Goal: Task Accomplishment & Management: Manage account settings

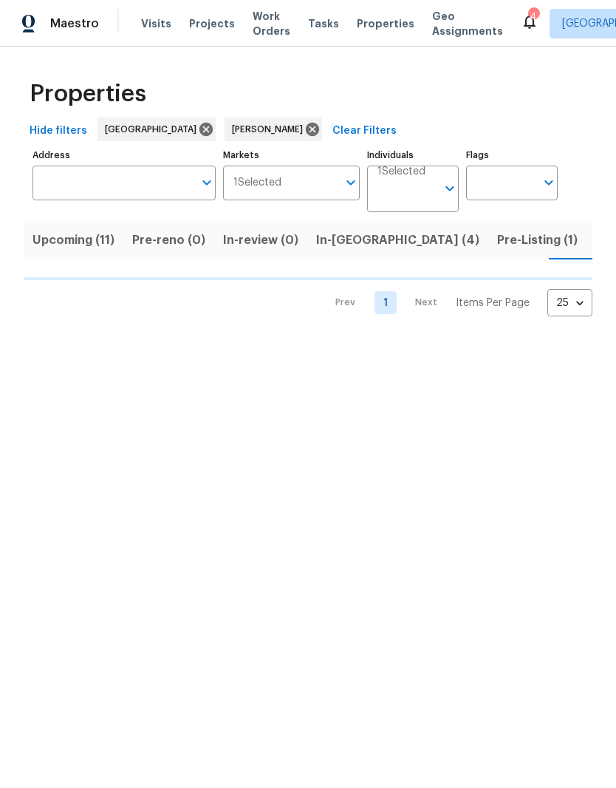
scroll to position [0, 32]
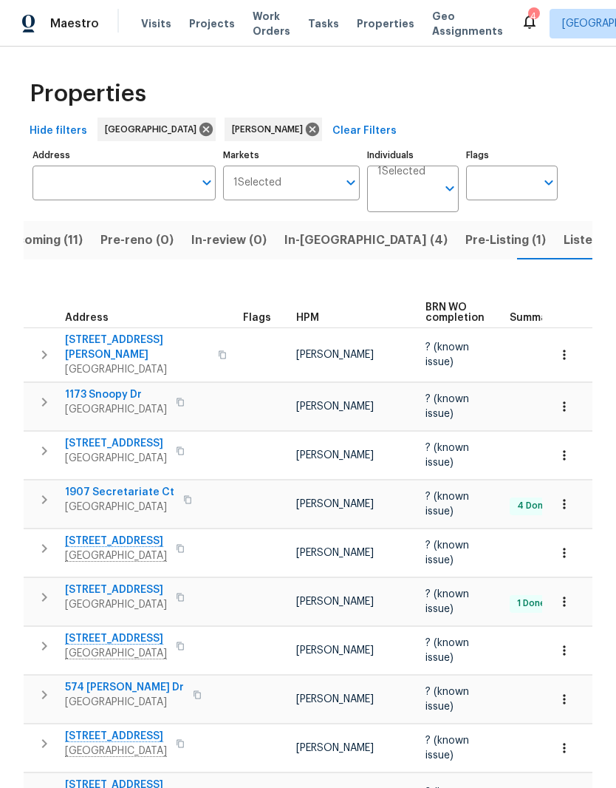
click at [302, 242] on span "In-reno (4)" at bounding box center [365, 240] width 163 height 21
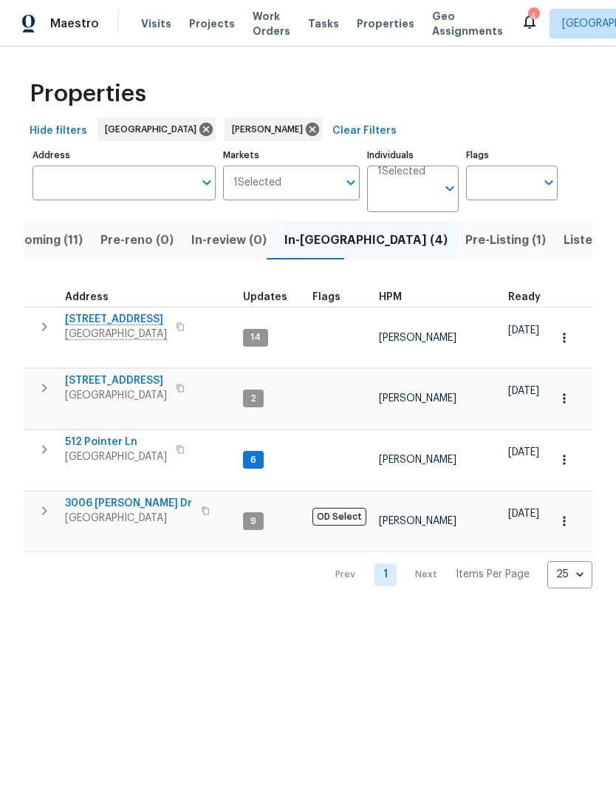
click at [113, 434] on span "512 Pointer Ln" at bounding box center [116, 441] width 102 height 15
click at [564, 242] on span "Listed (22)" at bounding box center [595, 240] width 63 height 21
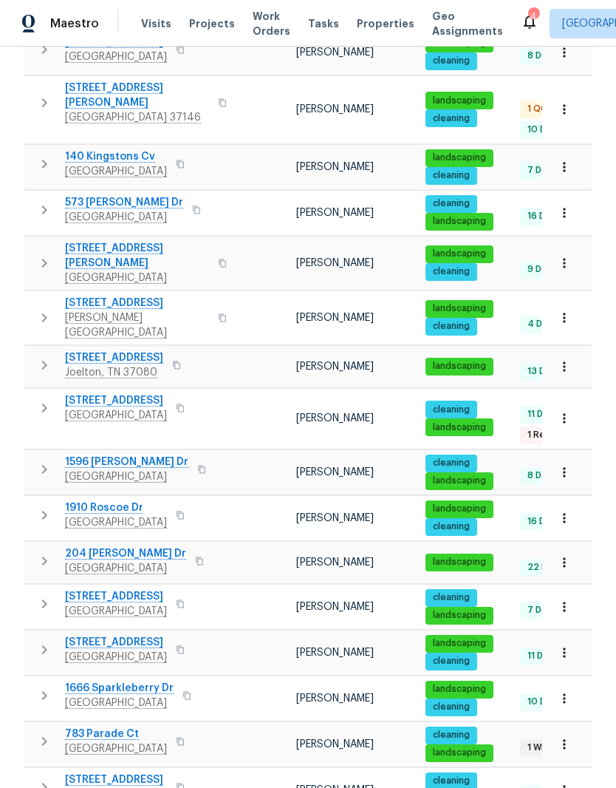
scroll to position [540, 0]
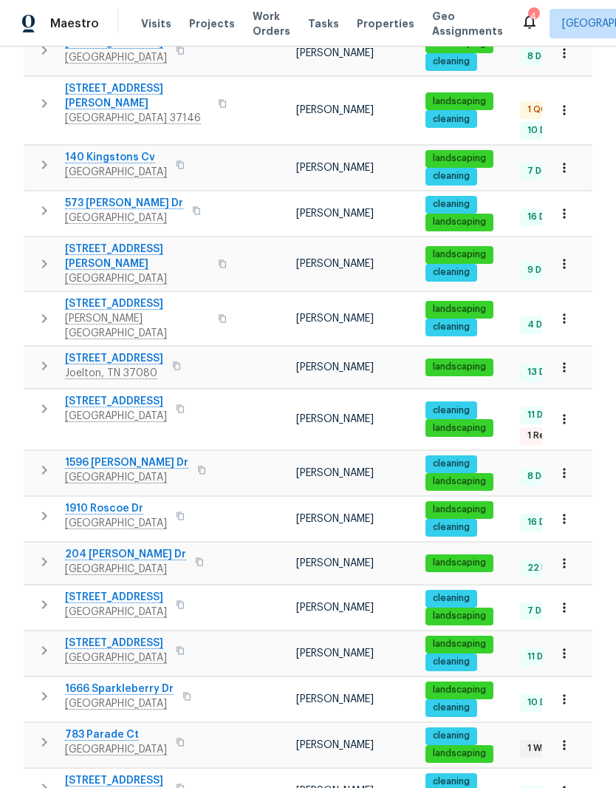
click at [106, 727] on span "783 Parade Ct" at bounding box center [116, 734] width 102 height 15
click at [574, 728] on button "button" at bounding box center [564, 744] width 33 height 33
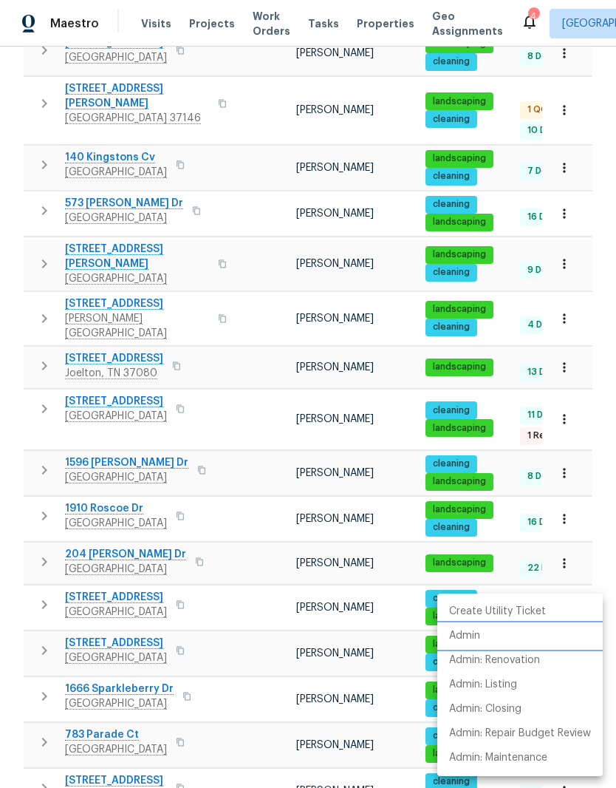
click at [485, 632] on li "Admin" at bounding box center [519, 636] width 165 height 24
click at [252, 550] on div at bounding box center [308, 394] width 616 height 788
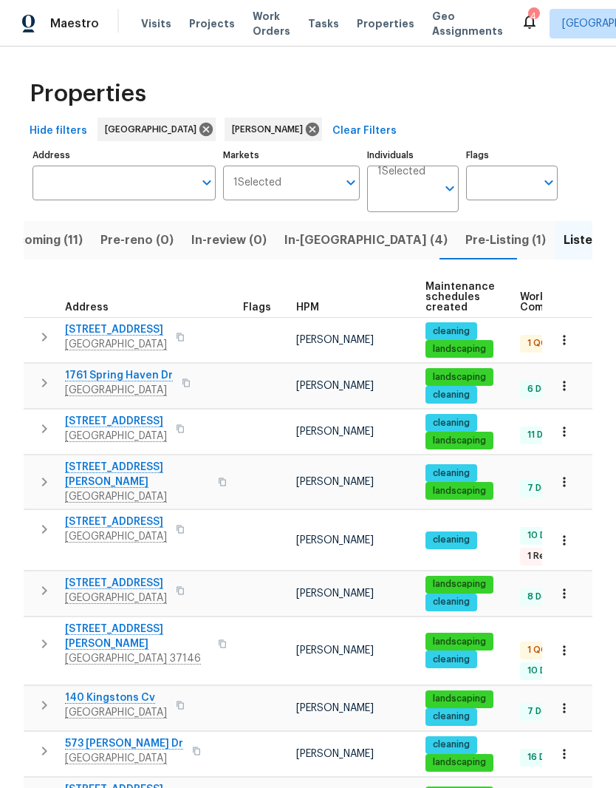
scroll to position [0, 0]
click at [311, 242] on span "In-reno (4)" at bounding box center [365, 240] width 163 height 21
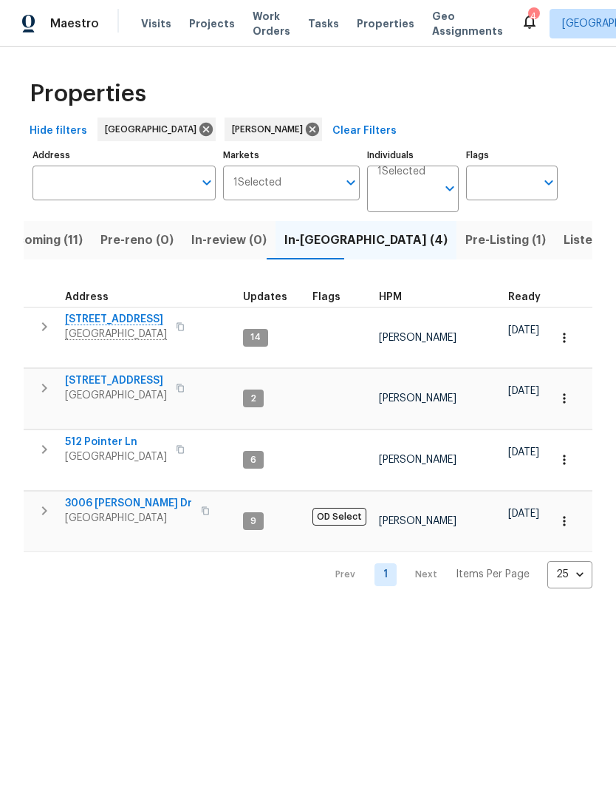
click at [414, 188] on input "Individuals" at bounding box center [407, 194] width 59 height 35
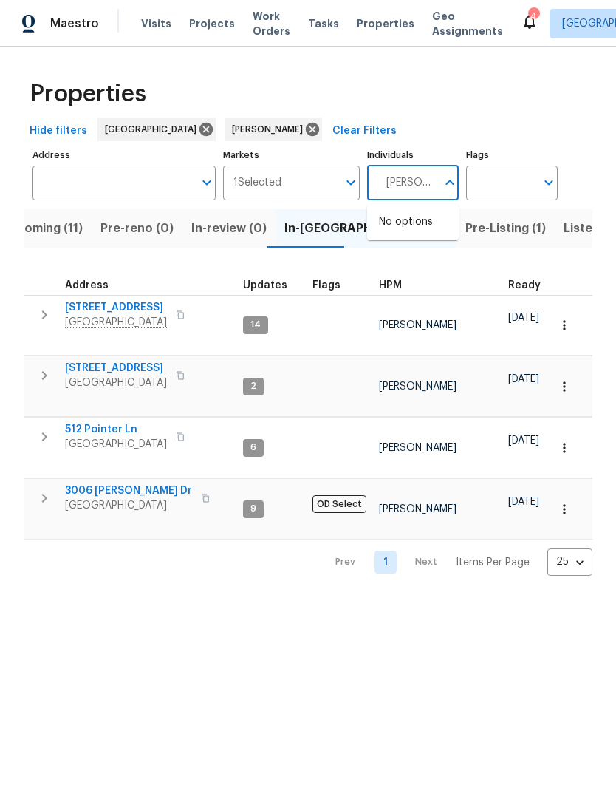
type input "Eric ovalle"
click at [394, 227] on input "checkbox" at bounding box center [394, 229] width 31 height 31
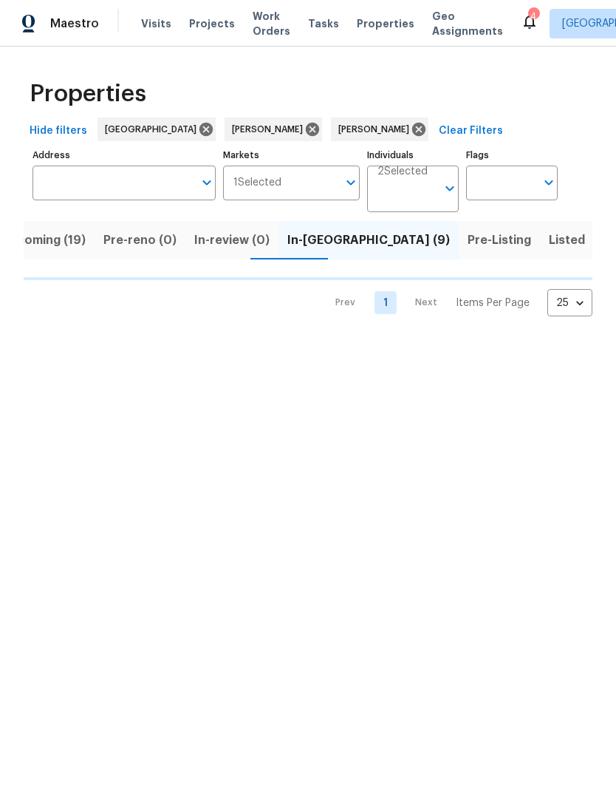
scroll to position [0, 13]
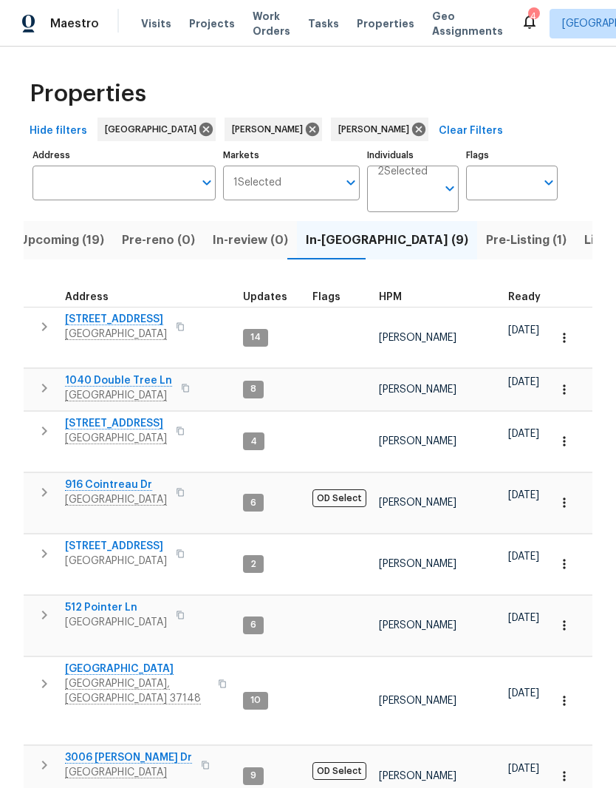
click at [143, 373] on span "1040 Double Tree Ln" at bounding box center [118, 380] width 107 height 15
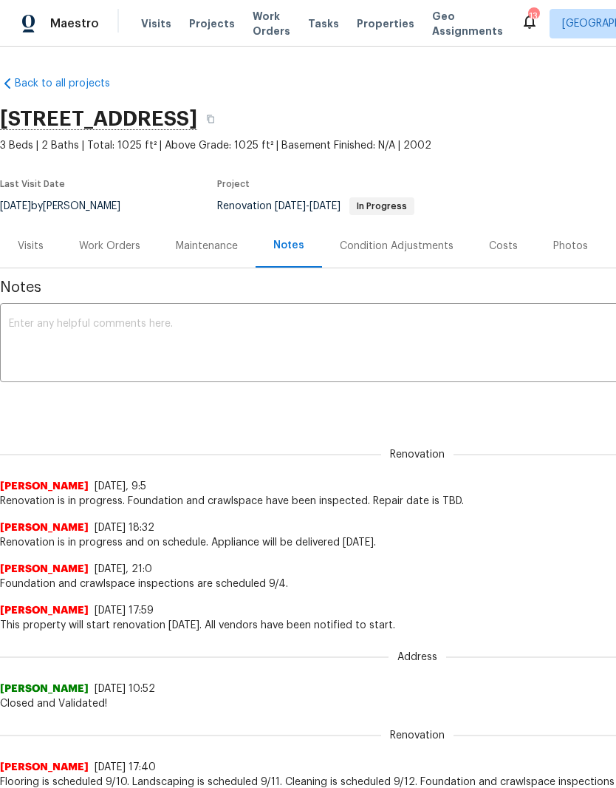
scroll to position [61, 0]
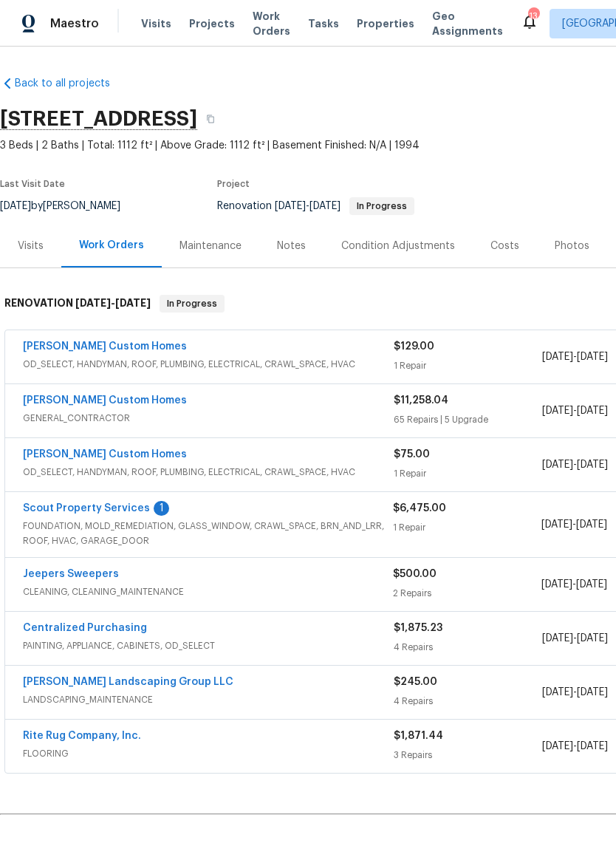
click at [109, 513] on link "Scout Property Services" at bounding box center [86, 508] width 127 height 10
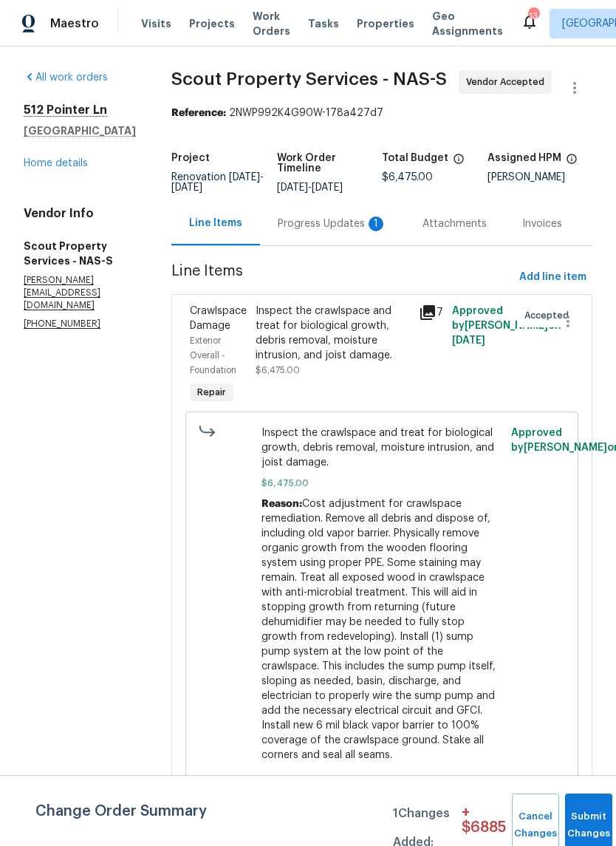
click at [287, 220] on div "Progress Updates 1" at bounding box center [332, 223] width 109 height 15
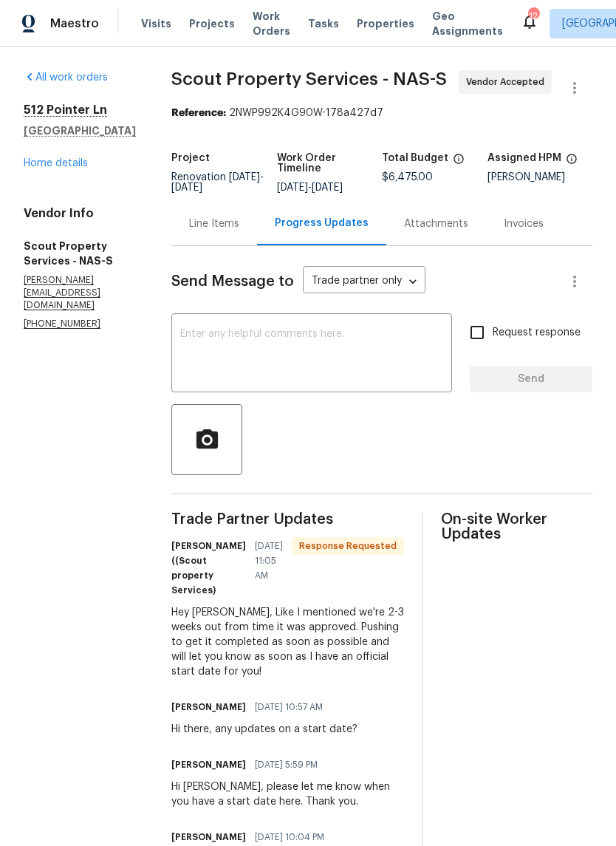
click at [279, 339] on textarea at bounding box center [311, 355] width 263 height 52
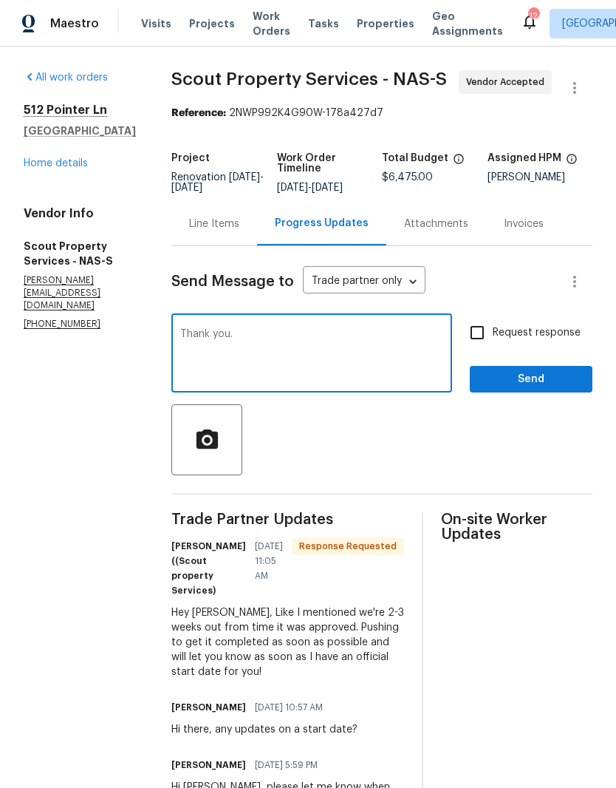
type textarea "Thank you."
click at [531, 383] on span "Send" at bounding box center [531, 379] width 99 height 18
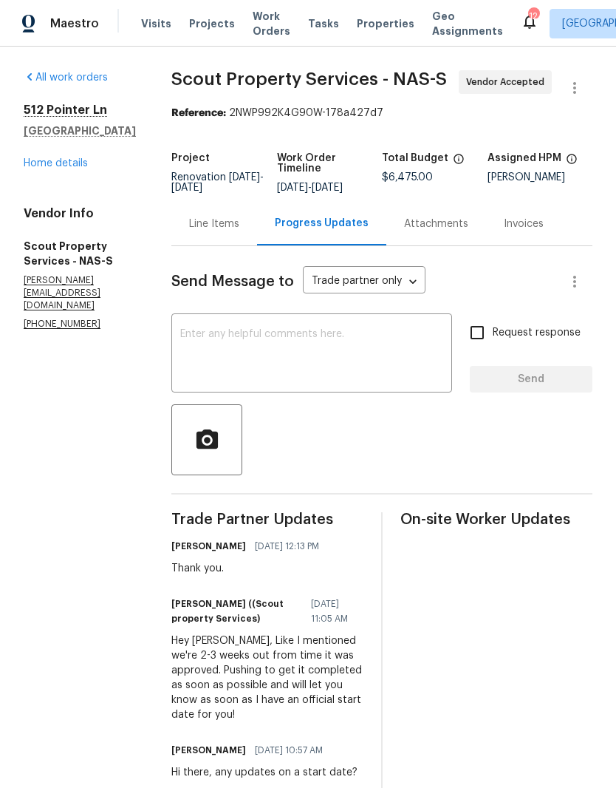
click at [189, 228] on div "Line Items" at bounding box center [214, 223] width 50 height 15
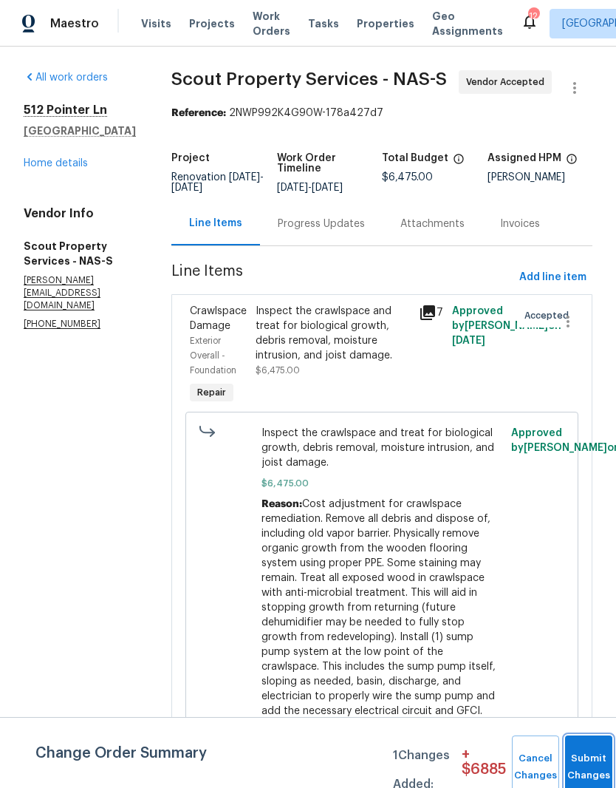
click at [585, 752] on button "Submit Changes" at bounding box center [588, 767] width 47 height 64
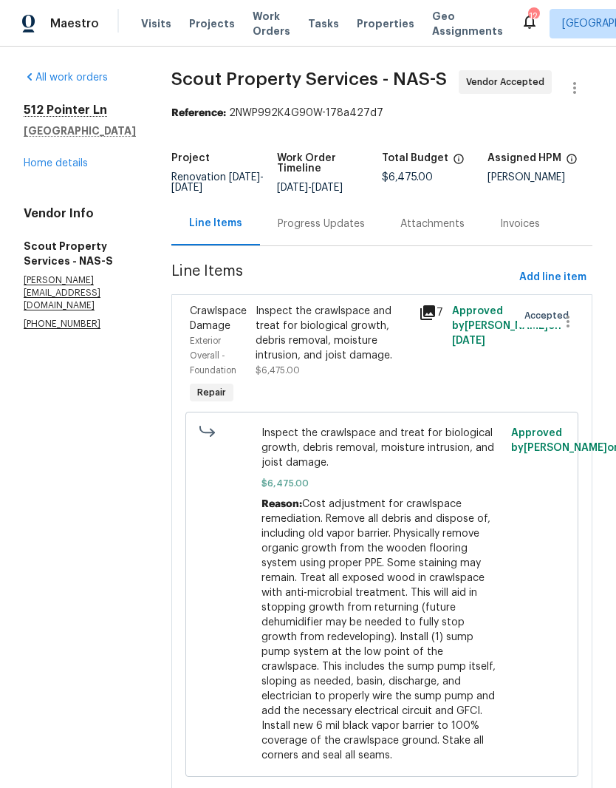
click at [55, 168] on link "Home details" at bounding box center [56, 163] width 64 height 10
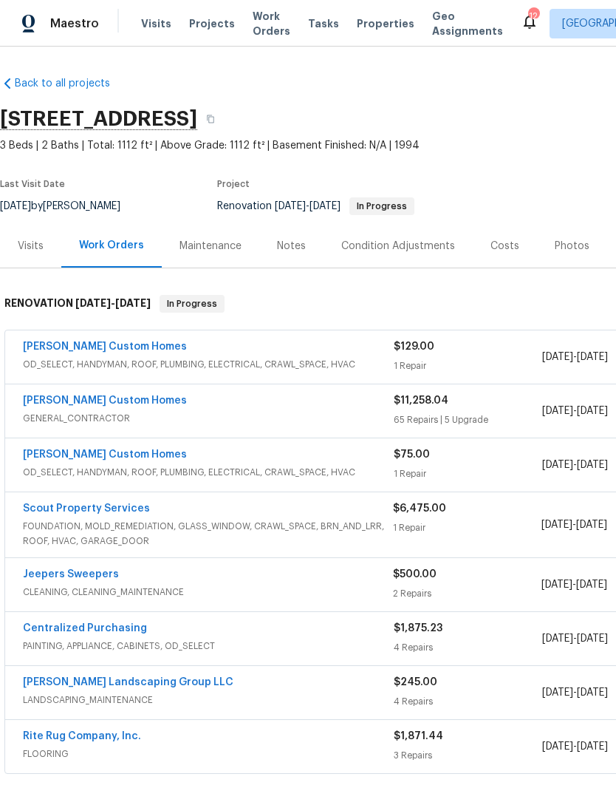
click at [291, 247] on div "Notes" at bounding box center [291, 246] width 29 height 15
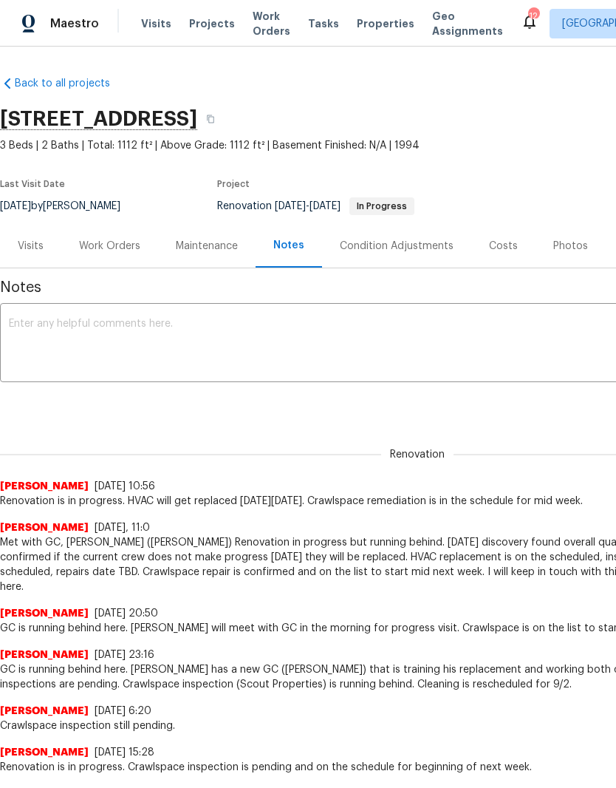
click at [165, 330] on textarea at bounding box center [417, 344] width 817 height 52
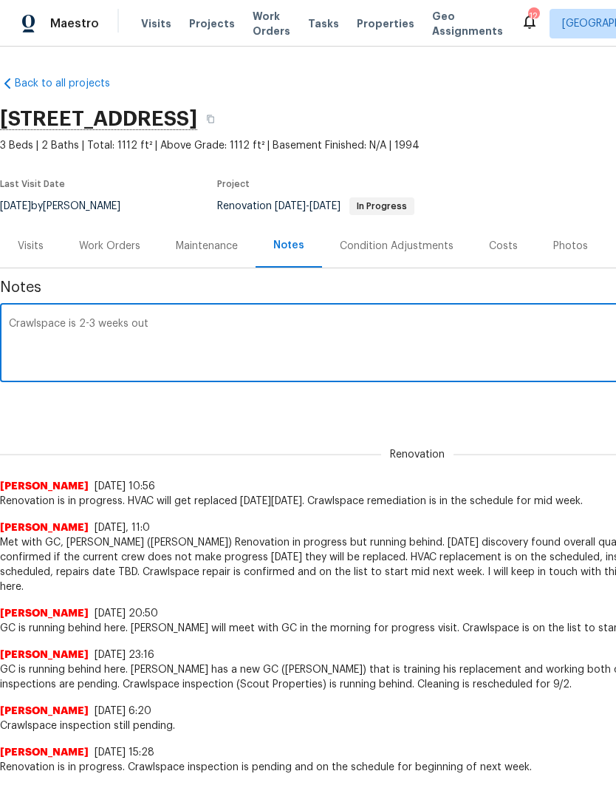
click at [66, 327] on textarea "Crawlspace is 2-3 weeks out" at bounding box center [417, 344] width 817 height 52
click at [228, 324] on textarea "Crawlspace remediation is 2-3 weeks out" at bounding box center [417, 344] width 817 height 52
click at [229, 321] on textarea "Crawlspace remediation is 2-3 weeks out from 9/2." at bounding box center [417, 344] width 817 height 52
click at [66, 318] on textarea "Crawlspace remediation is 2-3 weeks out from approval date 9/2." at bounding box center [417, 344] width 817 height 52
click at [358, 322] on textarea "Crawlspace remediation is 2-3 weeks out from approval date 9/2." at bounding box center [417, 344] width 817 height 52
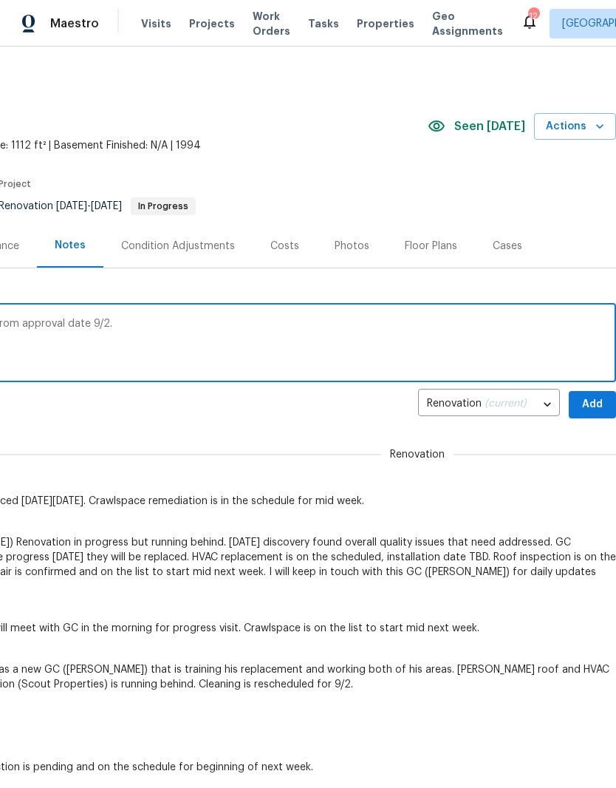
scroll to position [0, 219]
type textarea "Crawlspace remediation is 2-3 weeks out from approval date 9/2."
click at [590, 403] on span "Add" at bounding box center [593, 404] width 24 height 18
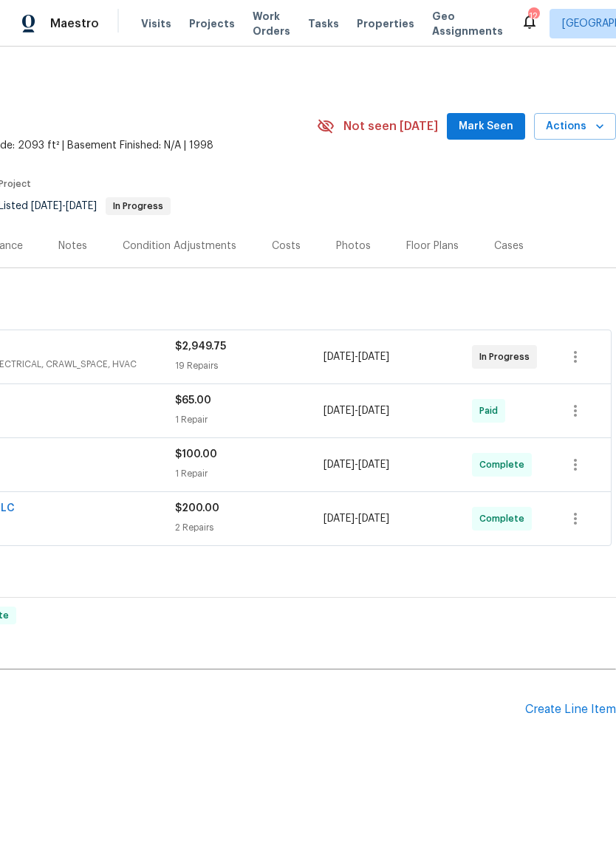
scroll to position [0, 219]
click at [502, 133] on span "Mark Seen" at bounding box center [486, 126] width 55 height 18
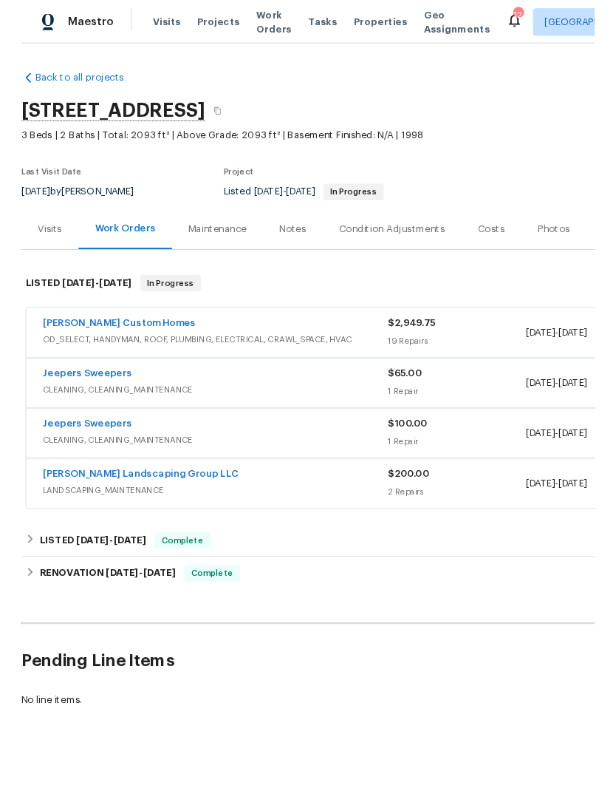
scroll to position [0, 0]
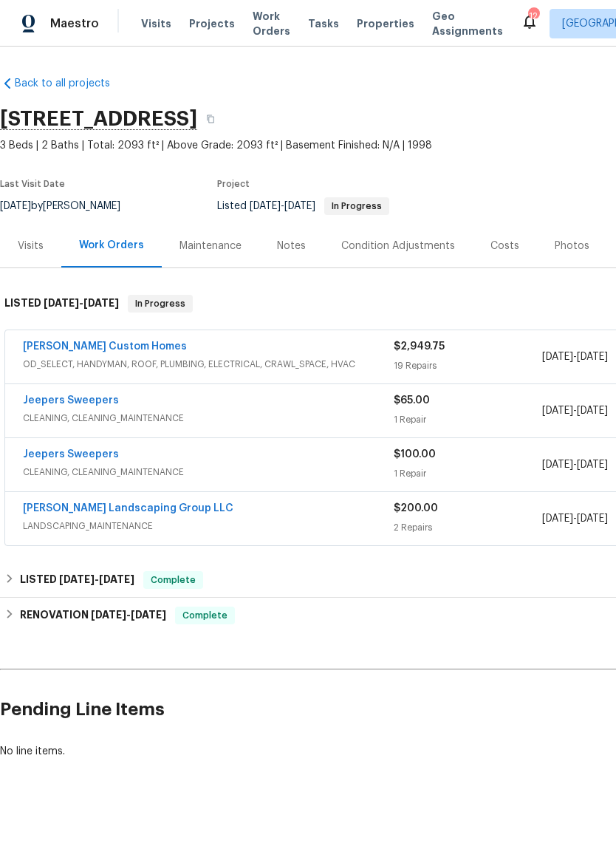
click at [108, 346] on link "[PERSON_NAME] Custom Homes" at bounding box center [105, 346] width 164 height 10
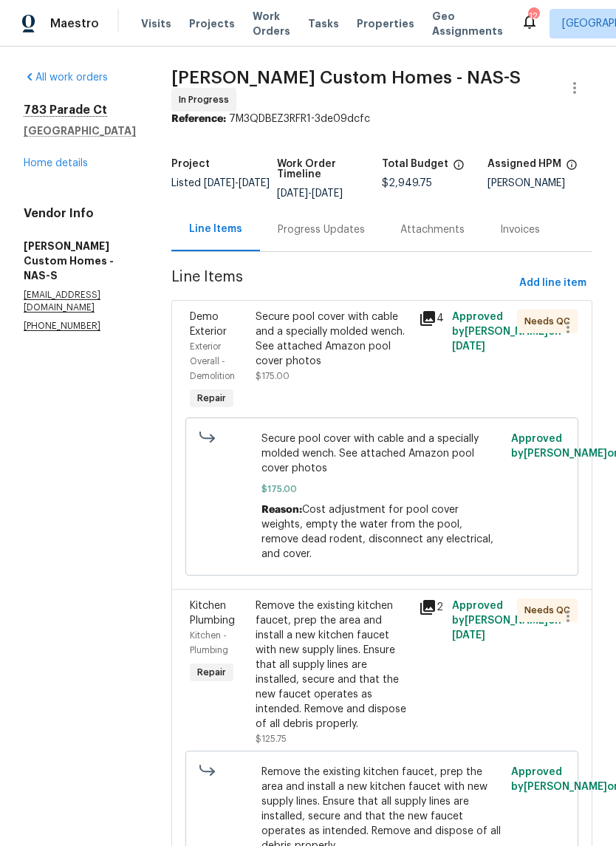
click at [387, 329] on div "Secure pool cover with cable and a specially molded wench. See attached Amazon …" at bounding box center [333, 339] width 155 height 59
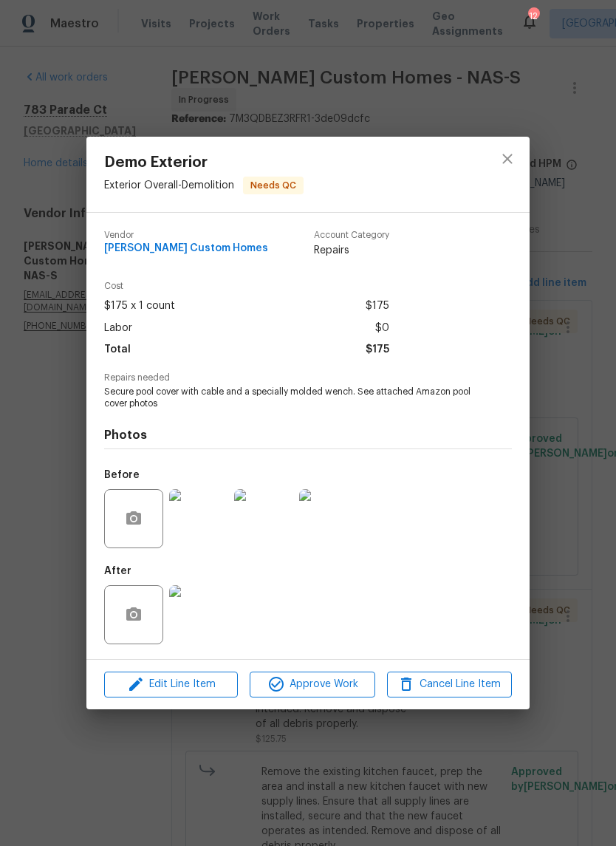
click at [211, 621] on img at bounding box center [198, 614] width 59 height 59
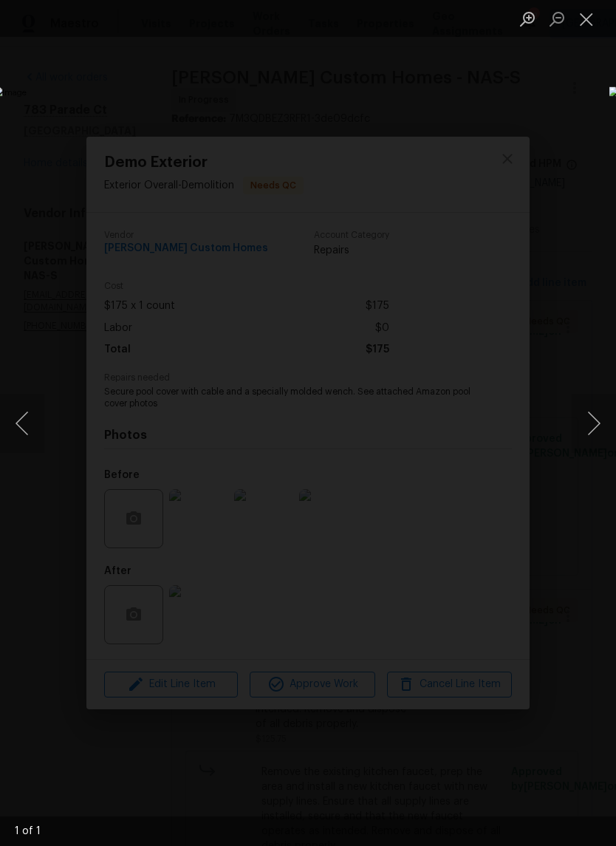
click at [595, 17] on button "Close lightbox" at bounding box center [587, 19] width 30 height 26
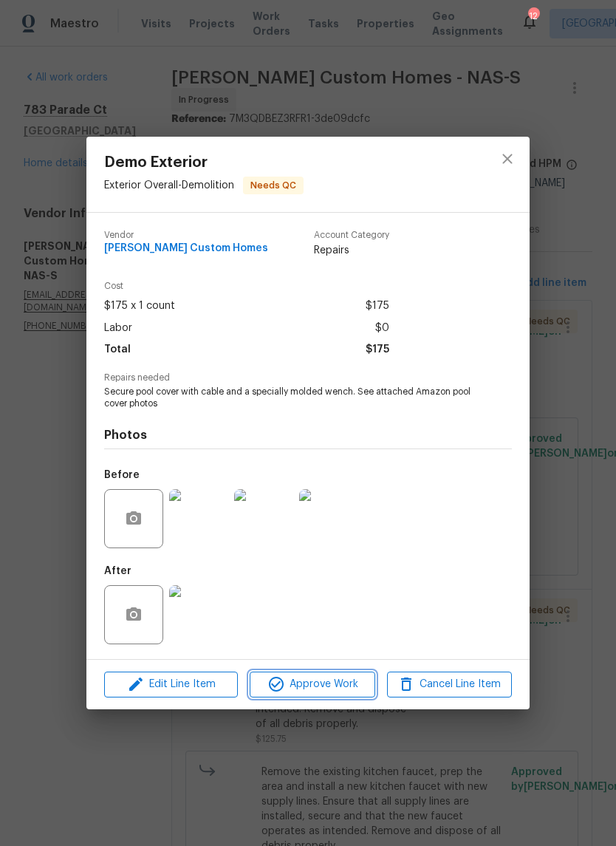
click at [329, 684] on span "Approve Work" at bounding box center [312, 684] width 116 height 18
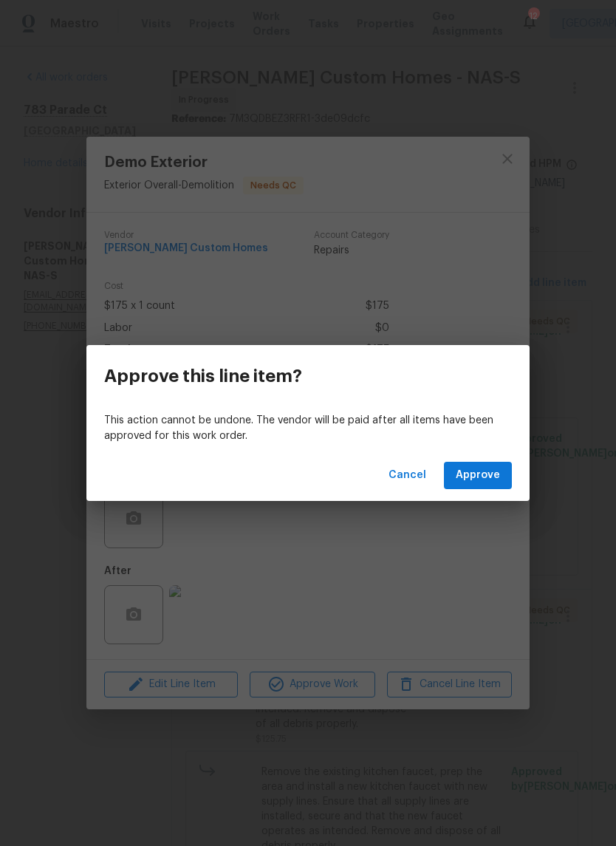
click at [487, 470] on span "Approve" at bounding box center [478, 475] width 44 height 18
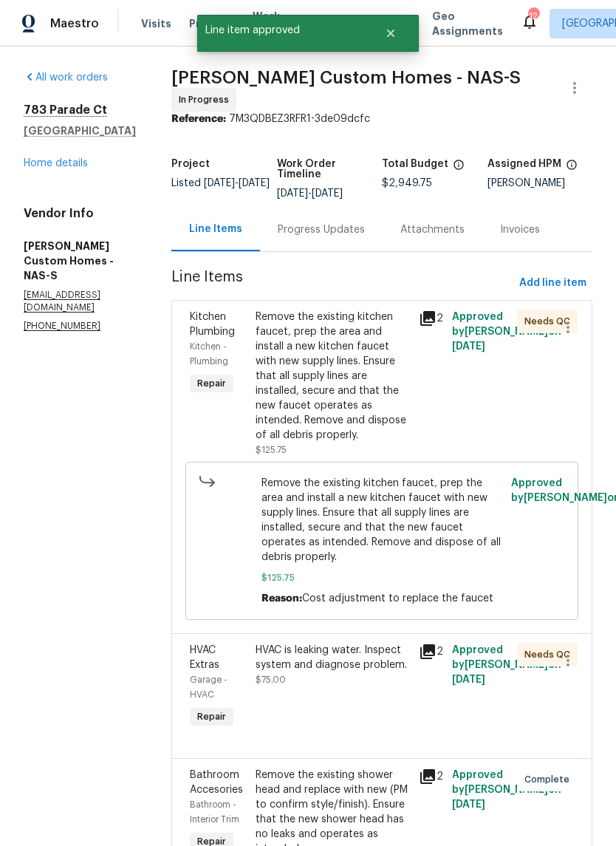
click at [395, 331] on div "Remove the existing kitchen faucet, prep the area and install a new kitchen fau…" at bounding box center [333, 376] width 155 height 133
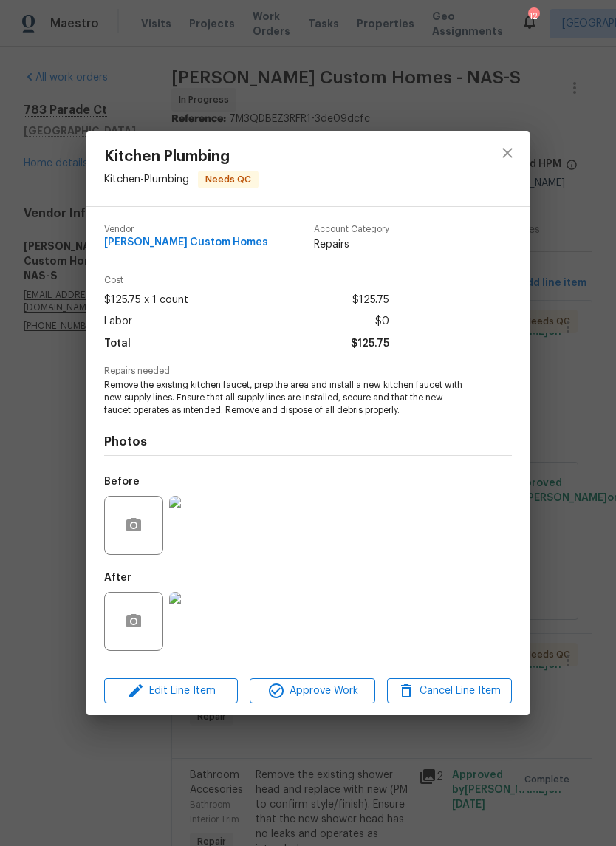
click at [213, 625] on img at bounding box center [198, 621] width 59 height 59
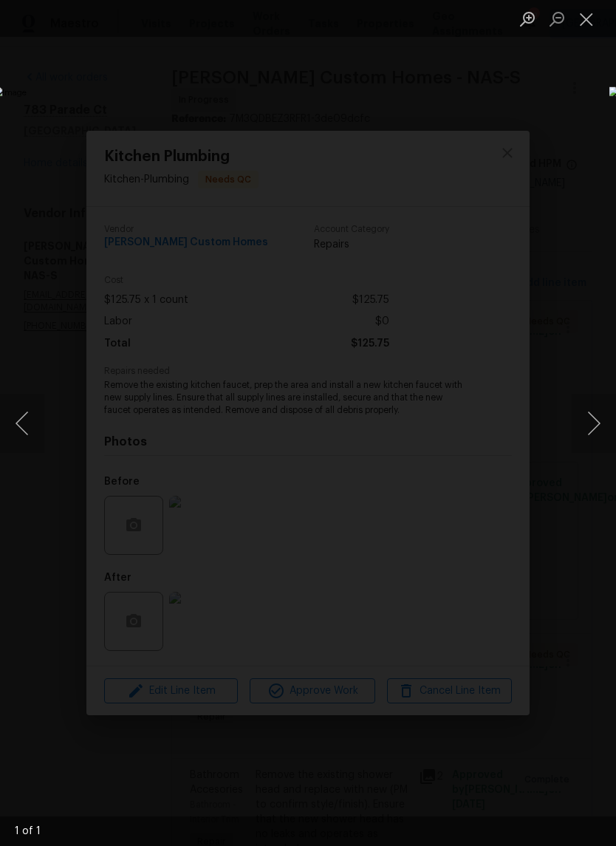
click at [595, 22] on button "Close lightbox" at bounding box center [587, 19] width 30 height 26
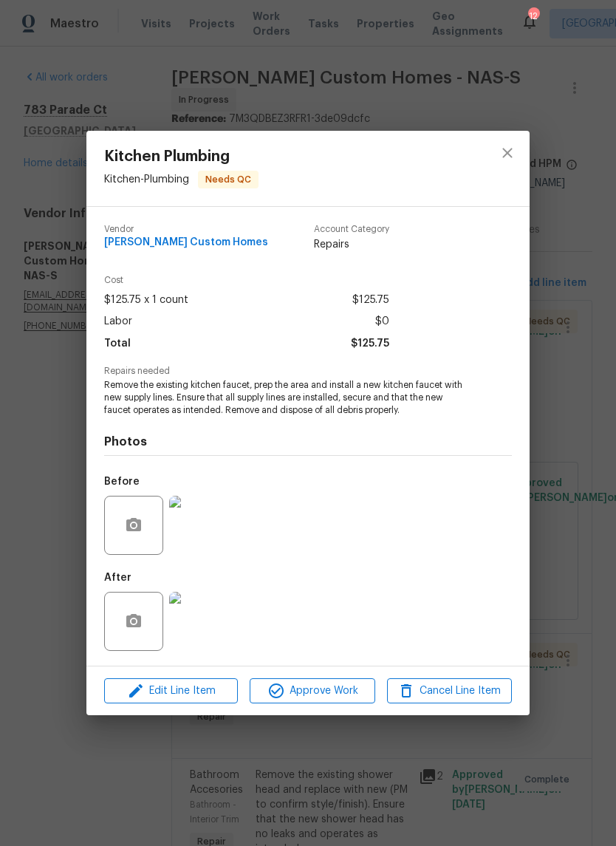
click at [207, 527] on img at bounding box center [198, 525] width 59 height 59
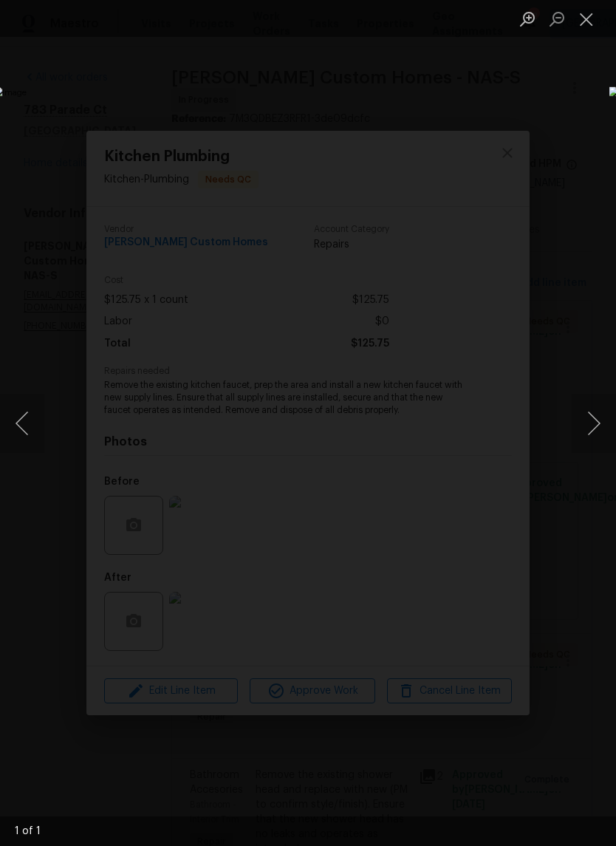
click at [598, 23] on button "Close lightbox" at bounding box center [587, 19] width 30 height 26
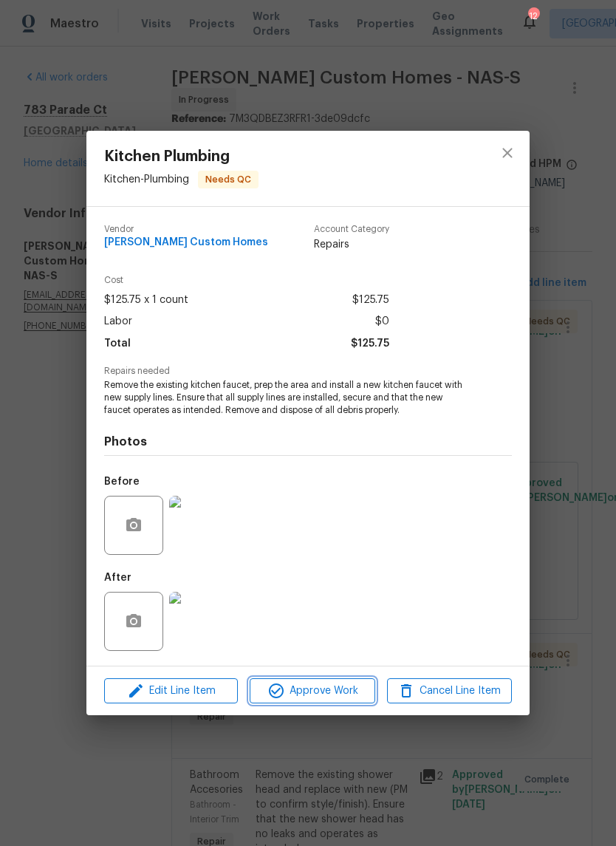
click at [329, 700] on span "Approve Work" at bounding box center [312, 691] width 116 height 18
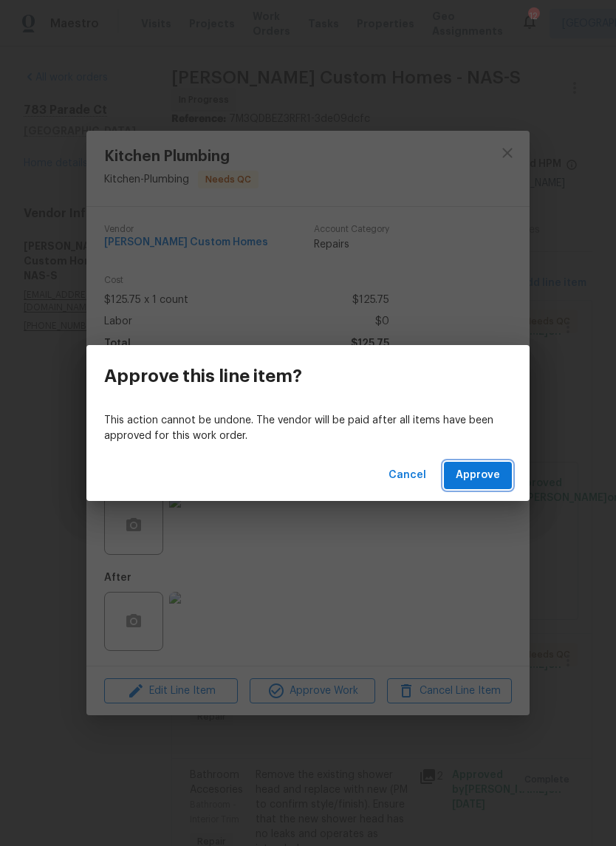
click at [483, 483] on span "Approve" at bounding box center [478, 475] width 44 height 18
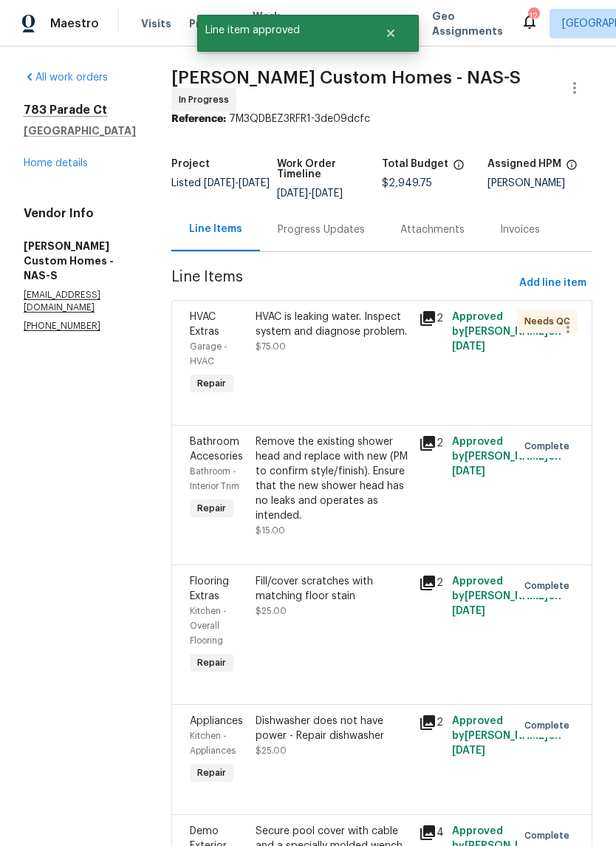
click at [377, 327] on div "HVAC is leaking water. Inspect system and diagnose problem." at bounding box center [333, 325] width 155 height 30
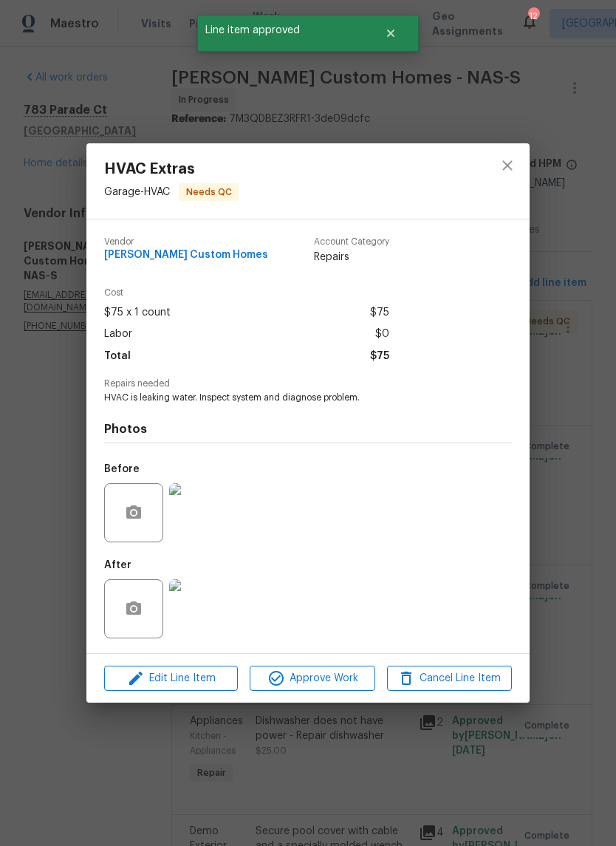
click at [210, 606] on img at bounding box center [198, 608] width 59 height 59
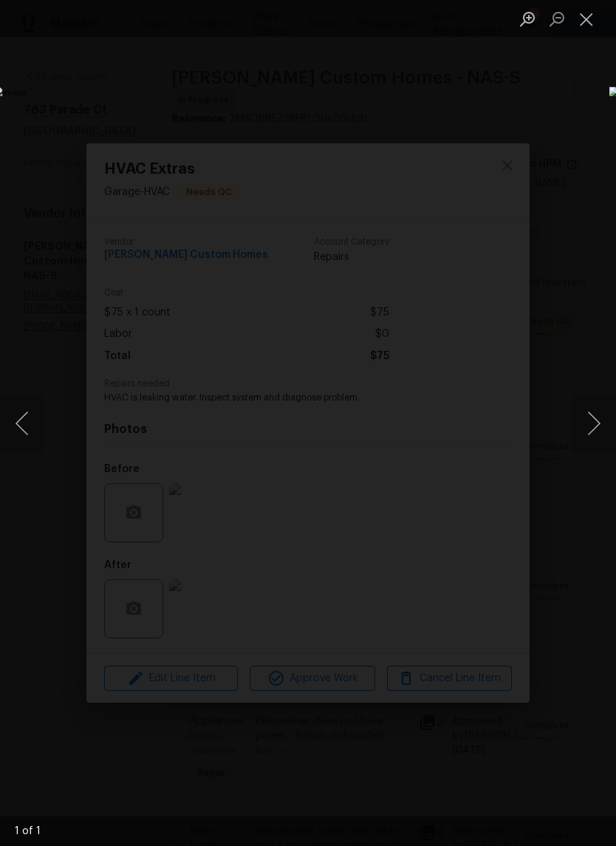
click at [590, 24] on button "Close lightbox" at bounding box center [587, 19] width 30 height 26
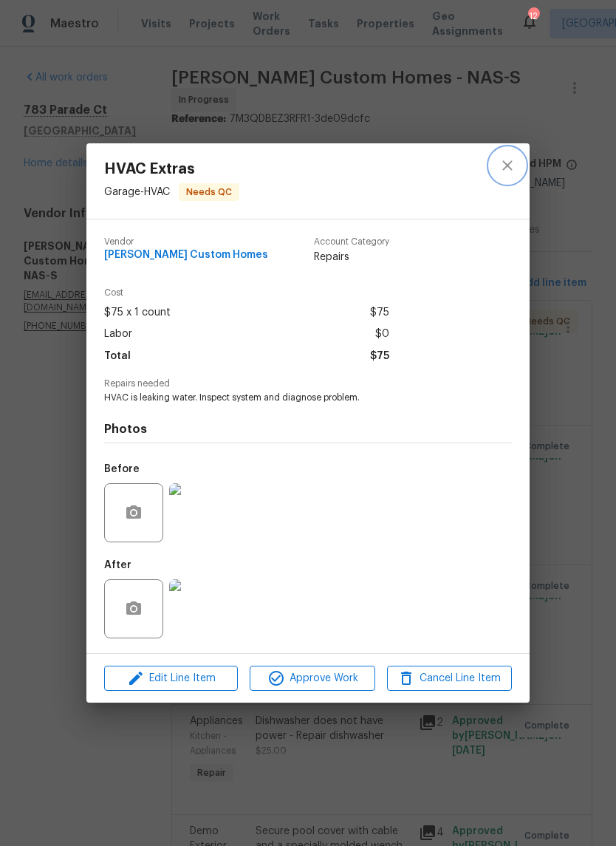
click at [509, 175] on button "close" at bounding box center [507, 165] width 35 height 35
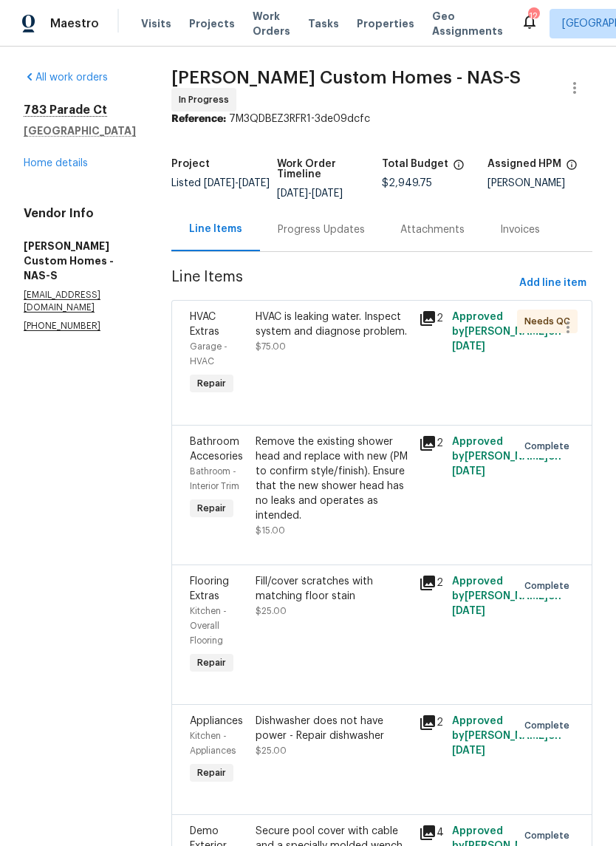
click at [332, 235] on div "Progress Updates" at bounding box center [321, 229] width 87 height 15
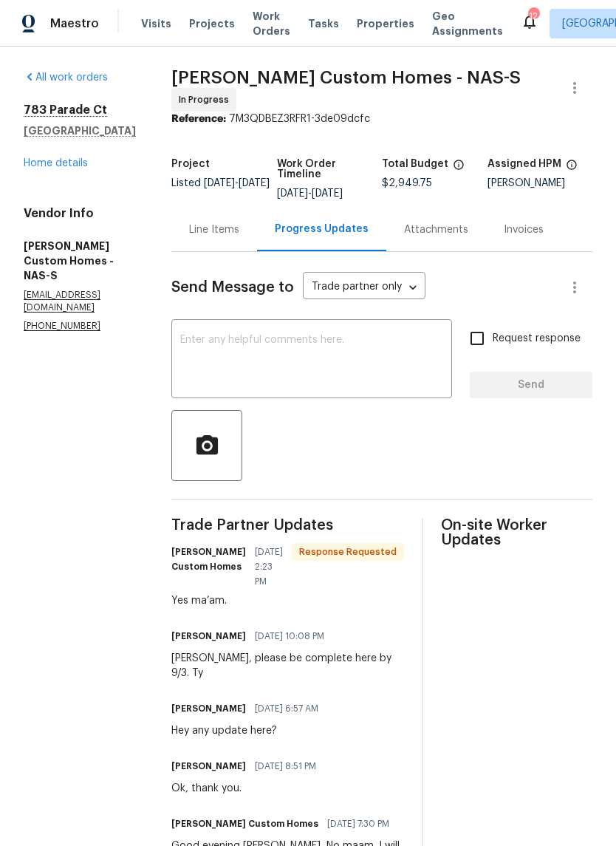
click at [239, 232] on div "Line Items" at bounding box center [214, 229] width 50 height 15
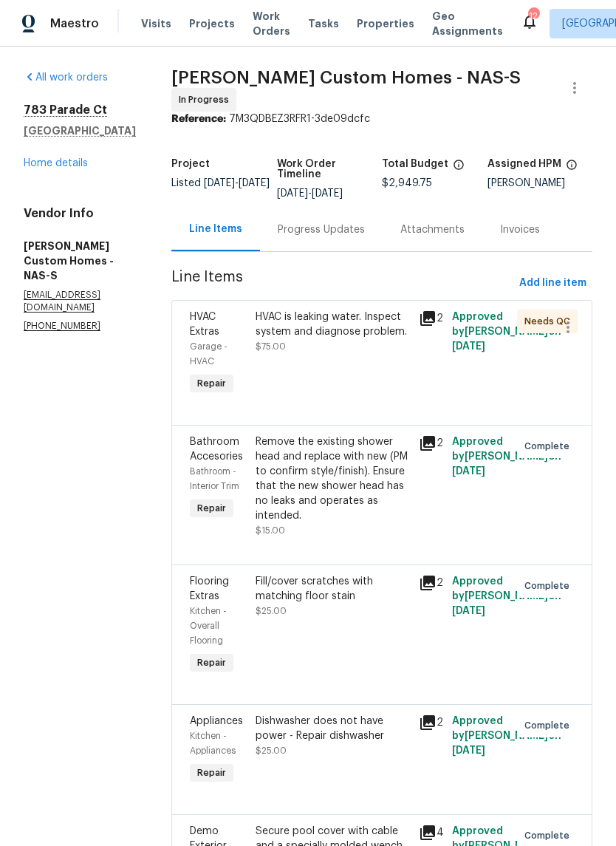
click at [350, 332] on div "HVAC is leaking water. Inspect system and diagnose problem." at bounding box center [333, 325] width 155 height 30
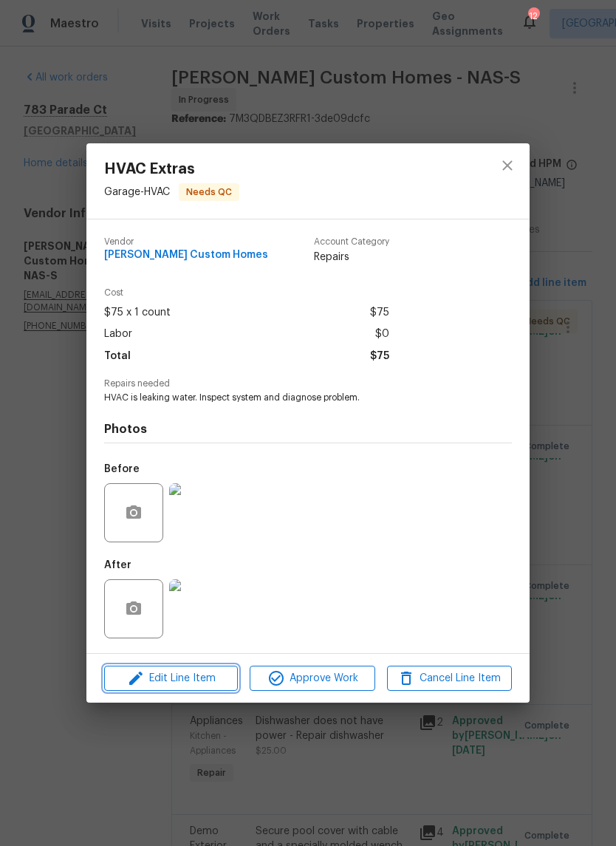
click at [216, 681] on span "Edit Line Item" at bounding box center [171, 678] width 125 height 18
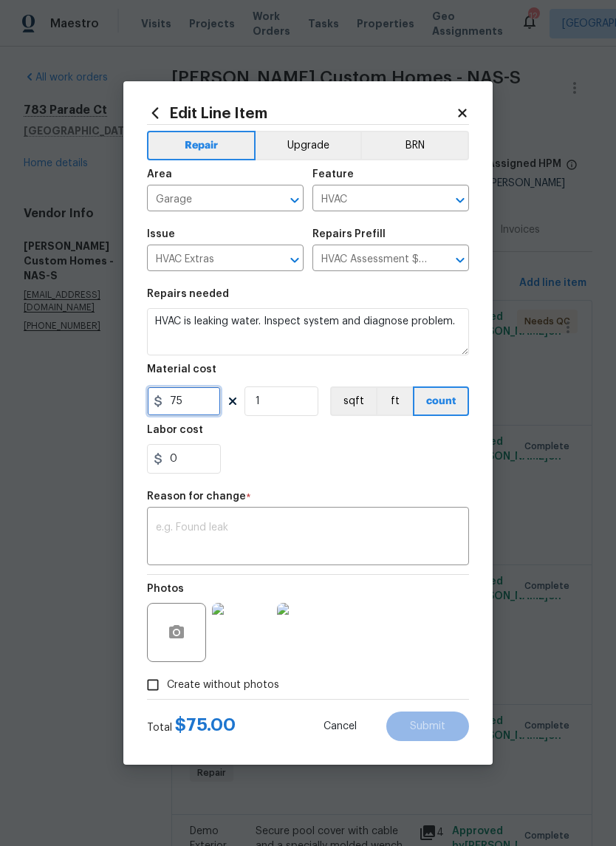
click at [210, 403] on input "75" at bounding box center [184, 401] width 74 height 30
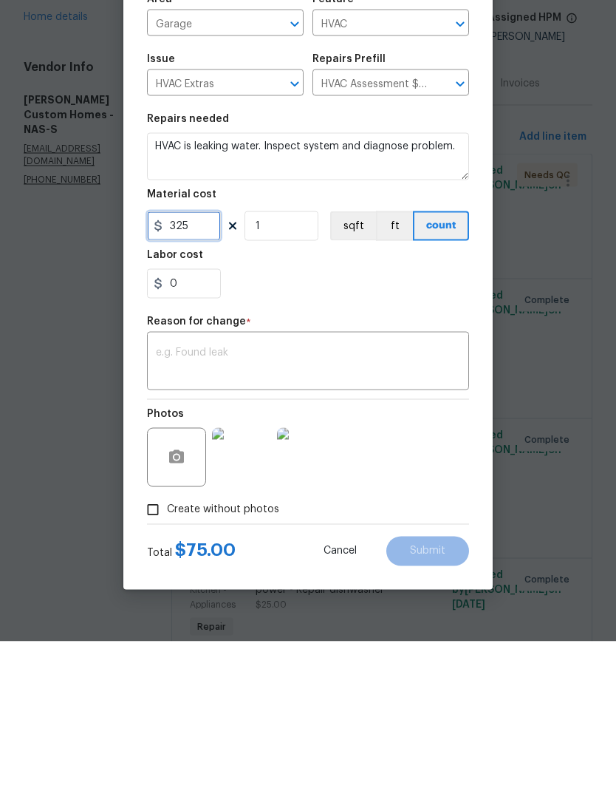
type input "325"
click at [283, 462] on figure "Reason for change * x ​" at bounding box center [308, 499] width 322 height 74
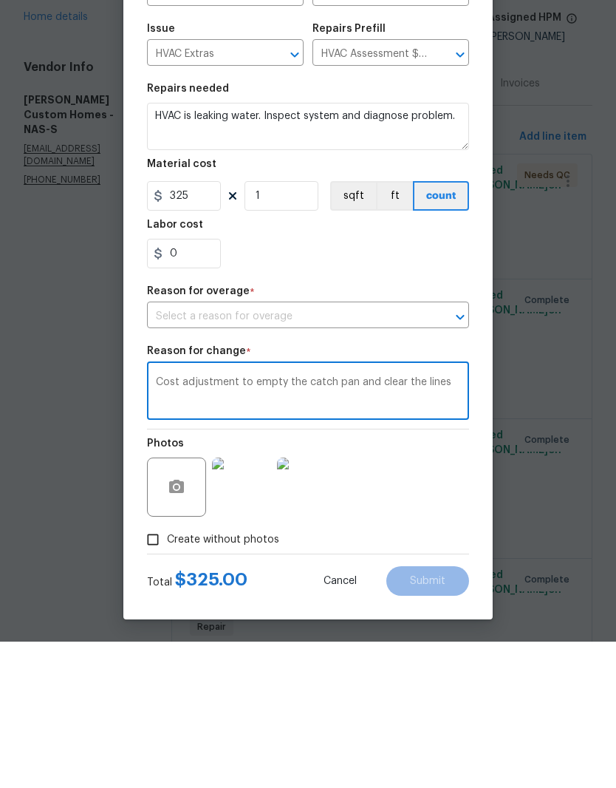
click at [457, 454] on icon "Open" at bounding box center [460, 463] width 18 height 18
type textarea "Cost adjustment to empty the catch pan and clear the lines"
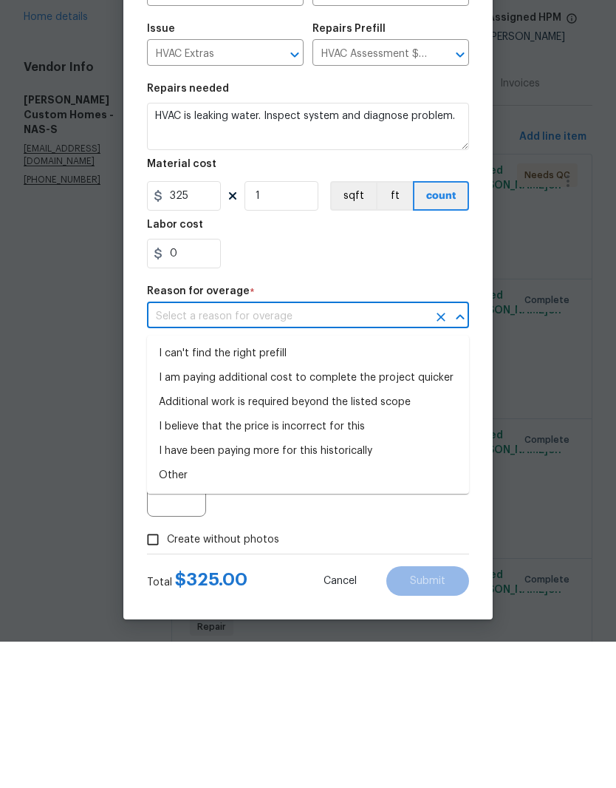
click at [267, 488] on li "I can't find the right prefill" at bounding box center [308, 500] width 322 height 24
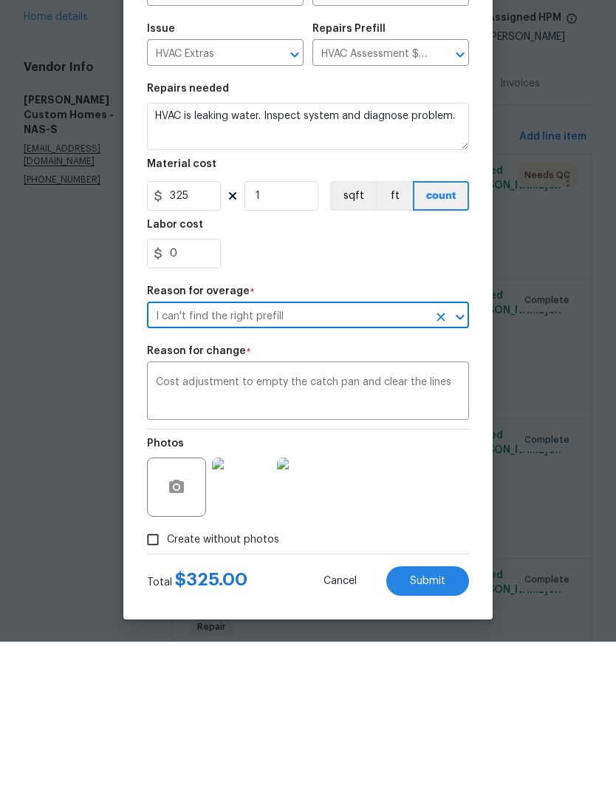
click at [457, 454] on icon "Open" at bounding box center [460, 463] width 18 height 18
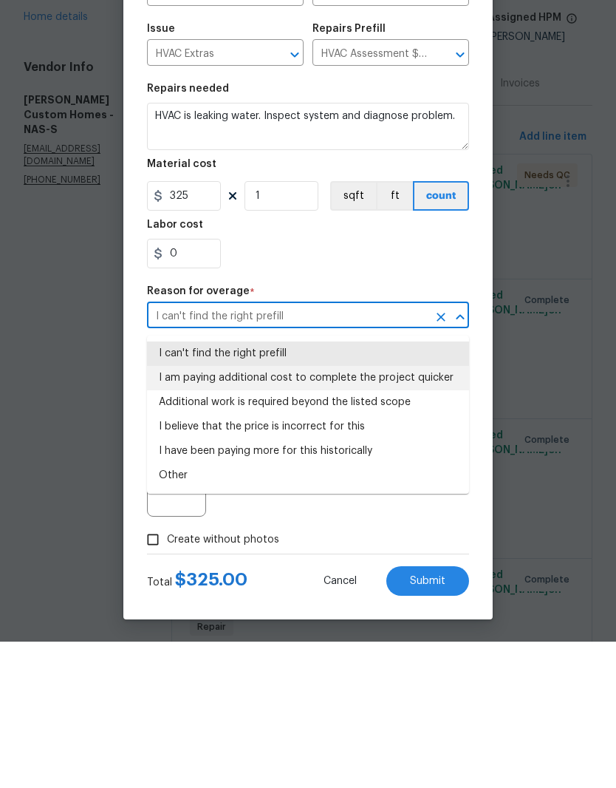
click at [429, 512] on li "I am paying additional cost to complete the project quicker" at bounding box center [308, 524] width 322 height 24
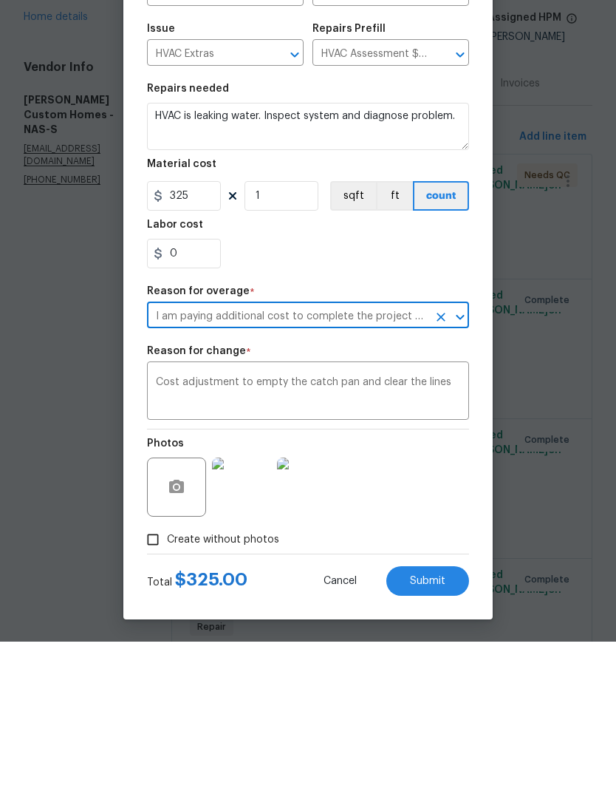
click at [459, 454] on icon "Open" at bounding box center [460, 463] width 18 height 18
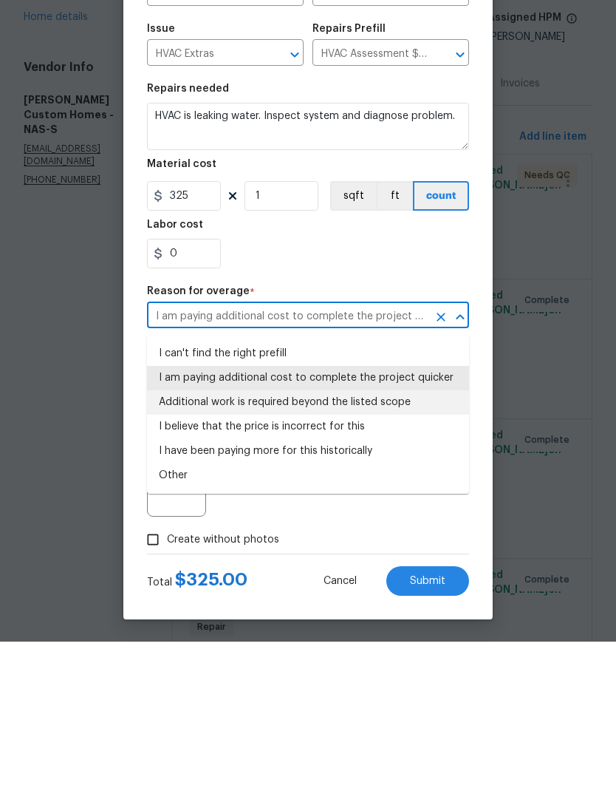
click at [404, 536] on li "Additional work is required beyond the listed scope" at bounding box center [308, 548] width 322 height 24
type input "Additional work is required beyond the listed scope"
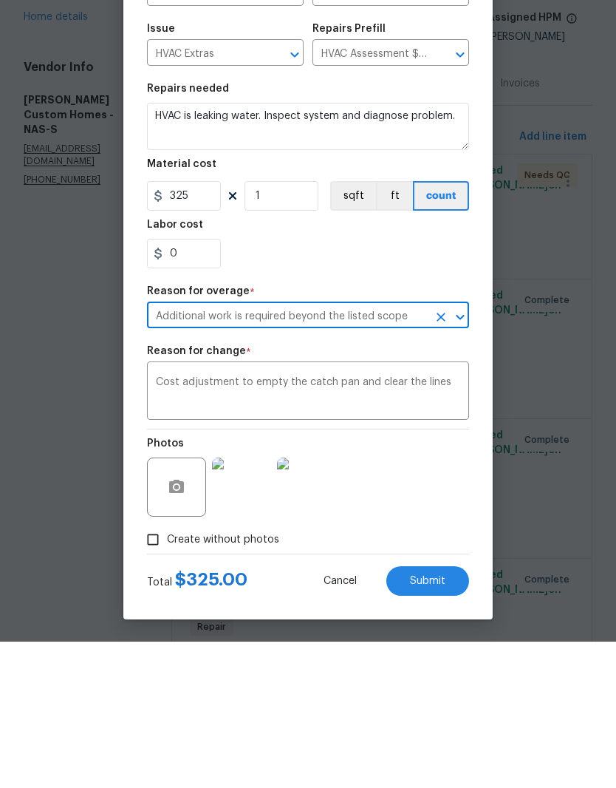
scroll to position [4, 0]
click at [433, 575] on div "Photos" at bounding box center [308, 623] width 322 height 96
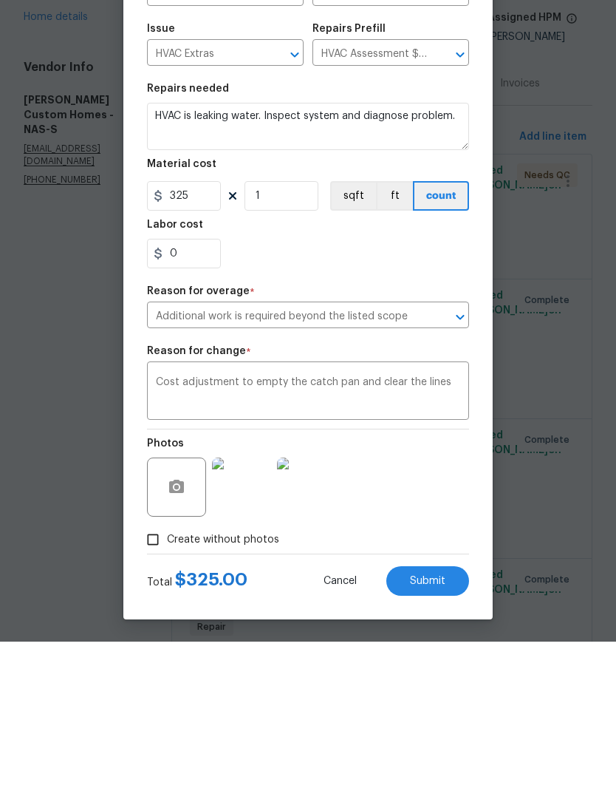
scroll to position [61, 0]
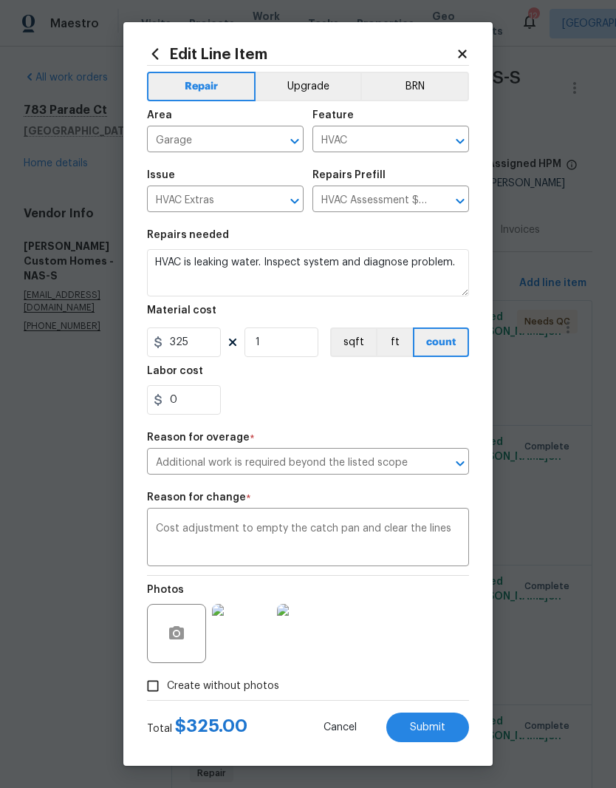
click at [438, 726] on span "Submit" at bounding box center [427, 727] width 35 height 11
type input "75"
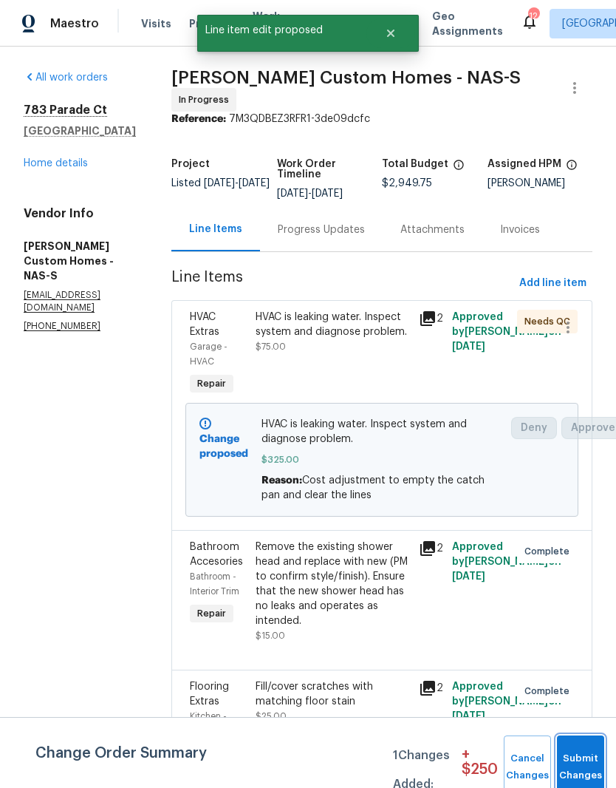
click at [584, 762] on button "Submit Changes" at bounding box center [580, 767] width 47 height 64
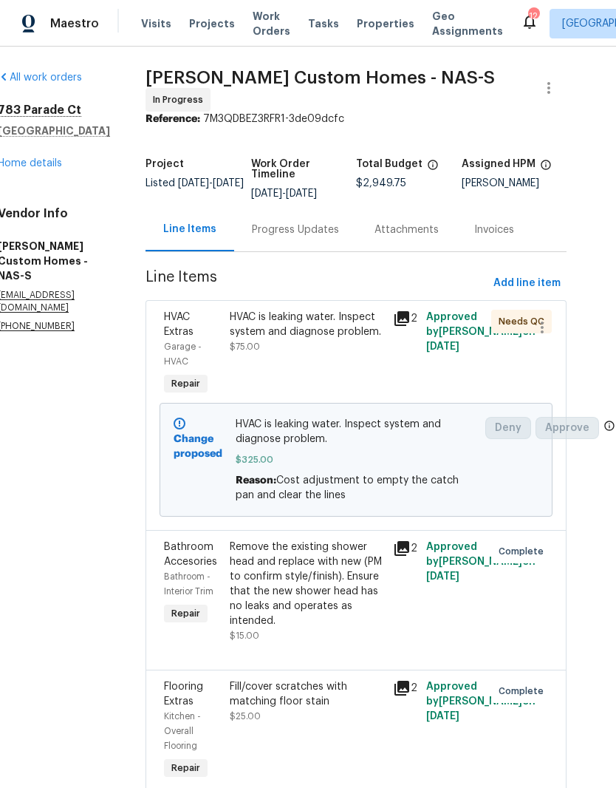
scroll to position [0, 26]
click at [50, 168] on link "Home details" at bounding box center [30, 163] width 64 height 10
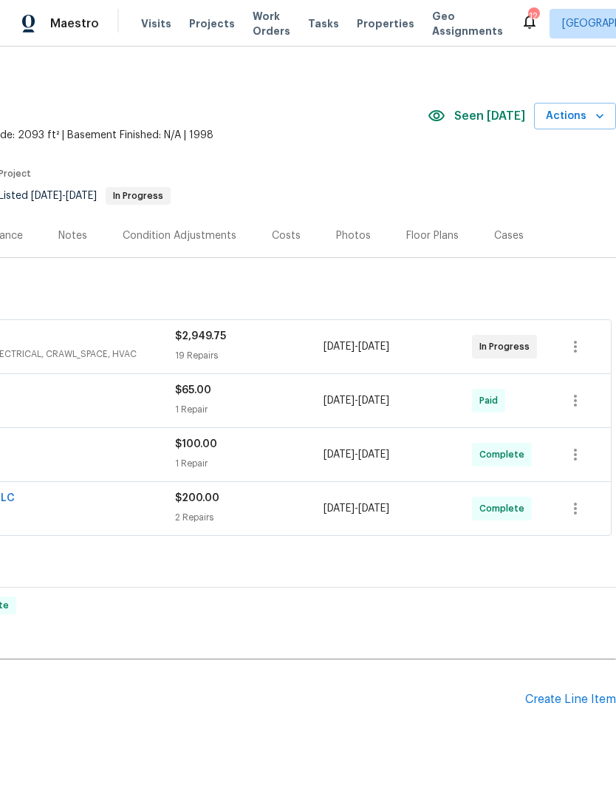
scroll to position [10, 219]
click at [577, 700] on div "Create Line Item" at bounding box center [570, 699] width 91 height 14
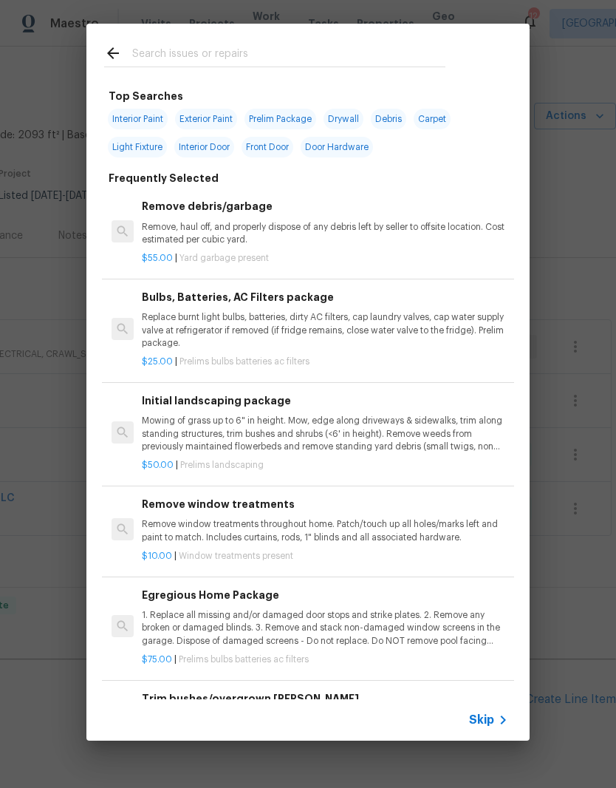
click at [273, 46] on input "text" at bounding box center [288, 55] width 313 height 22
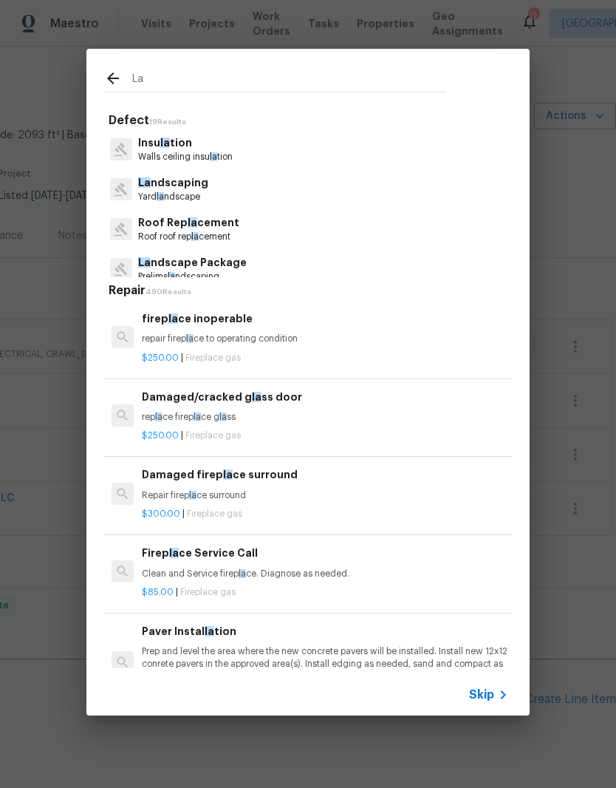
type input "Lan"
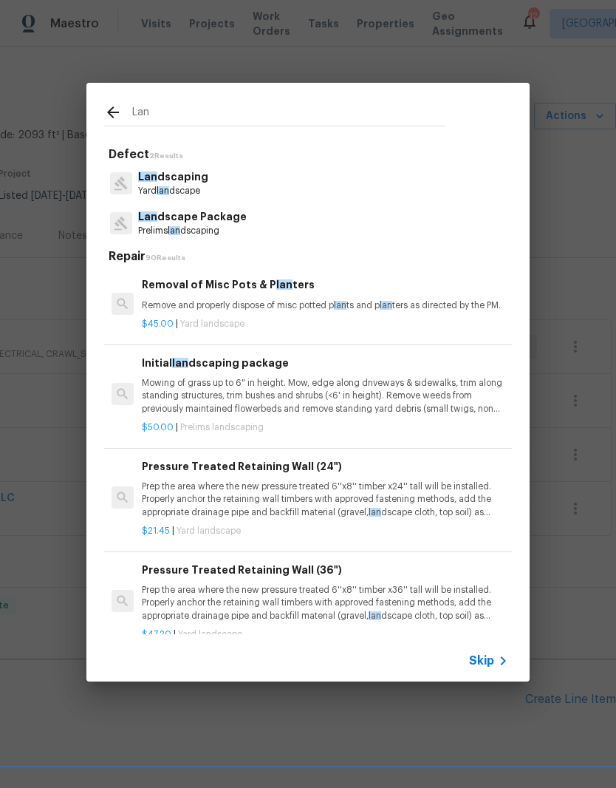
click at [273, 371] on div "Initial lan dscaping package Mowing of grass up to 6" in height. Mow, edge alon…" at bounding box center [325, 385] width 366 height 61
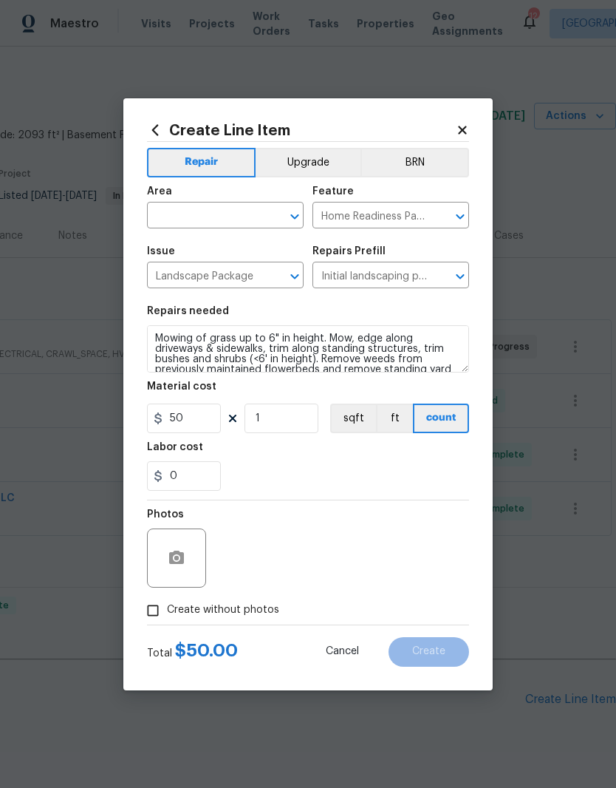
click at [279, 209] on icon "Clear" at bounding box center [275, 216] width 15 height 15
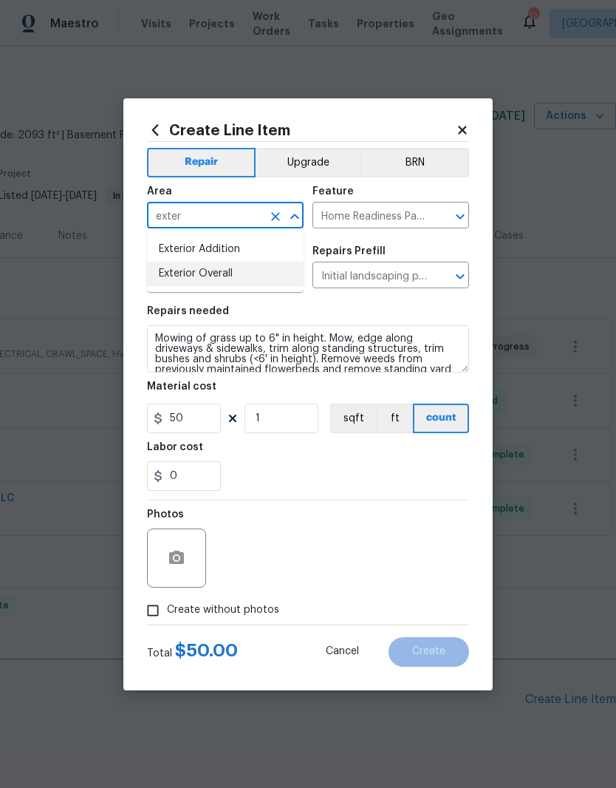
click at [230, 281] on li "Exterior Overall" at bounding box center [225, 274] width 157 height 24
type input "Exterior Overall"
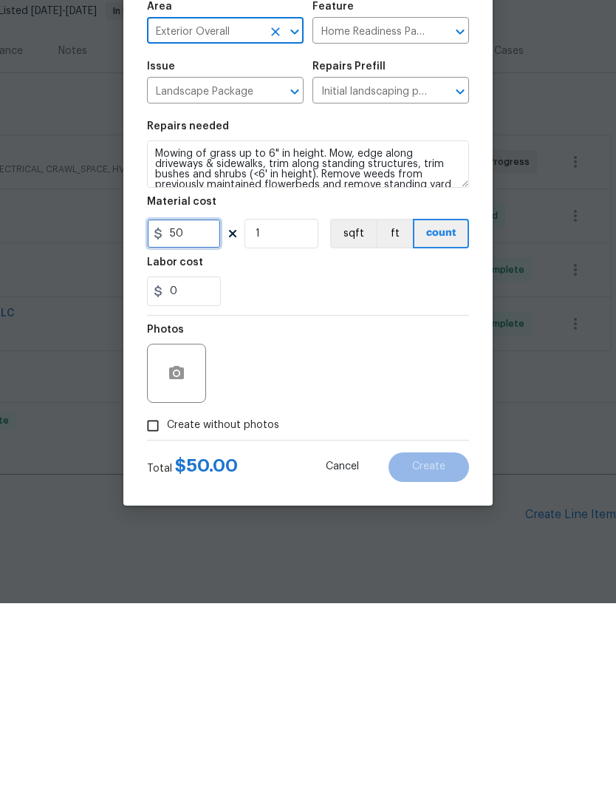
click at [203, 403] on input "50" at bounding box center [184, 418] width 74 height 30
type input "65"
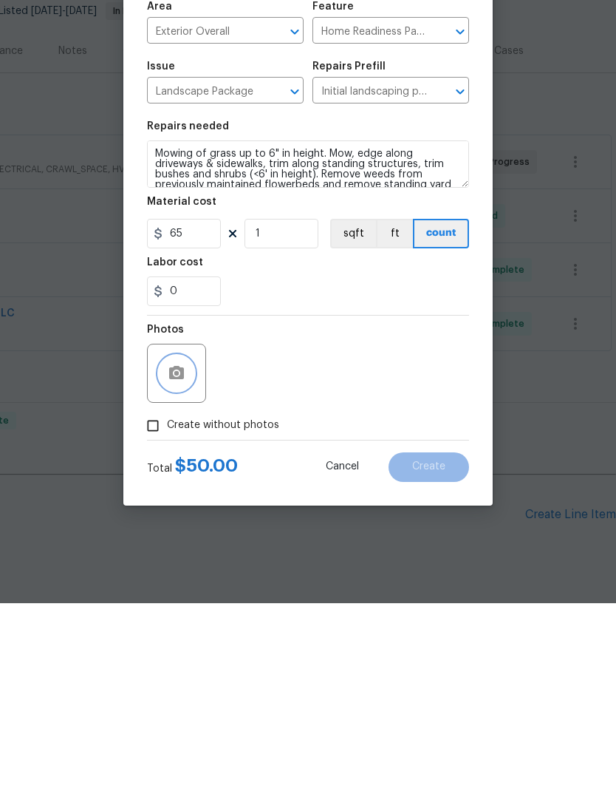
click at [191, 540] on button "button" at bounding box center [176, 557] width 35 height 35
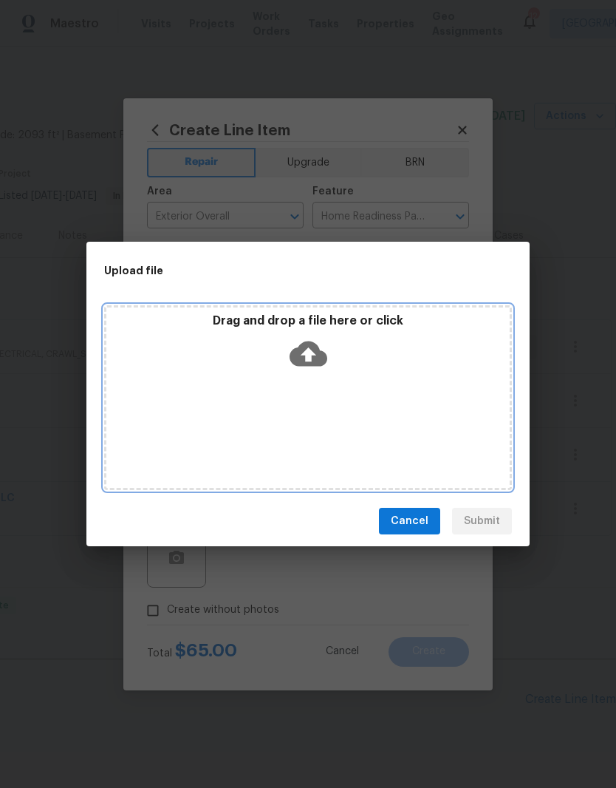
click at [352, 364] on div "Drag and drop a file here or click" at bounding box center [307, 345] width 403 height 64
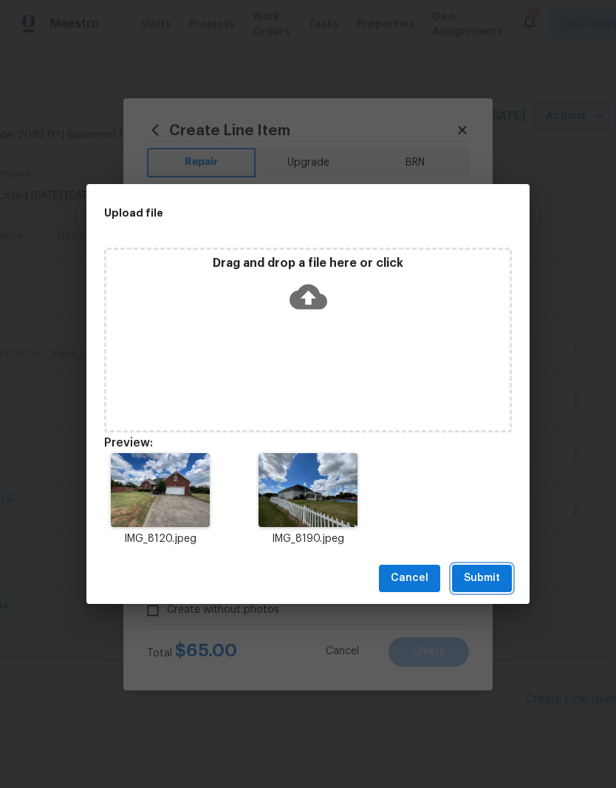
click at [497, 578] on span "Submit" at bounding box center [482, 578] width 36 height 18
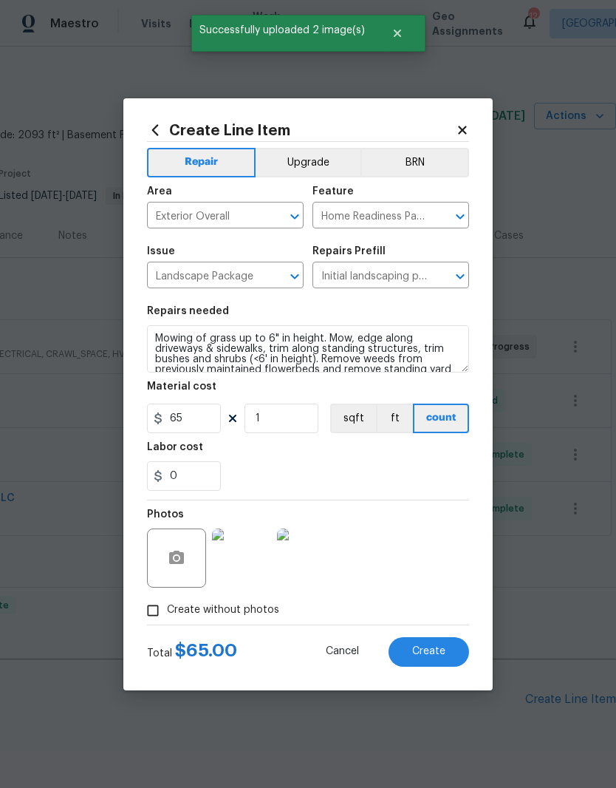
click at [438, 652] on span "Create" at bounding box center [428, 651] width 33 height 11
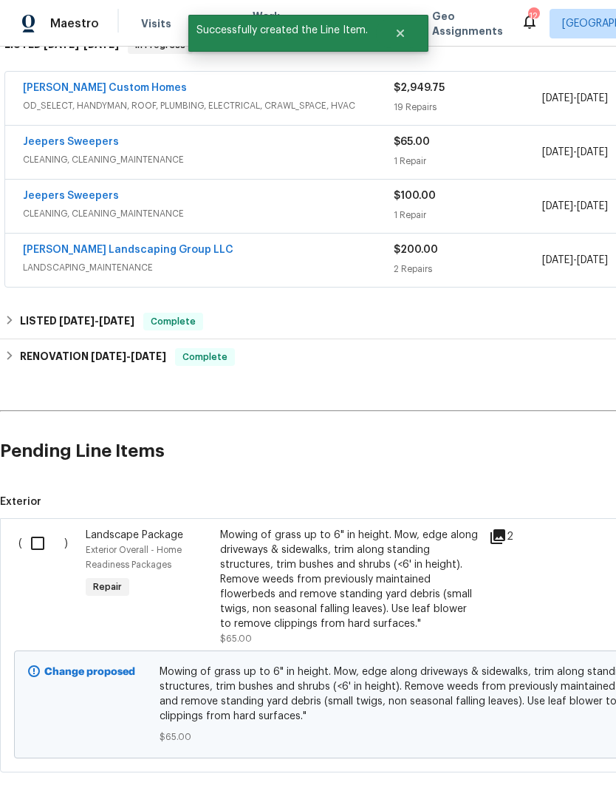
scroll to position [259, 0]
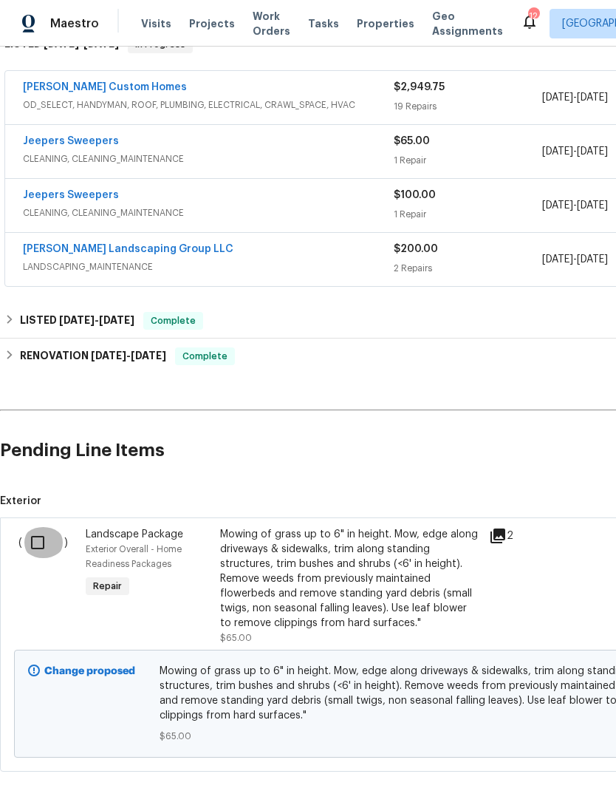
click at [44, 527] on input "checkbox" at bounding box center [43, 542] width 42 height 31
checkbox input "true"
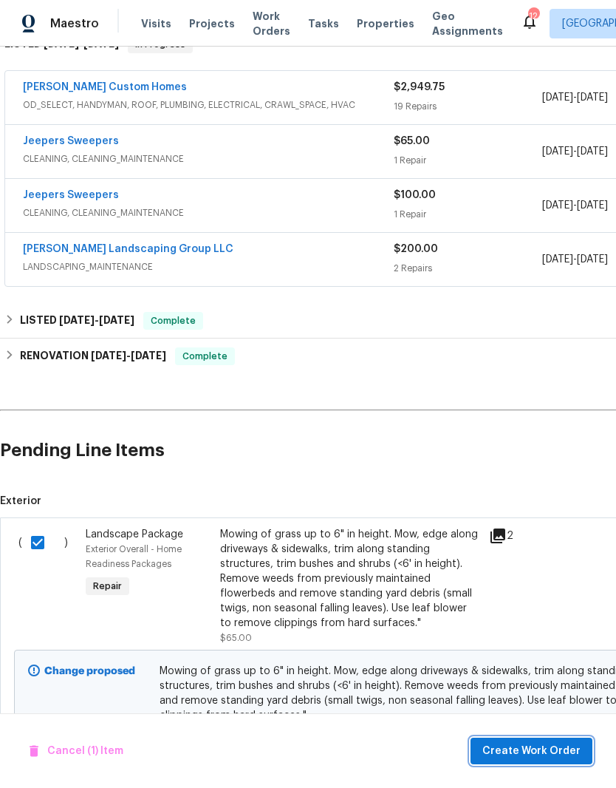
click at [544, 755] on span "Create Work Order" at bounding box center [531, 751] width 98 height 18
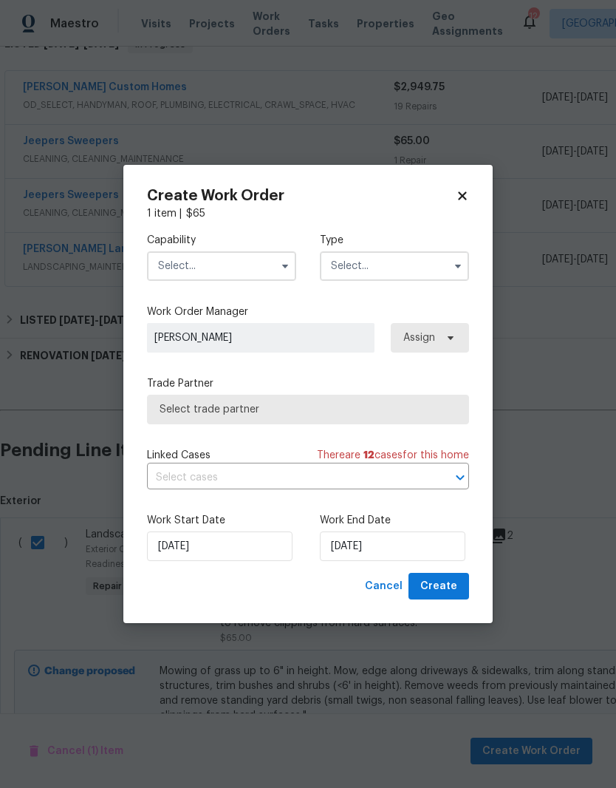
click at [256, 259] on input "text" at bounding box center [221, 266] width 149 height 30
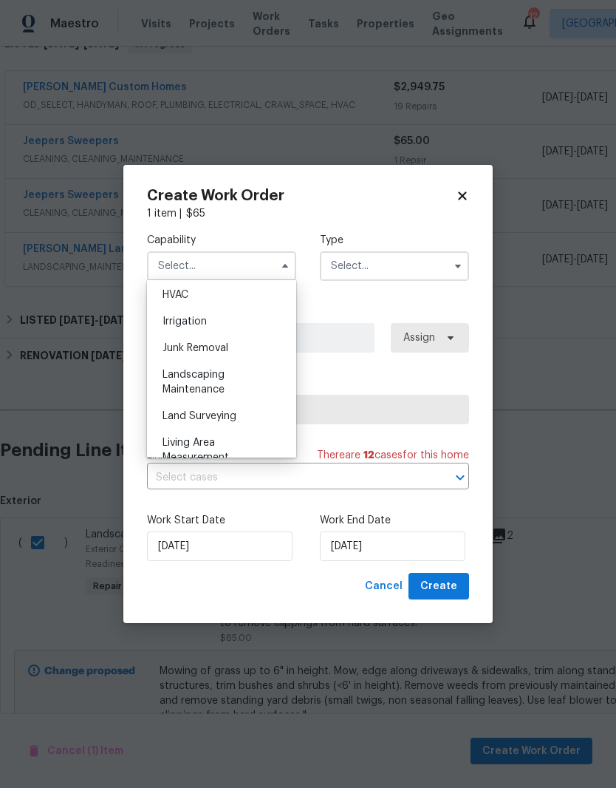
scroll to position [899, 0]
click at [220, 372] on span "Landscaping Maintenance" at bounding box center [194, 377] width 62 height 25
type input "Landscaping Maintenance"
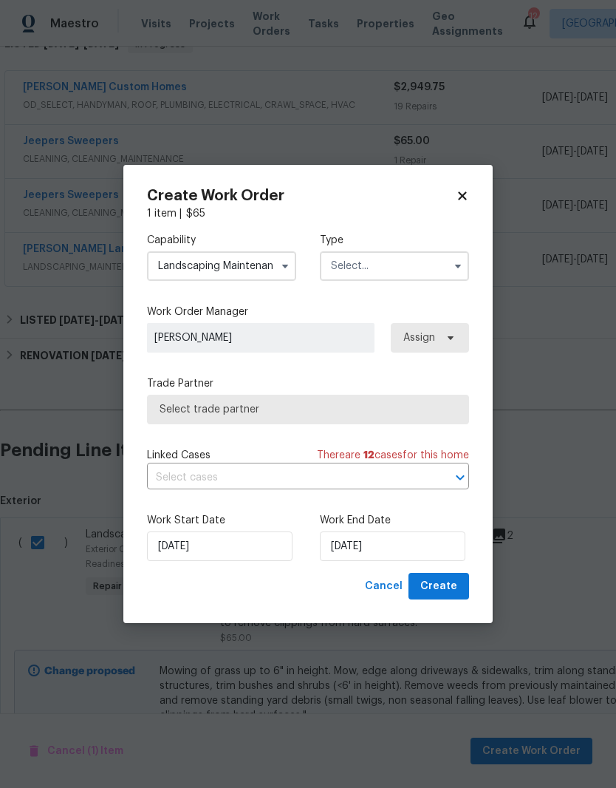
click at [414, 264] on input "text" at bounding box center [394, 266] width 149 height 30
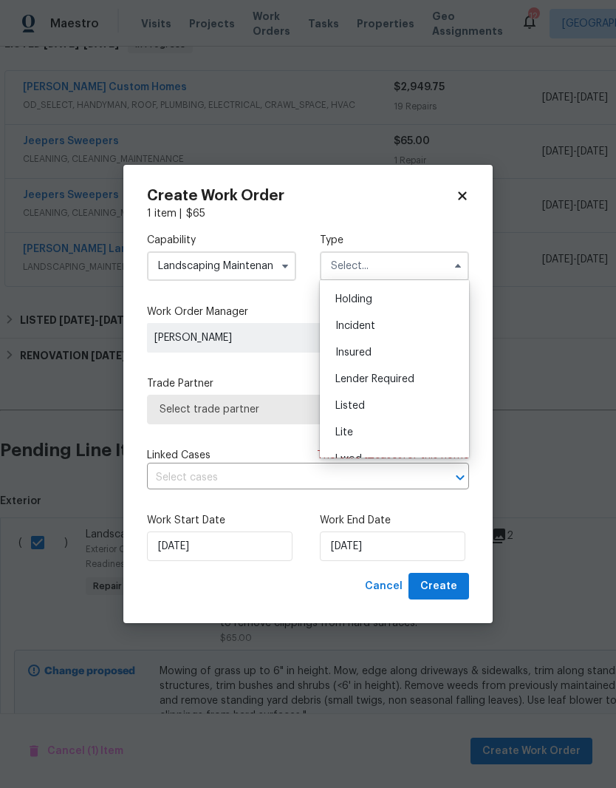
scroll to position [113, 0]
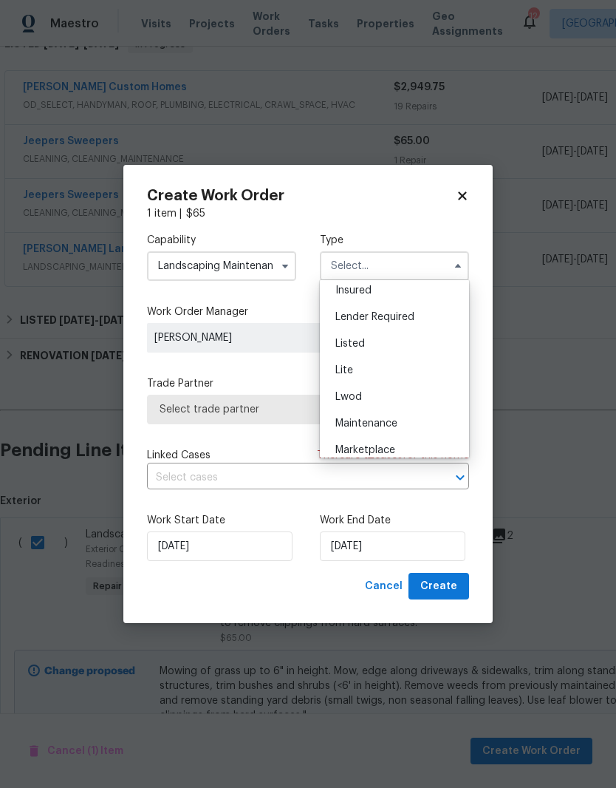
click at [361, 346] on span "Listed" at bounding box center [350, 343] width 30 height 10
type input "Listed"
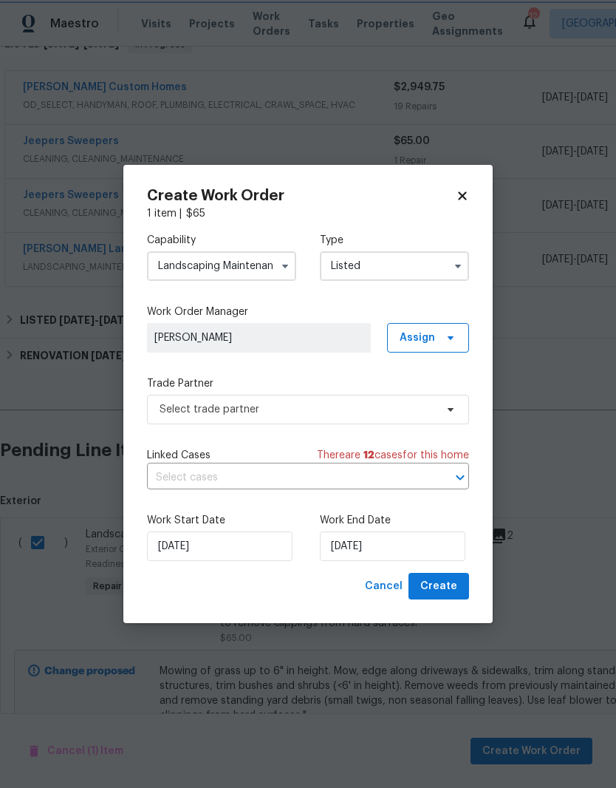
scroll to position [0, 0]
click at [445, 339] on icon at bounding box center [451, 338] width 12 height 12
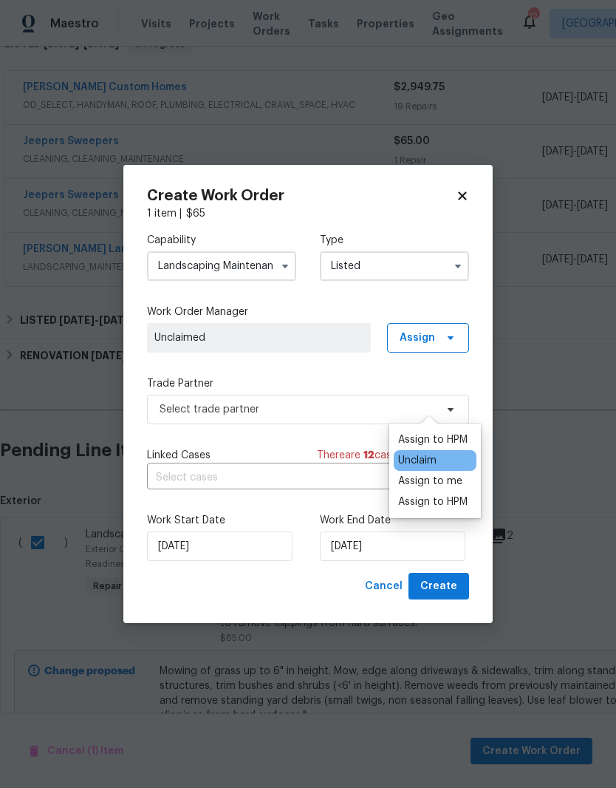
click at [441, 474] on div "Assign to me" at bounding box center [430, 481] width 64 height 15
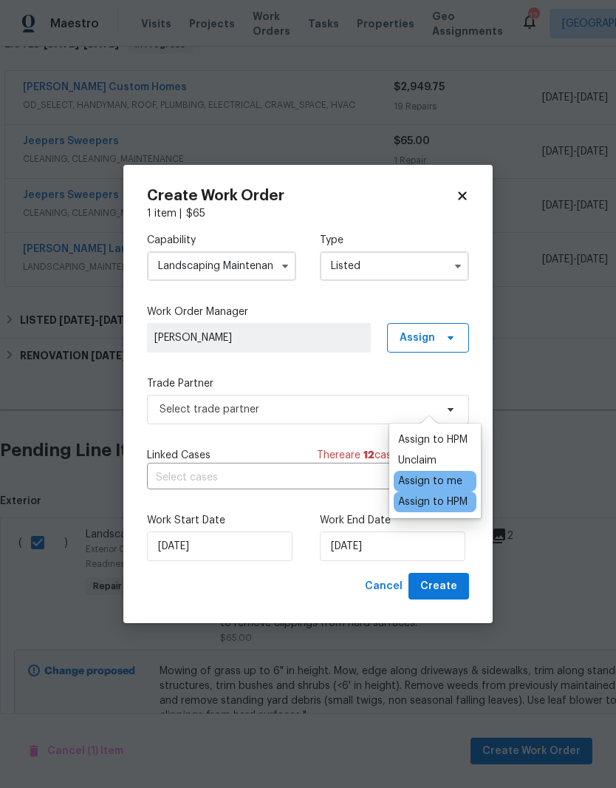
click at [331, 337] on span "[PERSON_NAME]" at bounding box center [258, 337] width 209 height 15
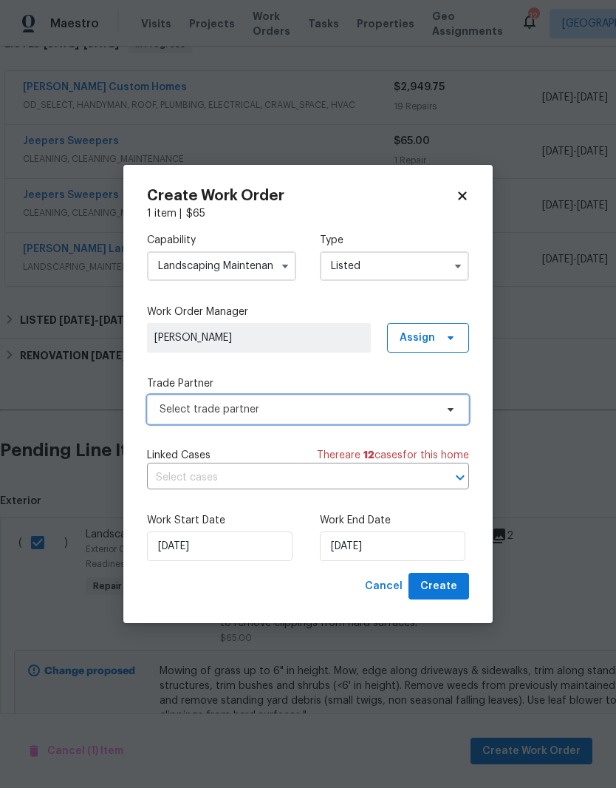
click at [397, 409] on span "Select trade partner" at bounding box center [298, 409] width 276 height 15
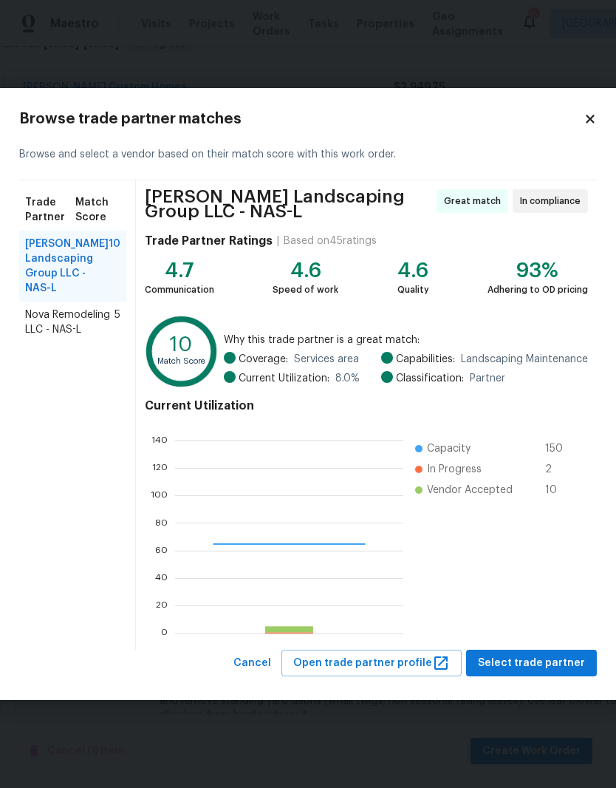
scroll to position [207, 228]
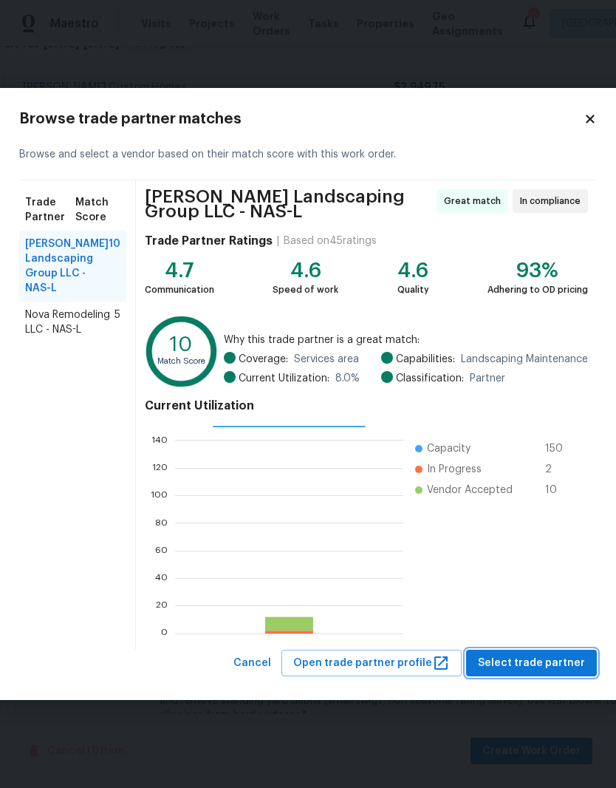
click at [535, 660] on span "Select trade partner" at bounding box center [531, 663] width 107 height 18
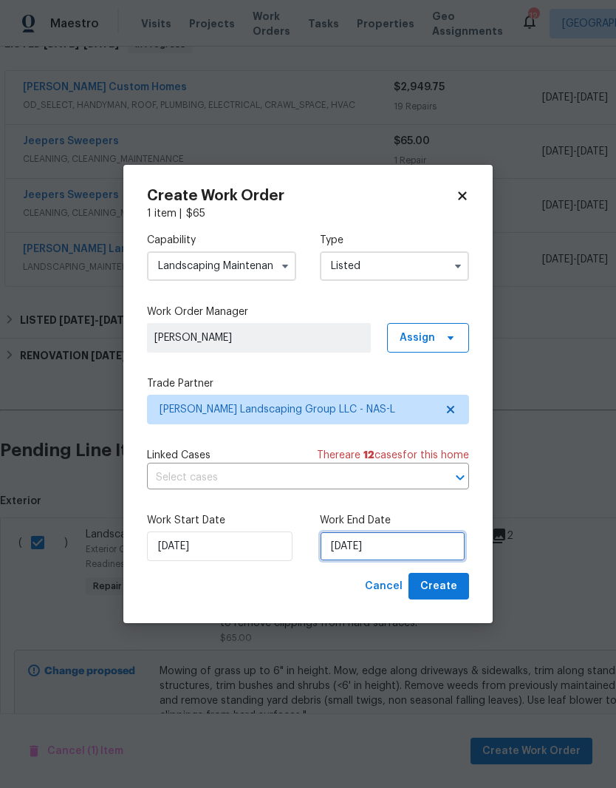
click at [407, 543] on input "[DATE]" at bounding box center [393, 546] width 146 height 30
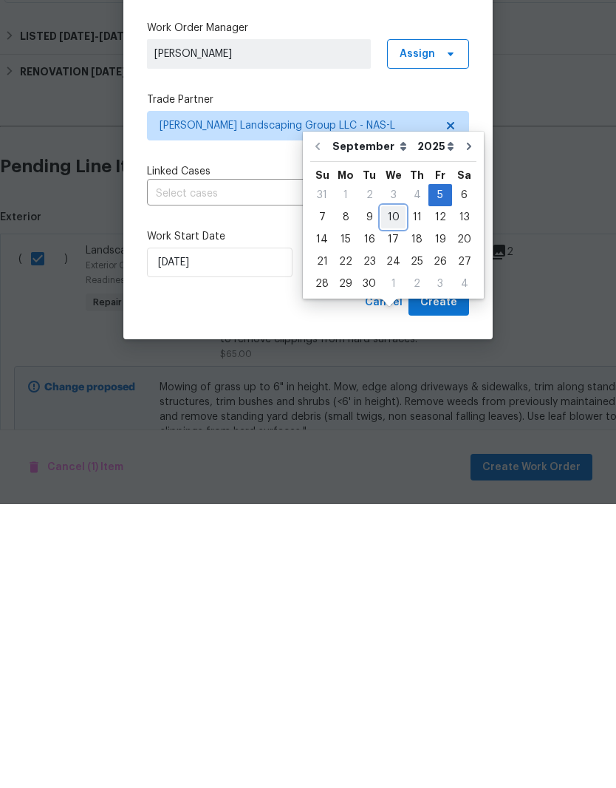
click at [392, 491] on div "10" at bounding box center [393, 501] width 24 height 21
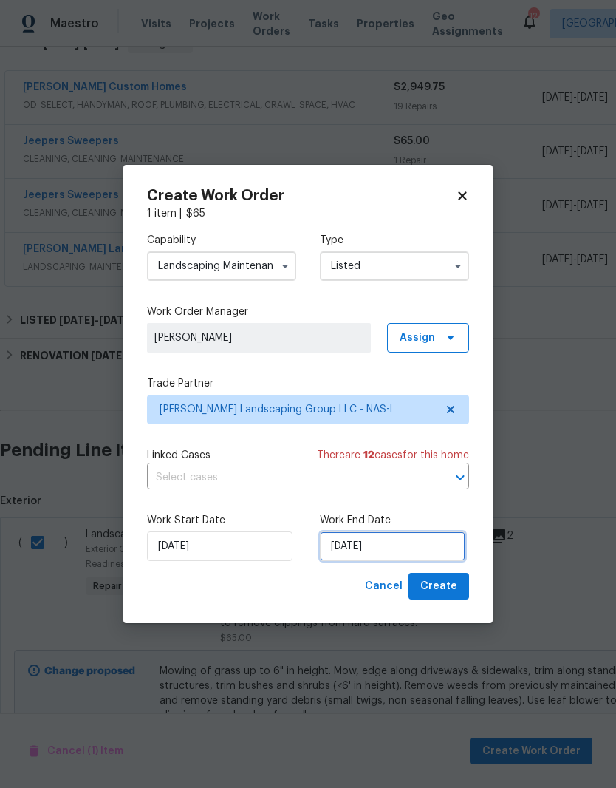
click at [398, 544] on input "9/10/2025" at bounding box center [393, 546] width 146 height 30
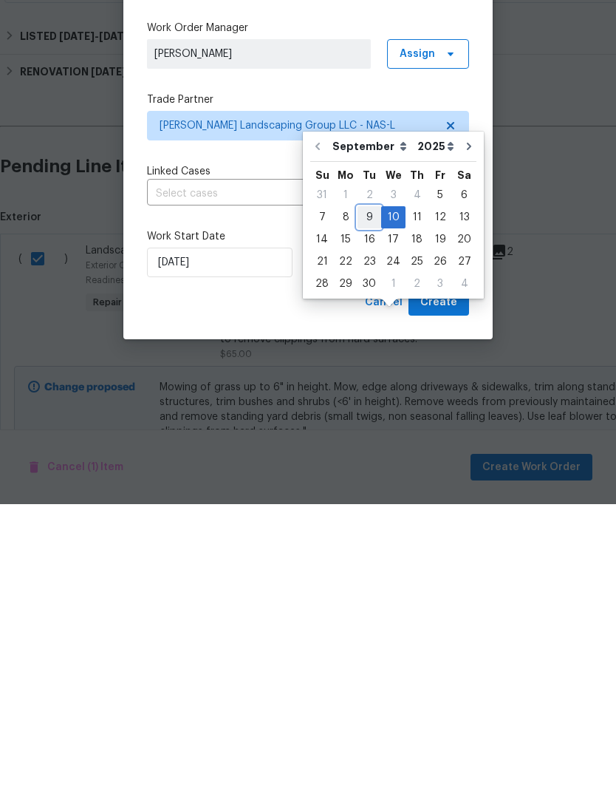
click at [369, 491] on div "9" at bounding box center [370, 501] width 24 height 21
type input "9/9/2025"
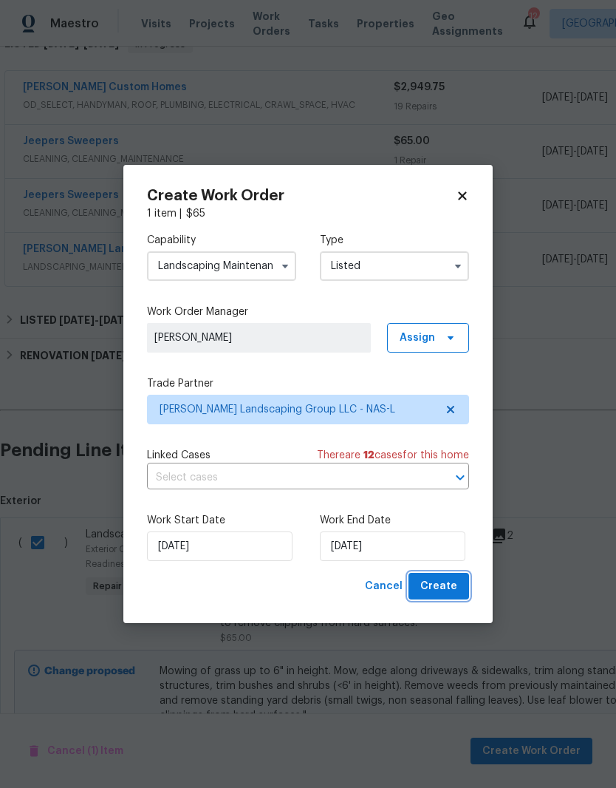
click at [444, 586] on span "Create" at bounding box center [438, 586] width 37 height 18
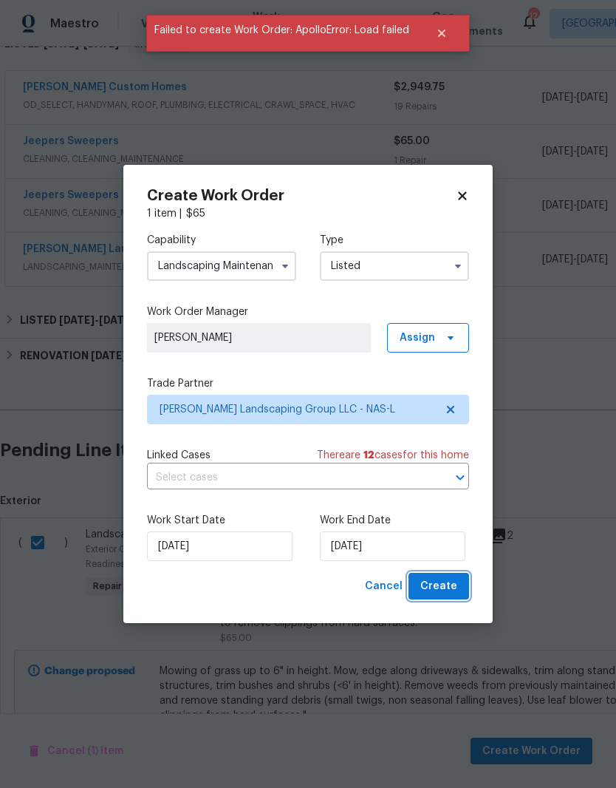
click at [448, 585] on span "Create" at bounding box center [438, 586] width 37 height 18
click at [448, 584] on span "Create" at bounding box center [438, 586] width 37 height 18
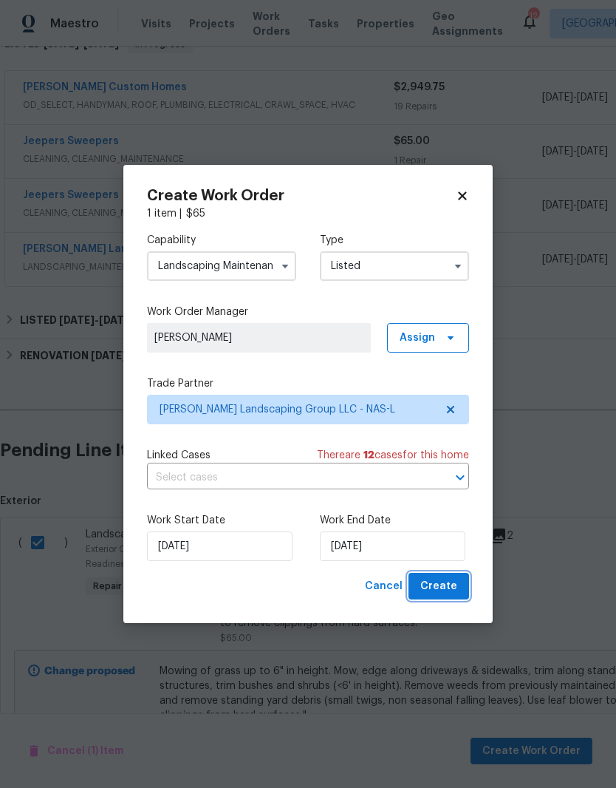
click at [446, 589] on span "Create" at bounding box center [438, 586] width 37 height 18
click at [437, 587] on span "Create" at bounding box center [438, 586] width 37 height 18
click at [454, 336] on icon at bounding box center [451, 338] width 6 height 4
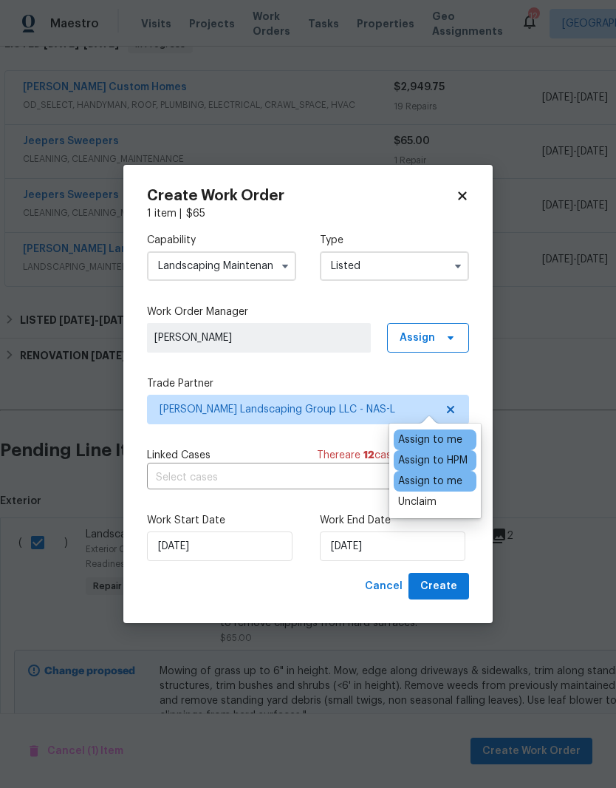
click at [447, 453] on div "Assign to HPM" at bounding box center [432, 460] width 69 height 15
click at [325, 332] on span "[PERSON_NAME]" at bounding box center [258, 337] width 209 height 15
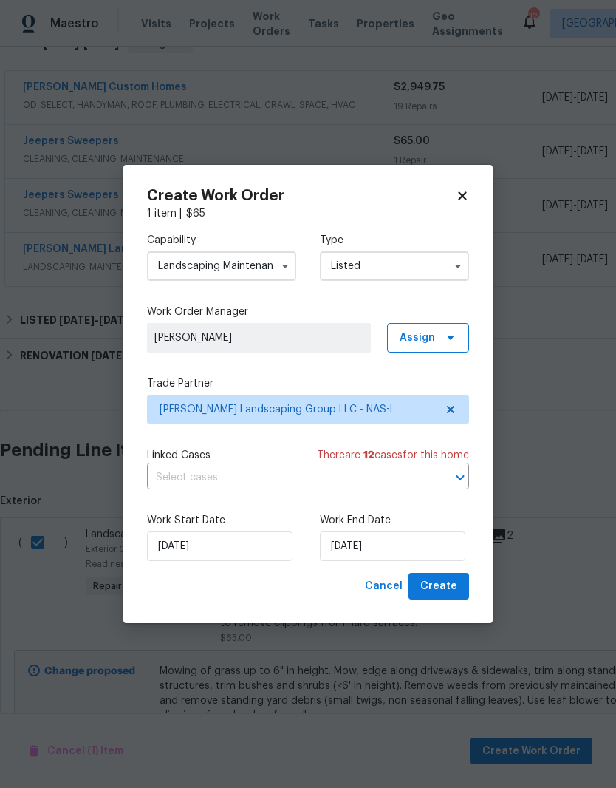
click at [458, 267] on icon "button" at bounding box center [458, 266] width 6 height 4
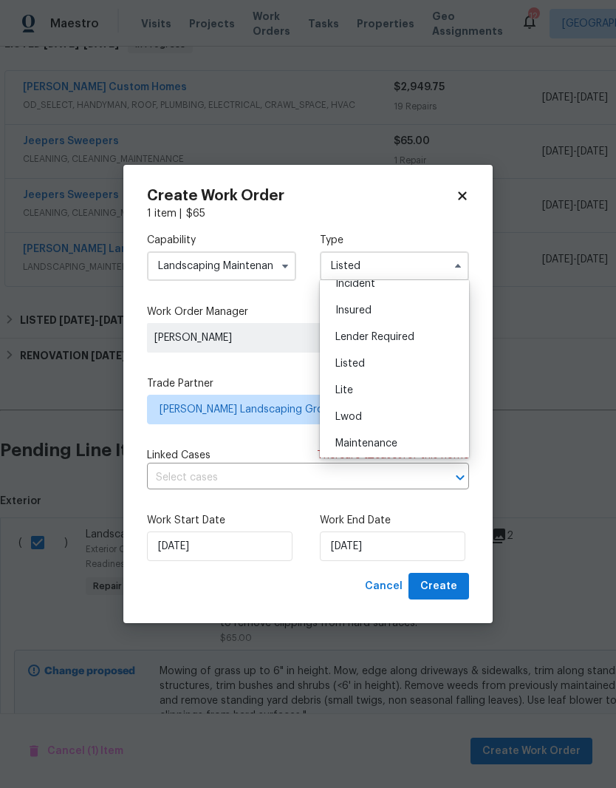
scroll to position [92, 0]
click at [349, 370] on div "Listed" at bounding box center [395, 365] width 142 height 27
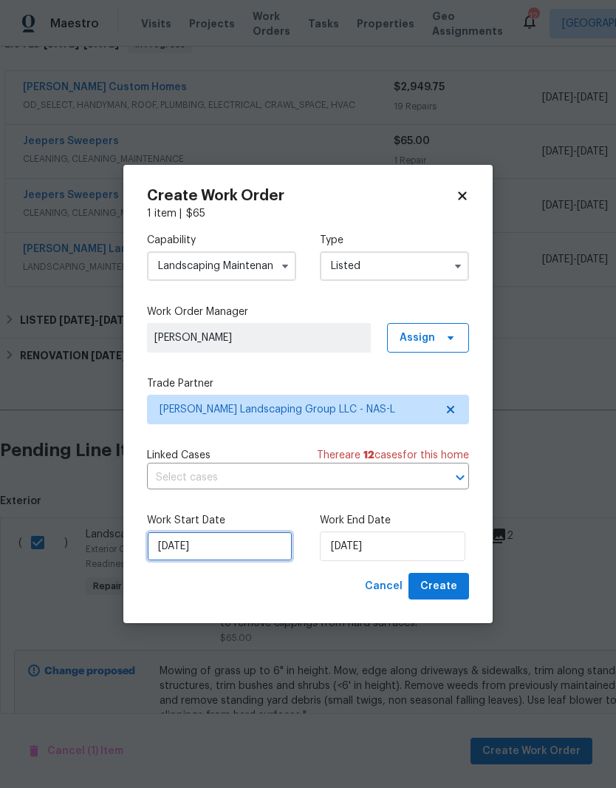
click at [245, 548] on input "9/5/2025" at bounding box center [220, 546] width 146 height 30
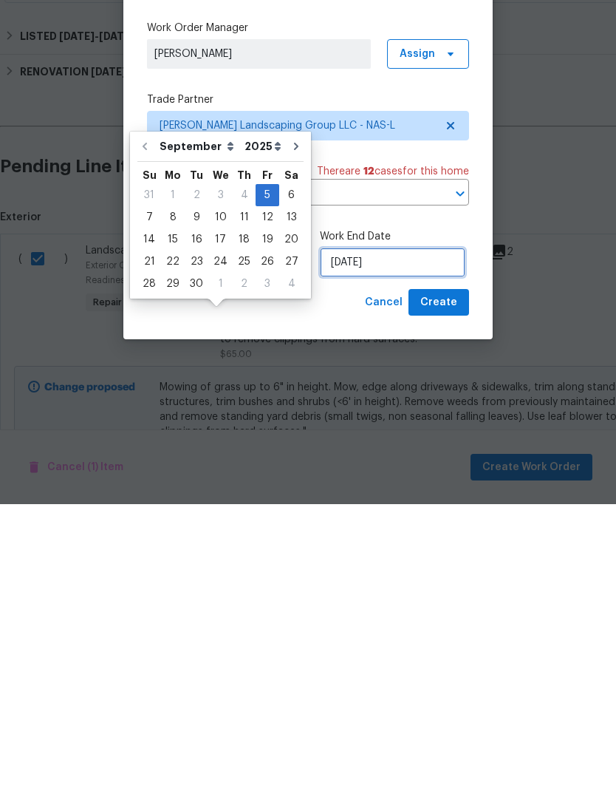
click at [420, 531] on input "9/9/2025" at bounding box center [393, 546] width 146 height 30
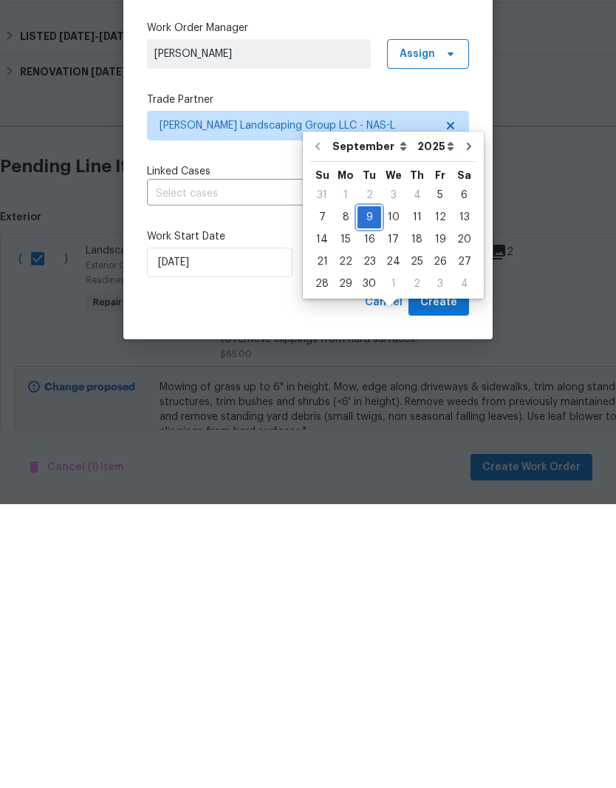
click at [372, 491] on div "9" at bounding box center [370, 501] width 24 height 21
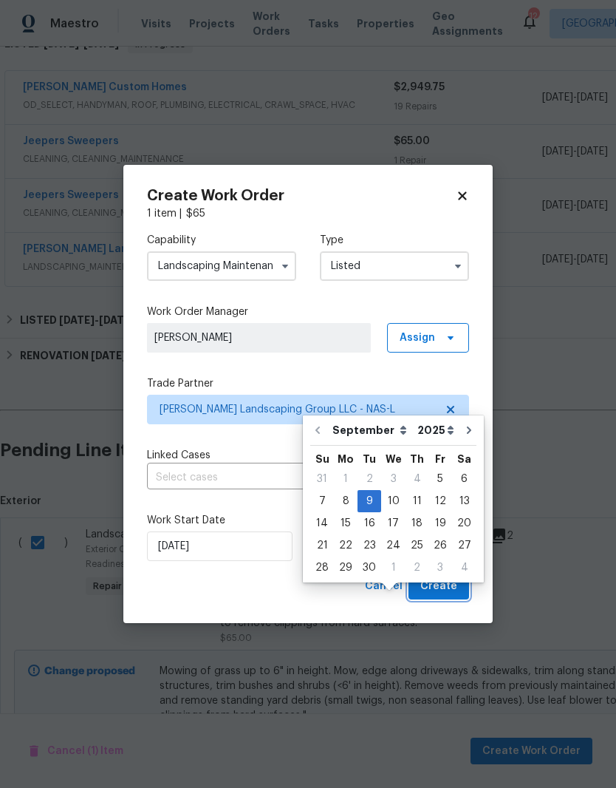
click at [446, 587] on span "Create" at bounding box center [438, 586] width 37 height 18
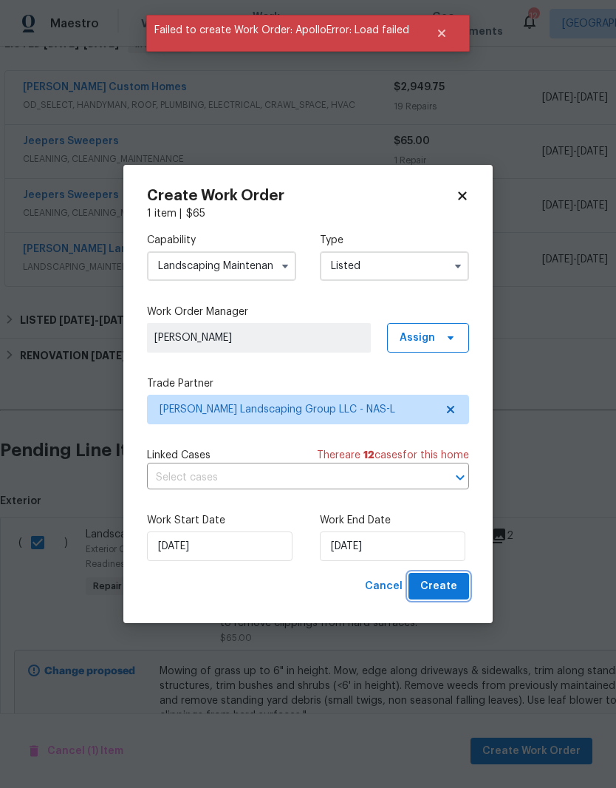
click at [444, 585] on span "Create" at bounding box center [438, 586] width 37 height 18
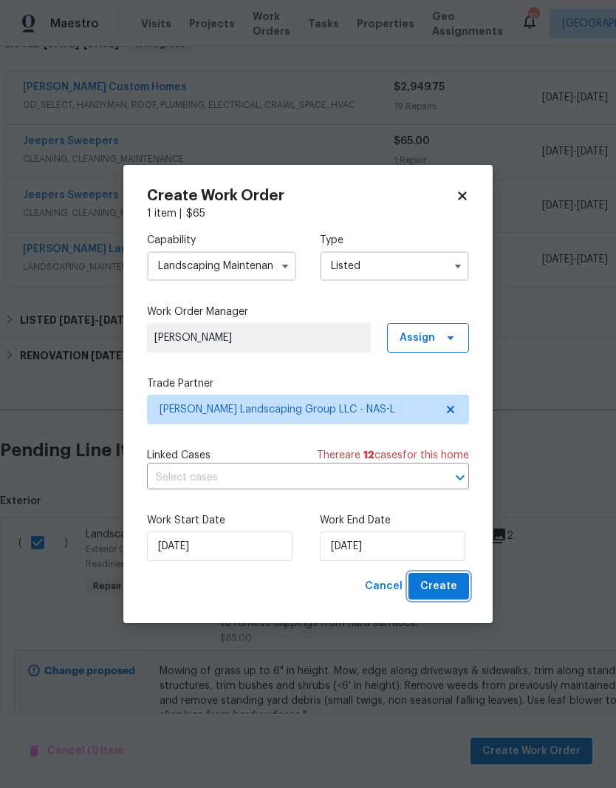
click at [445, 589] on span "Create" at bounding box center [438, 586] width 37 height 18
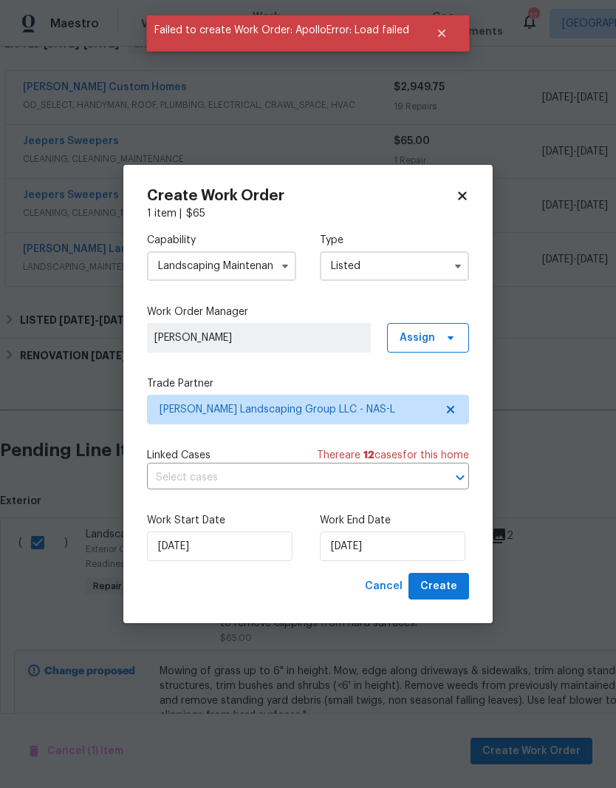
click at [465, 200] on icon at bounding box center [462, 195] width 13 height 13
checkbox input "false"
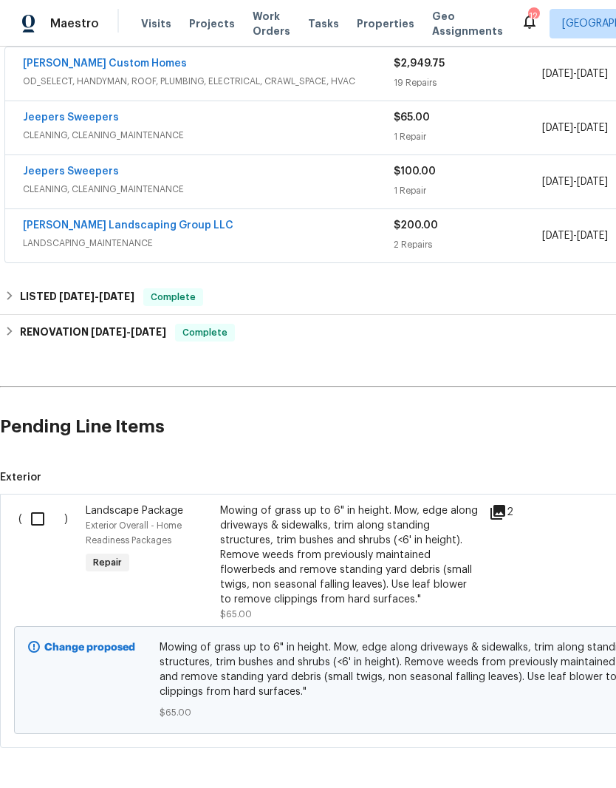
scroll to position [283, 0]
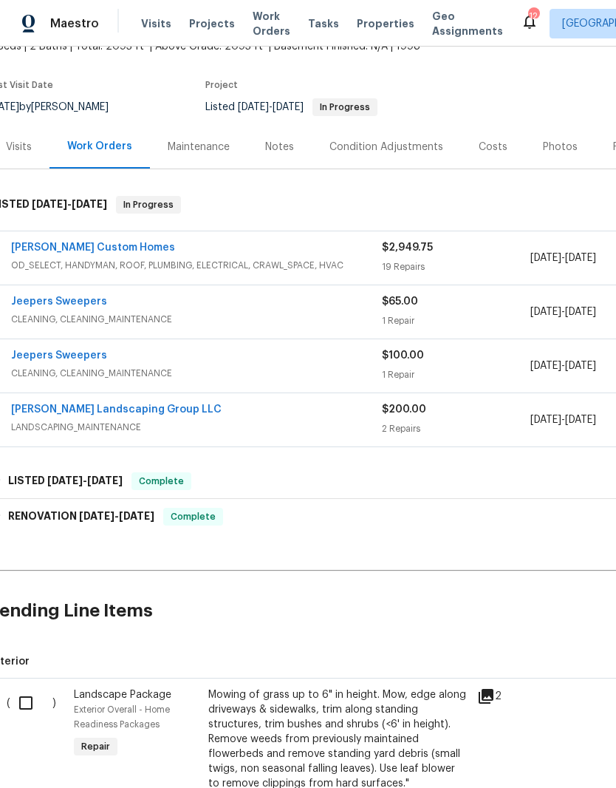
scroll to position [223, 10]
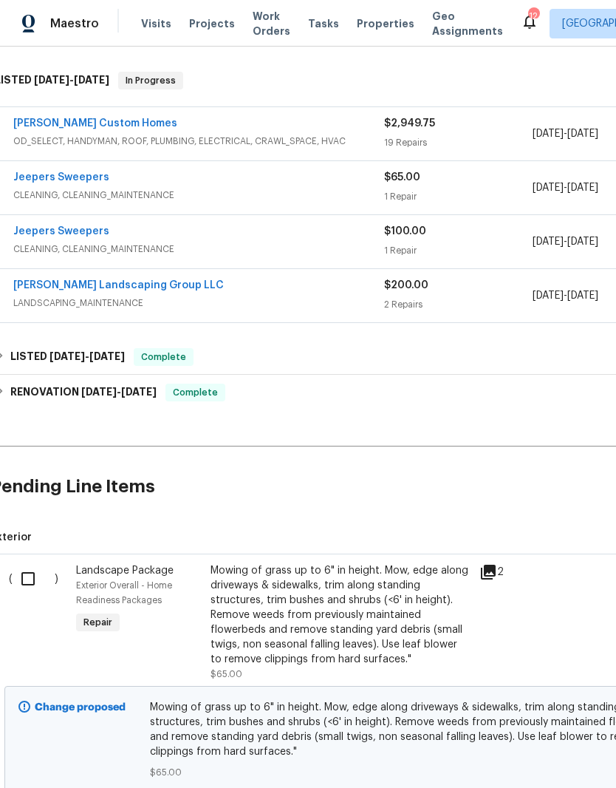
click at [33, 583] on input "checkbox" at bounding box center [34, 578] width 42 height 31
checkbox input "true"
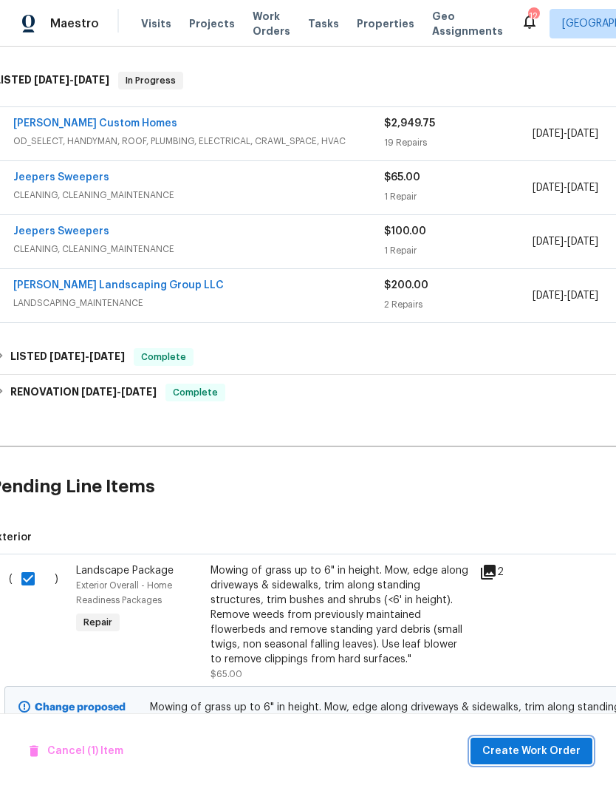
click at [561, 751] on span "Create Work Order" at bounding box center [531, 751] width 98 height 18
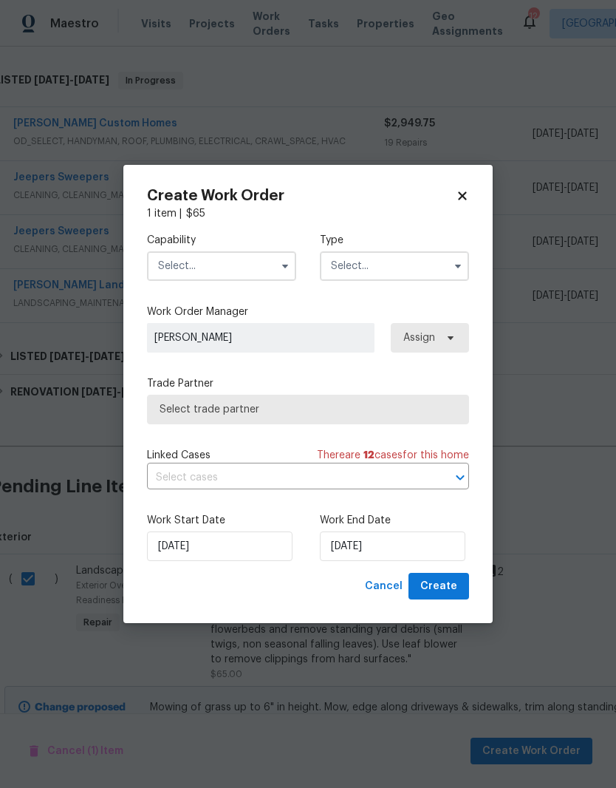
click at [269, 265] on input "text" at bounding box center [221, 266] width 149 height 30
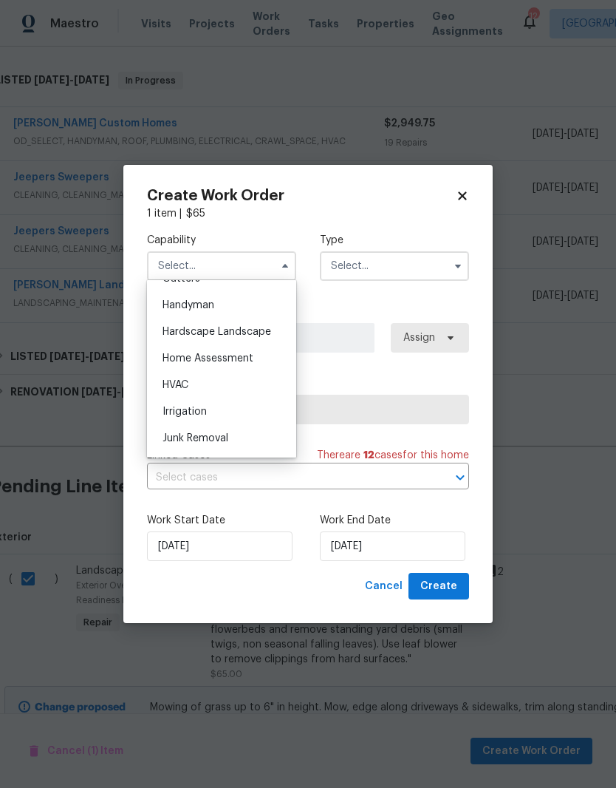
scroll to position [857, 0]
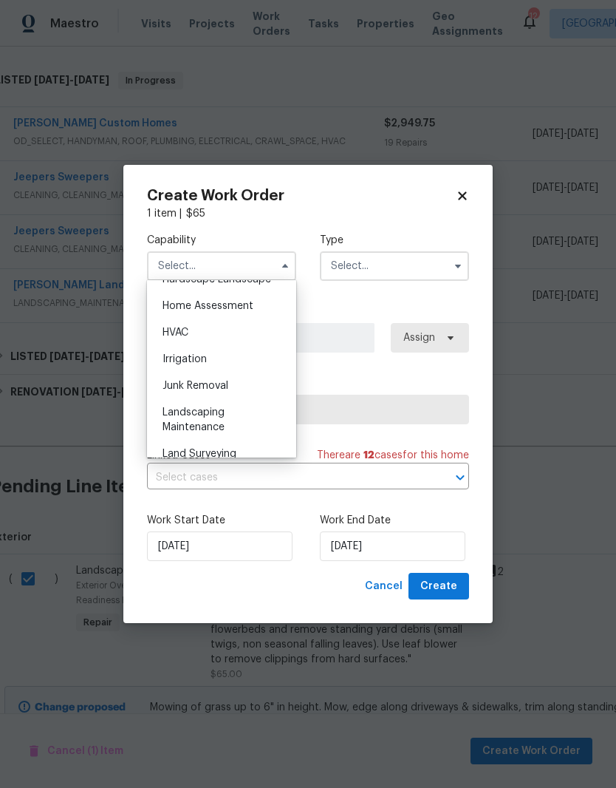
click at [215, 417] on span "Landscaping Maintenance" at bounding box center [194, 419] width 62 height 25
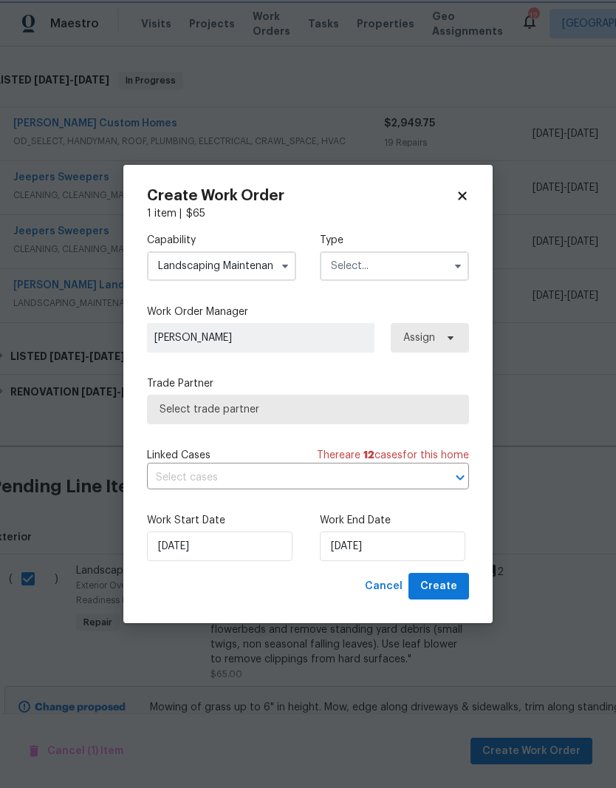
type input "Landscaping Maintenance"
click at [405, 265] on input "text" at bounding box center [394, 266] width 149 height 30
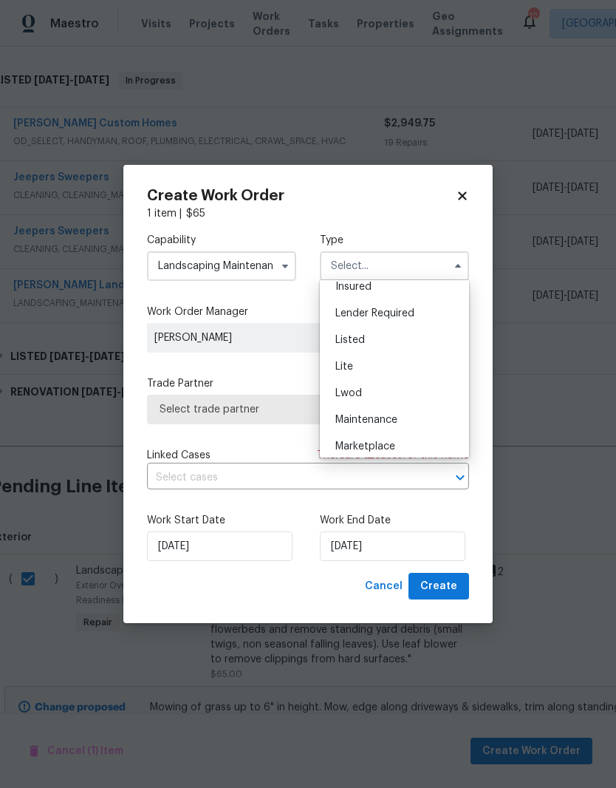
scroll to position [116, 0]
click at [358, 346] on div "Listed" at bounding box center [395, 340] width 142 height 27
type input "Listed"
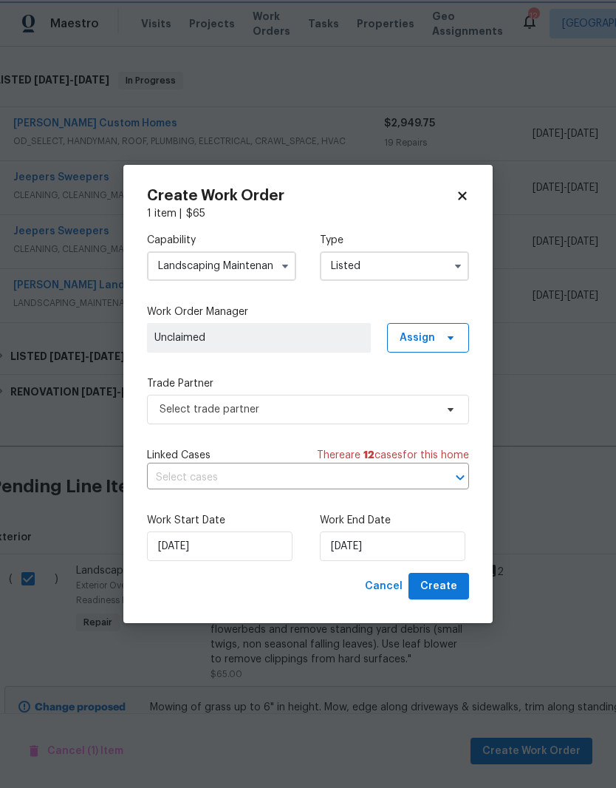
scroll to position [0, 0]
click at [437, 340] on span "Assign" at bounding box center [428, 338] width 82 height 30
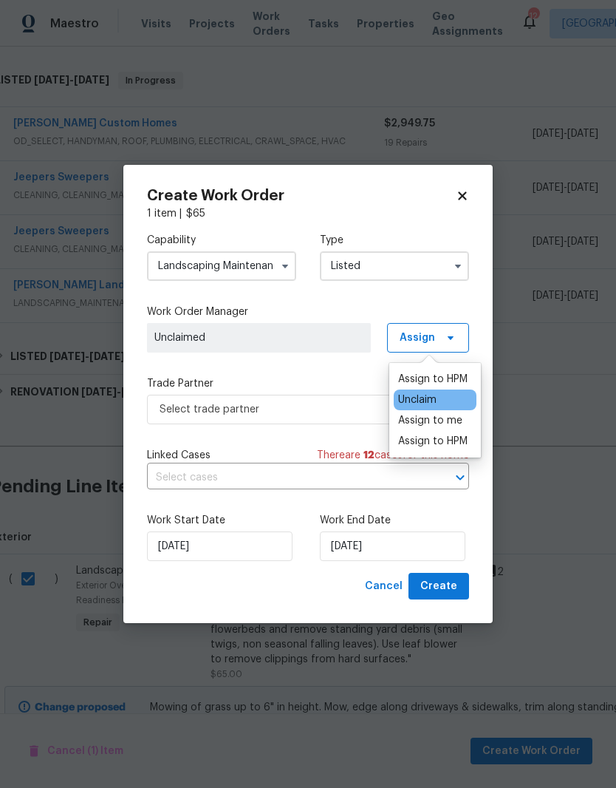
click at [429, 422] on div "Assign to me" at bounding box center [430, 420] width 64 height 15
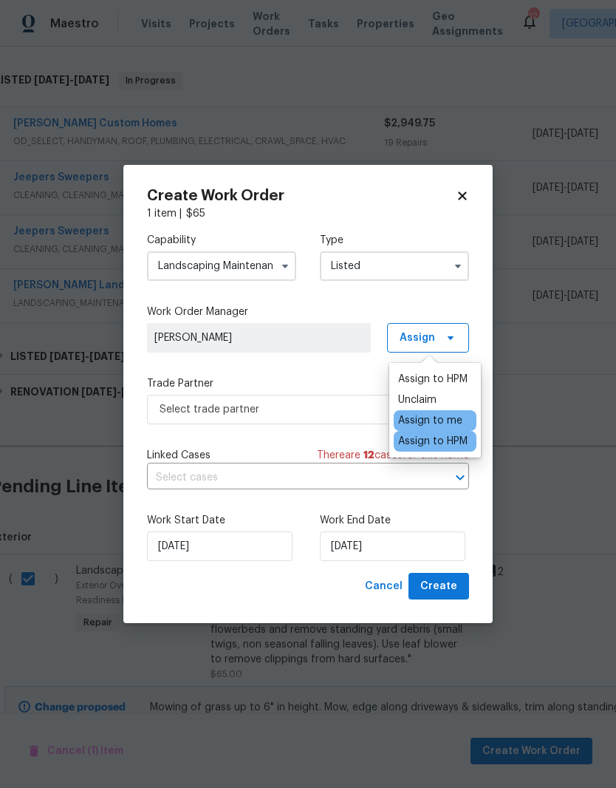
click at [327, 335] on span "[PERSON_NAME]" at bounding box center [258, 337] width 209 height 15
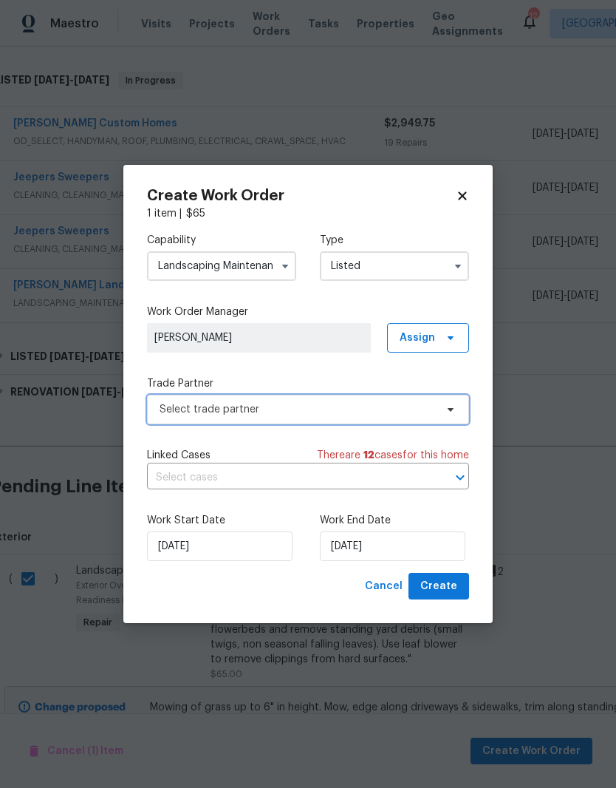
click at [402, 405] on span "Select trade partner" at bounding box center [298, 409] width 276 height 15
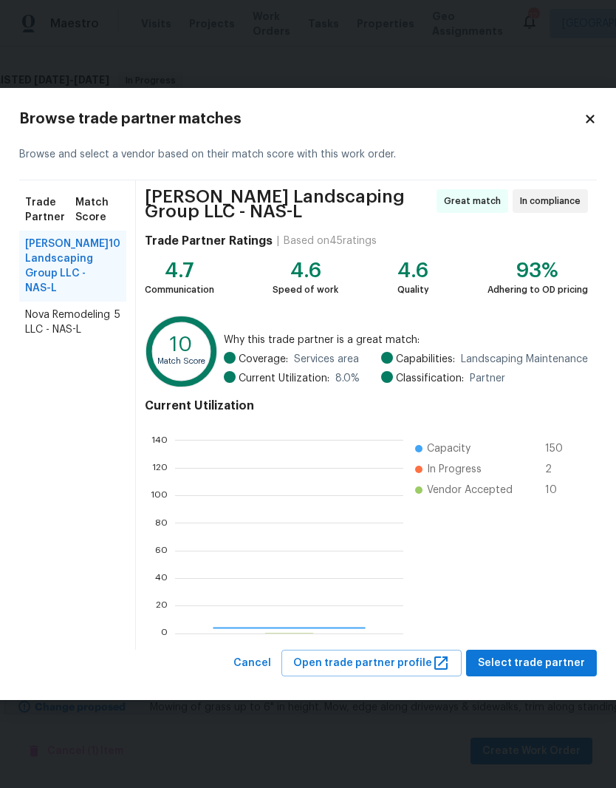
scroll to position [207, 228]
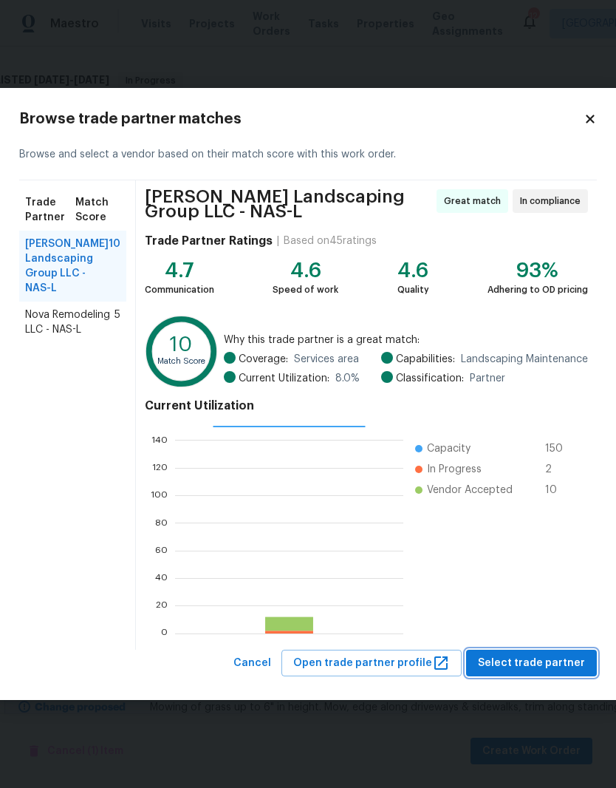
click at [528, 663] on span "Select trade partner" at bounding box center [531, 663] width 107 height 18
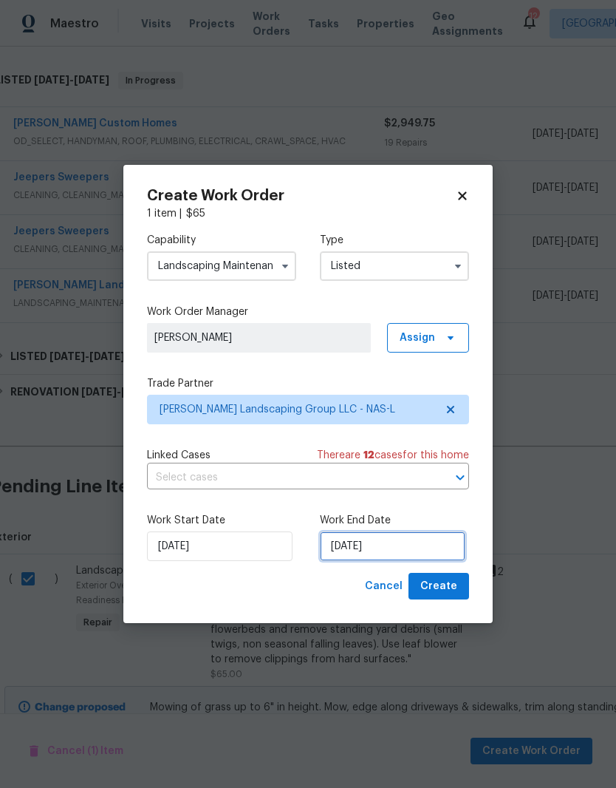
click at [398, 549] on input "9/5/2025" at bounding box center [393, 546] width 146 height 30
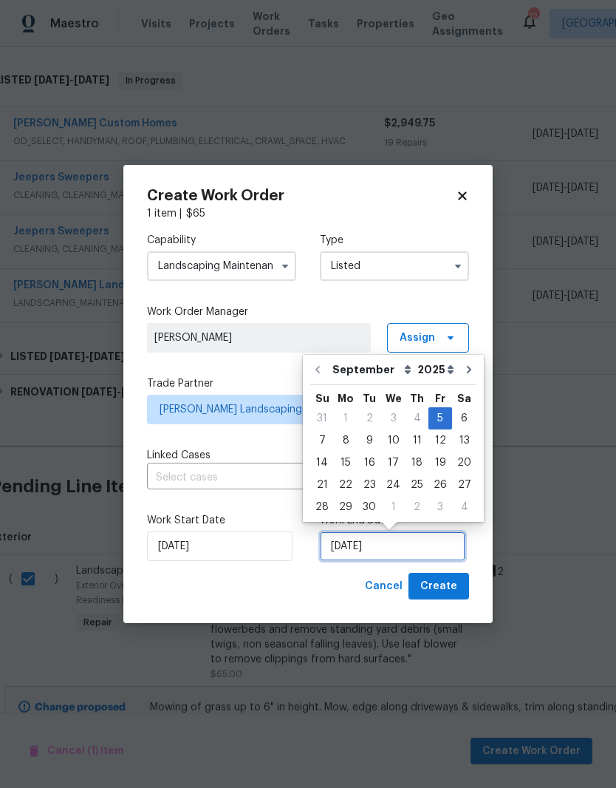
scroll to position [11, 0]
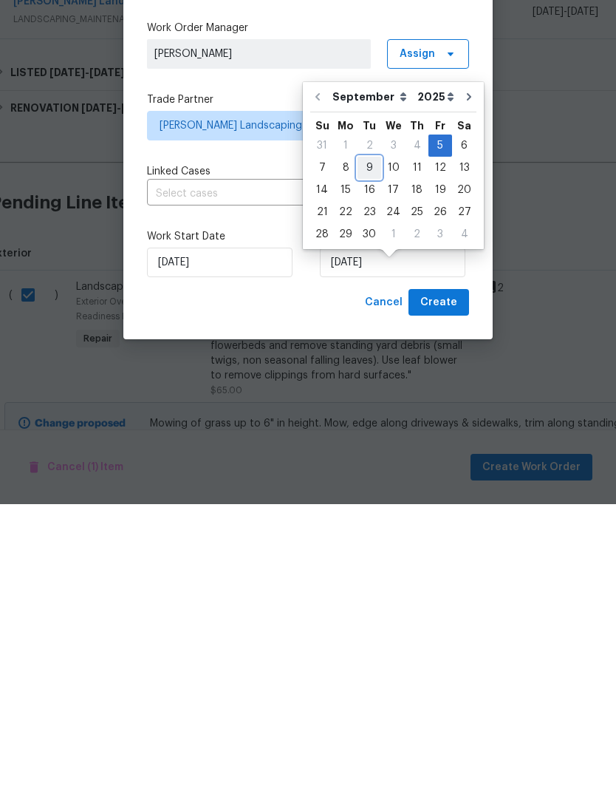
click at [372, 441] on div "9" at bounding box center [370, 451] width 24 height 21
type input "9/9/2025"
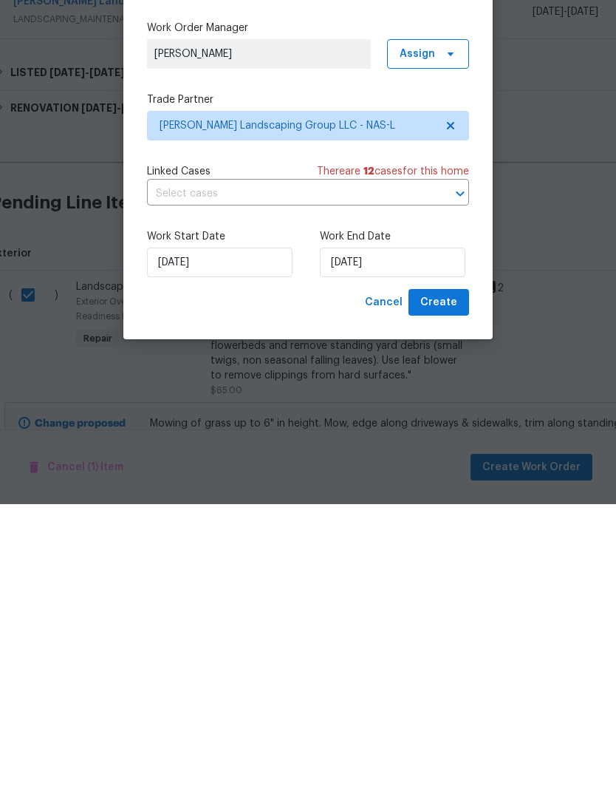
scroll to position [61, 0]
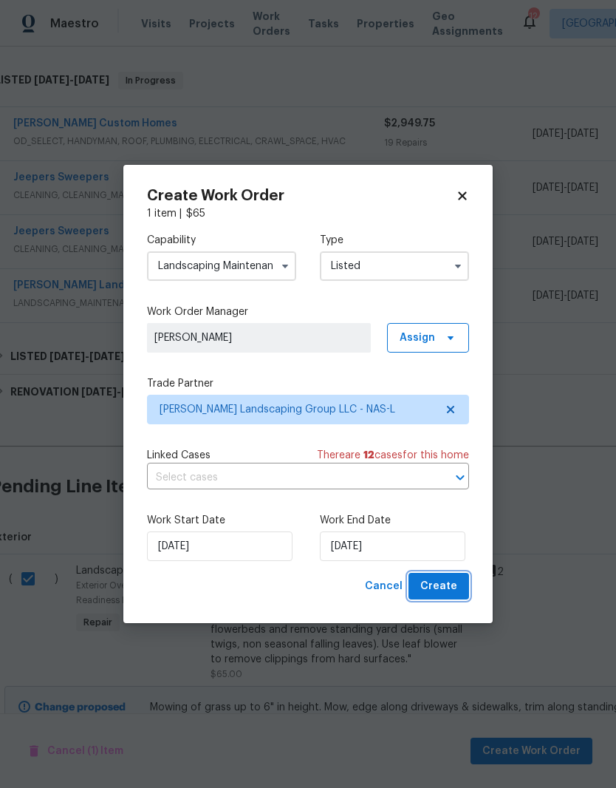
click at [445, 585] on span "Create" at bounding box center [438, 586] width 37 height 18
checkbox input "false"
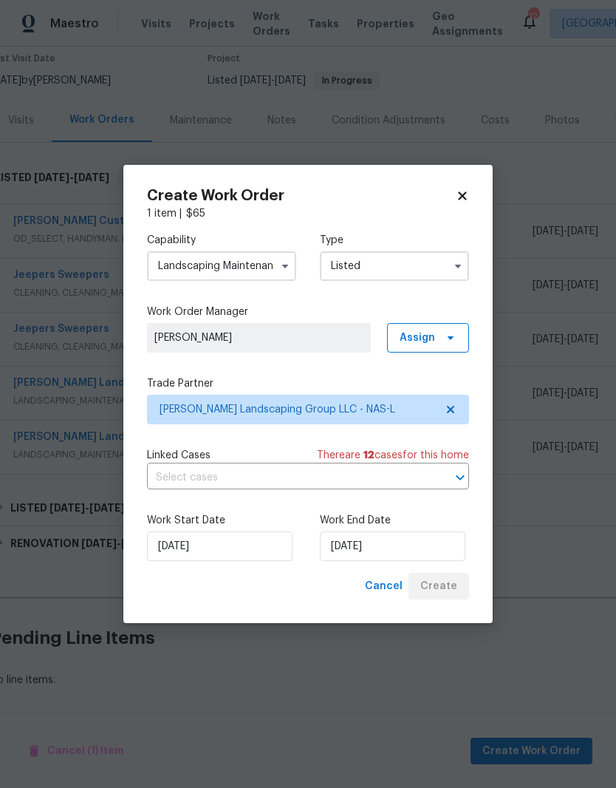
scroll to position [64, 10]
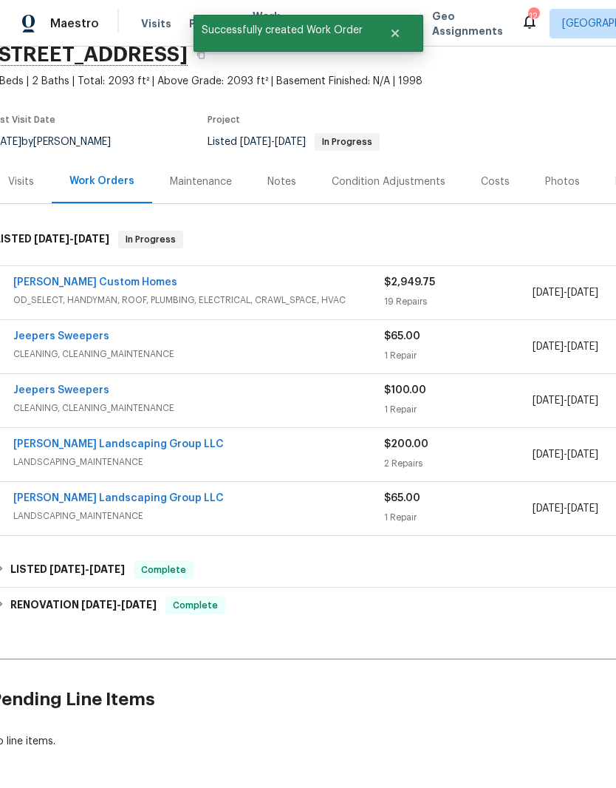
click at [50, 493] on link "Sandoval Landscaping Group LLC" at bounding box center [118, 498] width 211 height 10
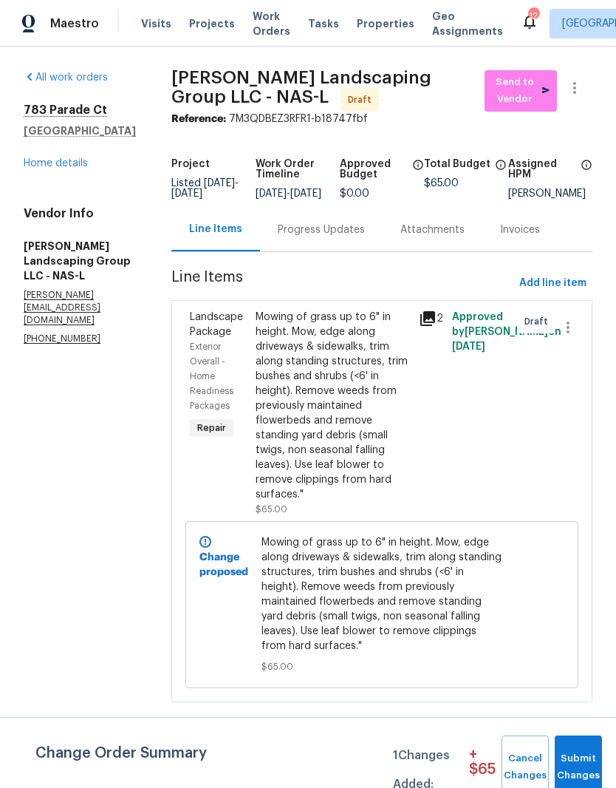
click at [365, 237] on div "Progress Updates" at bounding box center [321, 229] width 87 height 15
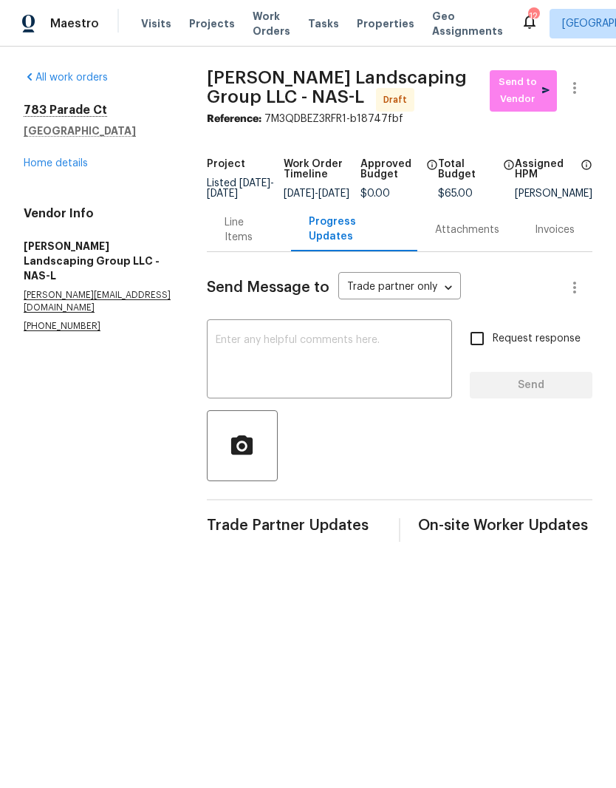
click at [312, 348] on textarea at bounding box center [330, 361] width 228 height 52
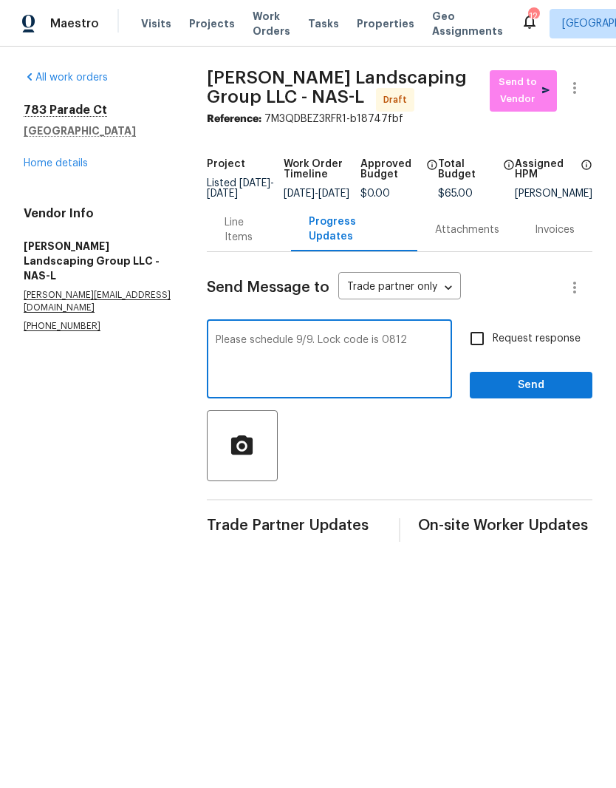
click at [338, 348] on textarea "Please schedule 9/9. Lock code is 0812" at bounding box center [330, 361] width 228 height 52
click at [385, 346] on textarea "Please schedule 9/9. Gate Lock code is 0812" at bounding box center [330, 361] width 228 height 52
click at [280, 361] on textarea "Please schedule 9/9. Gate lock combination is code is 0812" at bounding box center [330, 361] width 228 height 52
click at [287, 363] on textarea "Please schedule 9/9. Gate lock combination is 0812" at bounding box center [330, 361] width 228 height 52
type textarea "Please schedule 9/9. Gate lock combination is 0811. Please make sure the crew d…"
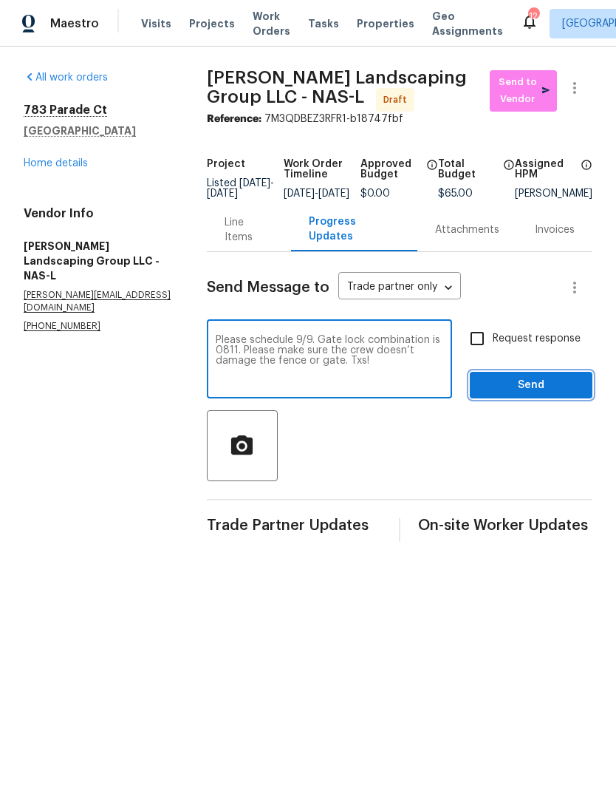
click at [543, 394] on span "Send" at bounding box center [531, 385] width 99 height 18
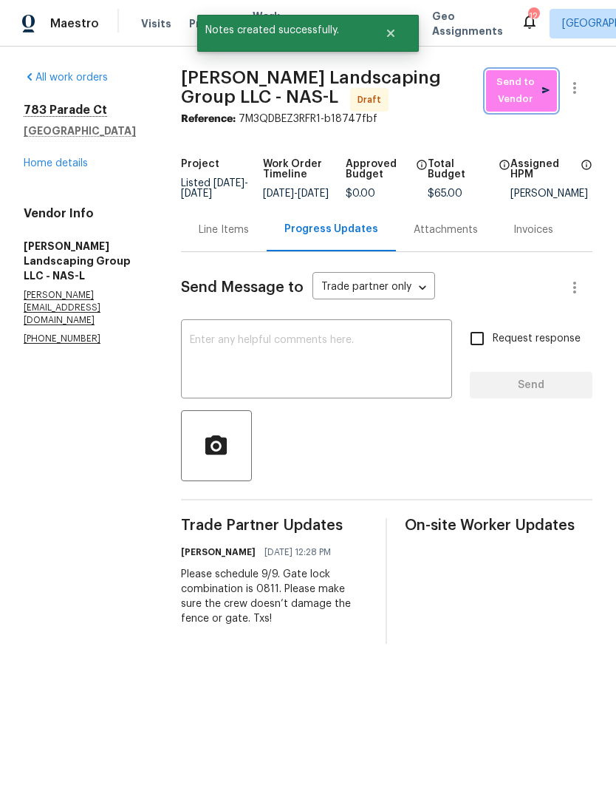
click at [530, 90] on span "Send to Vendor" at bounding box center [521, 91] width 56 height 34
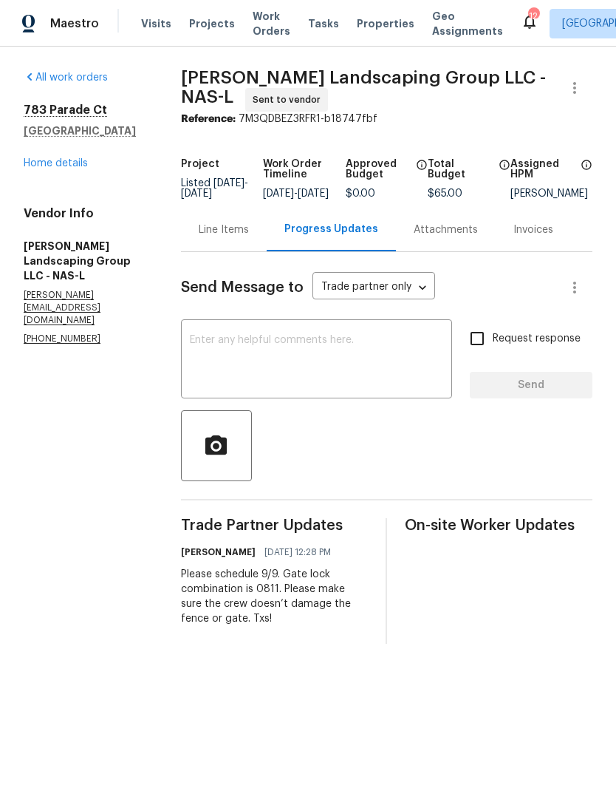
click at [291, 347] on textarea at bounding box center [316, 361] width 253 height 52
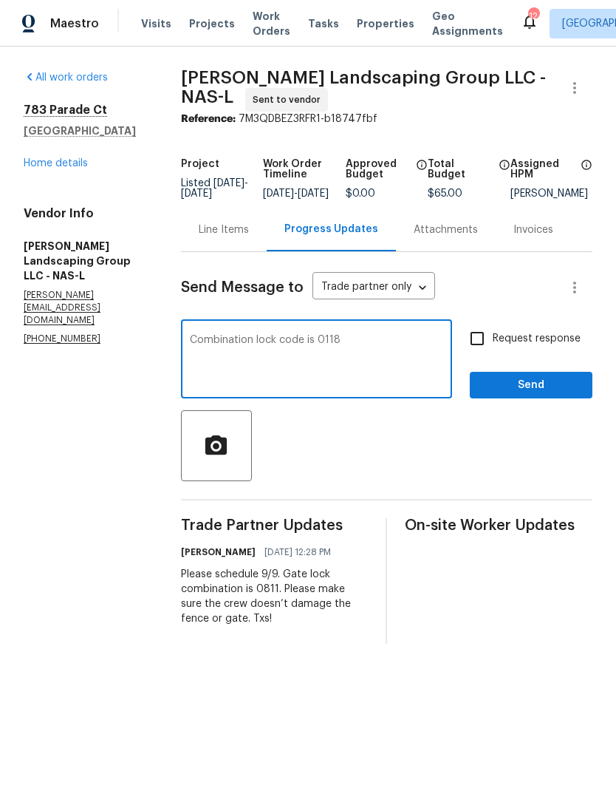
click at [219, 349] on textarea "Combination lock code is 0118" at bounding box center [316, 361] width 253 height 52
click at [355, 349] on textarea "UPDATE - Gate Combination lock code is 0118" at bounding box center [316, 361] width 253 height 52
click at [337, 352] on textarea "UPDATE - Gate lock code is 0118" at bounding box center [316, 361] width 253 height 52
type textarea "UPDATE - Gate lock combination is 0118"
click at [542, 394] on span "Send" at bounding box center [531, 385] width 99 height 18
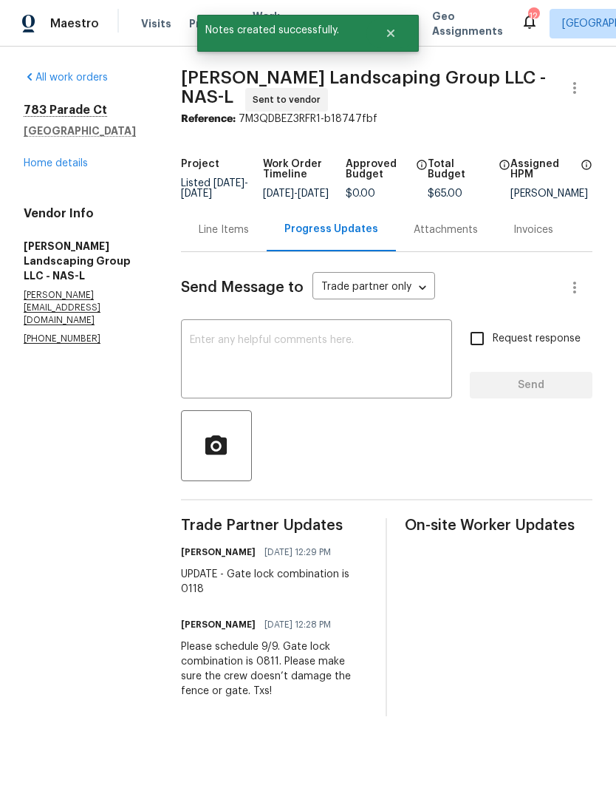
click at [249, 237] on div "Line Items" at bounding box center [224, 229] width 50 height 15
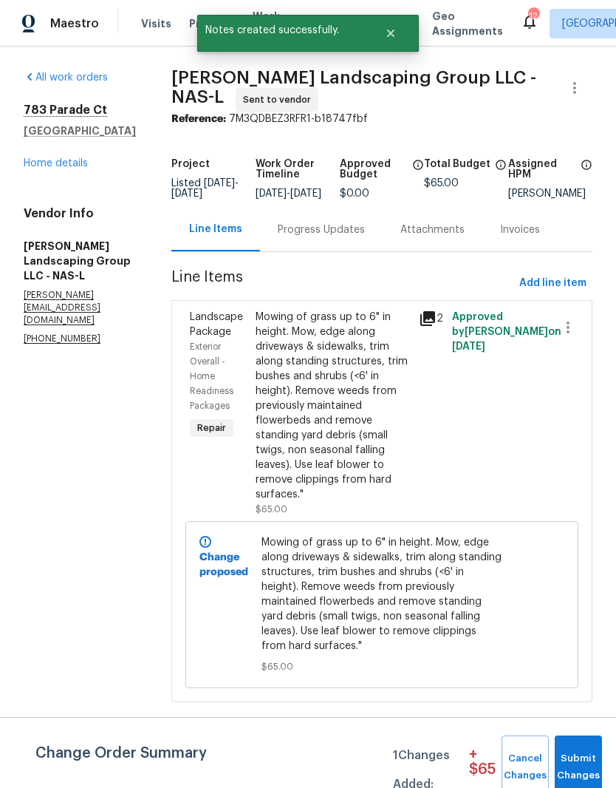
click at [360, 354] on div "Mowing of grass up to 6" in height. Mow, edge along driveways & sidewalks, trim…" at bounding box center [333, 406] width 155 height 192
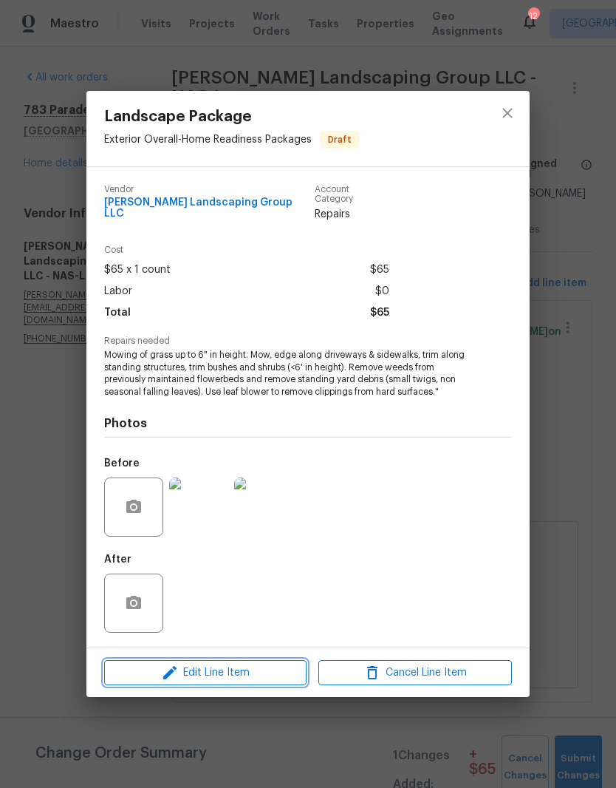
click at [288, 672] on span "Edit Line Item" at bounding box center [206, 672] width 194 height 18
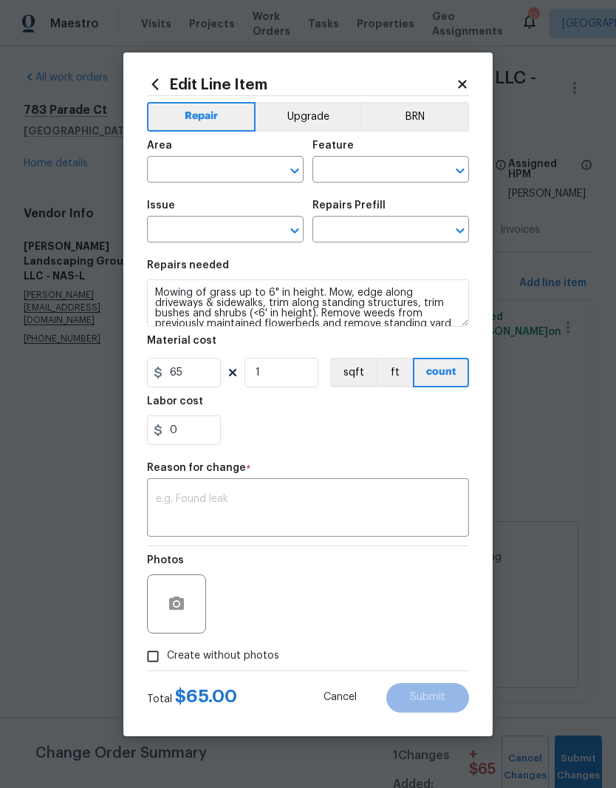
type input "Exterior Overall"
type input "Home Readiness Packages"
type input "Landscape Package"
type input "Initial landscaping package $50.00"
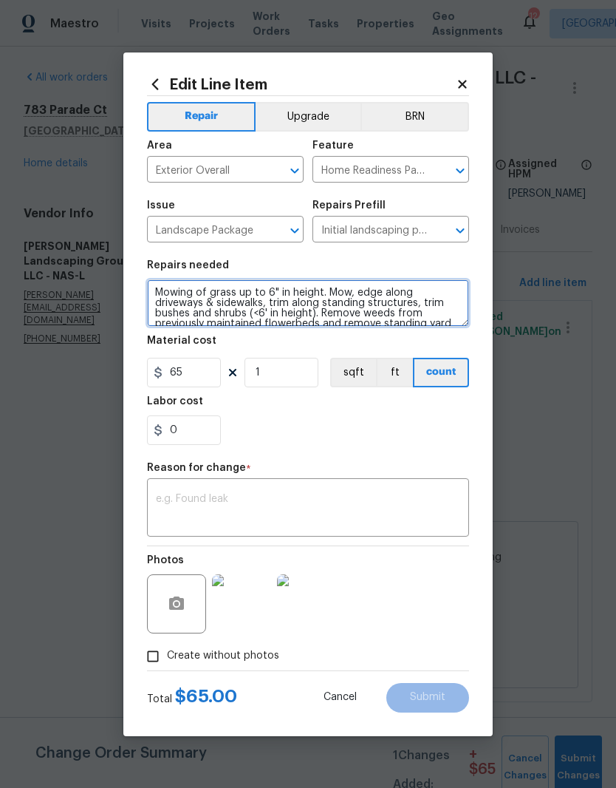
click at [155, 289] on textarea "Mowing of grass up to 6" in height. Mow, edge along driveways & sidewalks, trim…" at bounding box center [308, 302] width 322 height 47
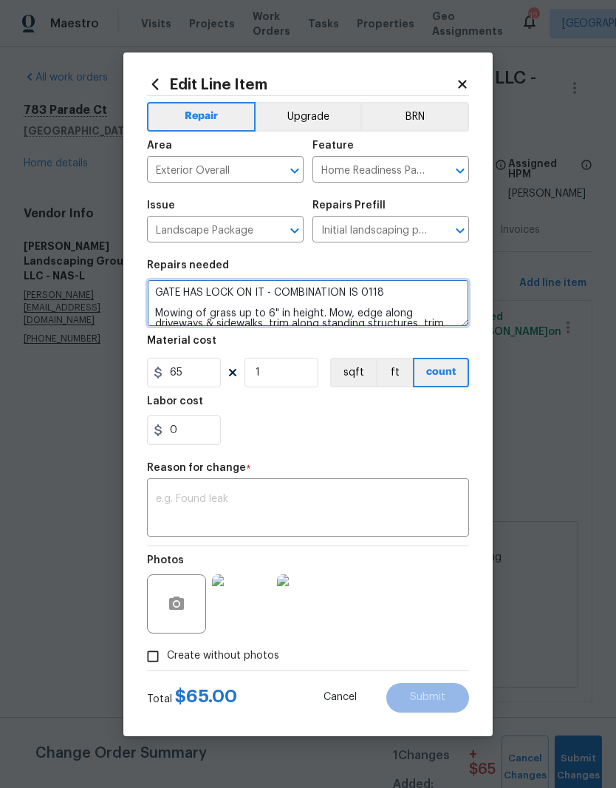
click at [409, 297] on textarea "GATE HAS LOCK ON IT - COMBINATION IS 0118 Mowing of grass up to 6" in height. M…" at bounding box center [308, 302] width 322 height 47
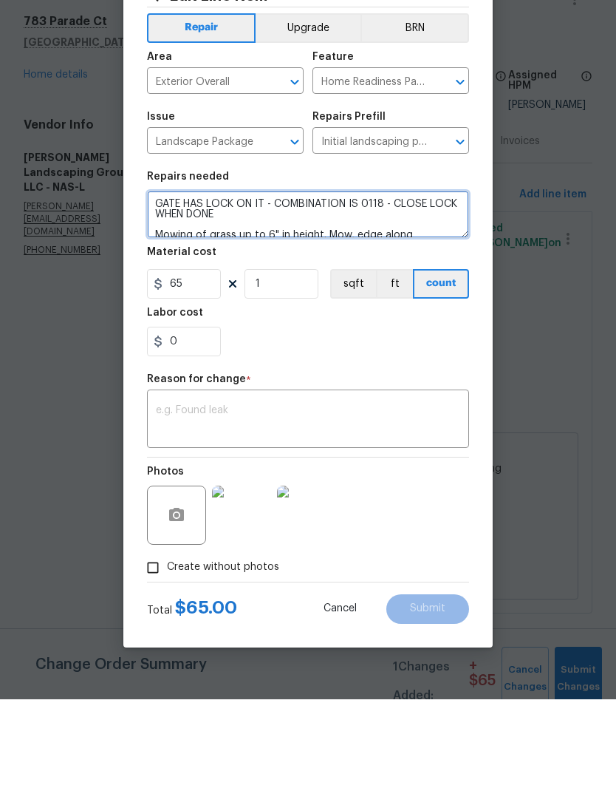
type textarea "GATE HAS LOCK ON IT - COMBINATION IS 0118 - CLOSE LOCK WHEN DONE Mowing of gras…"
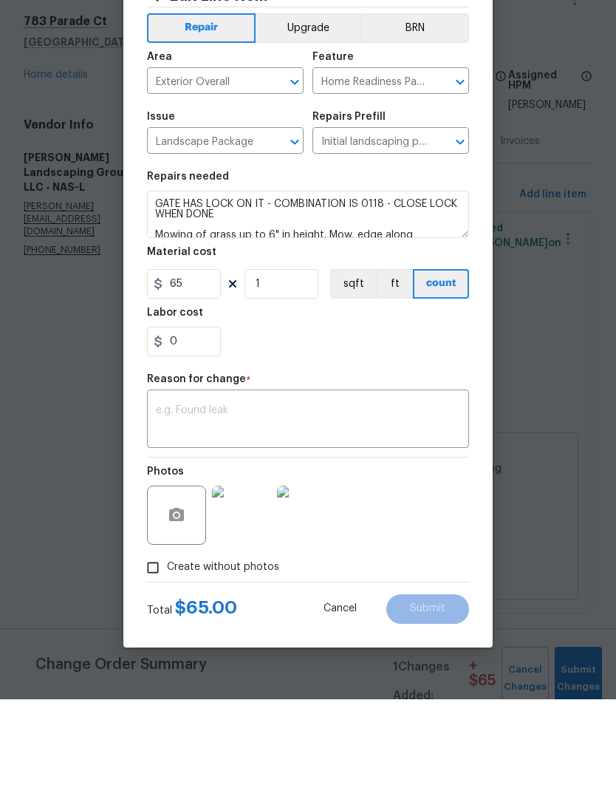
click at [270, 493] on textarea at bounding box center [308, 508] width 304 height 31
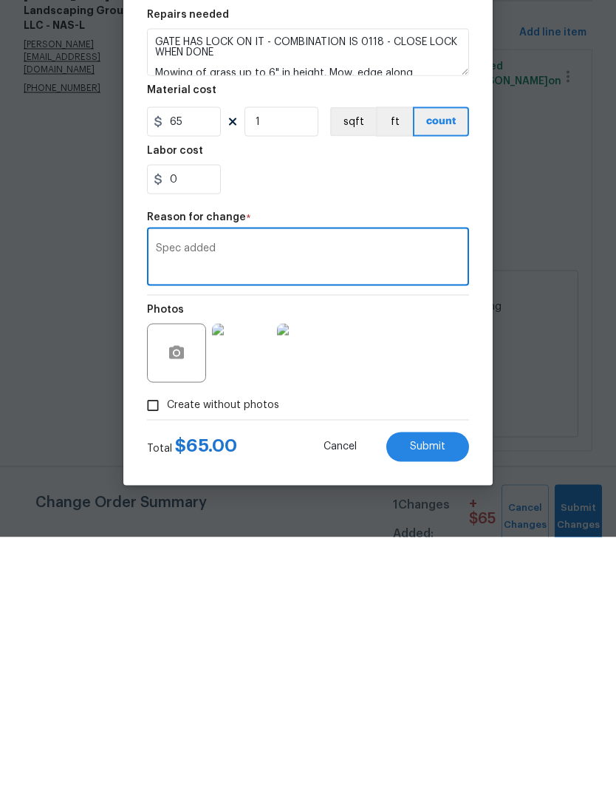
type textarea "Spec added"
click at [440, 691] on span "Submit" at bounding box center [427, 696] width 35 height 11
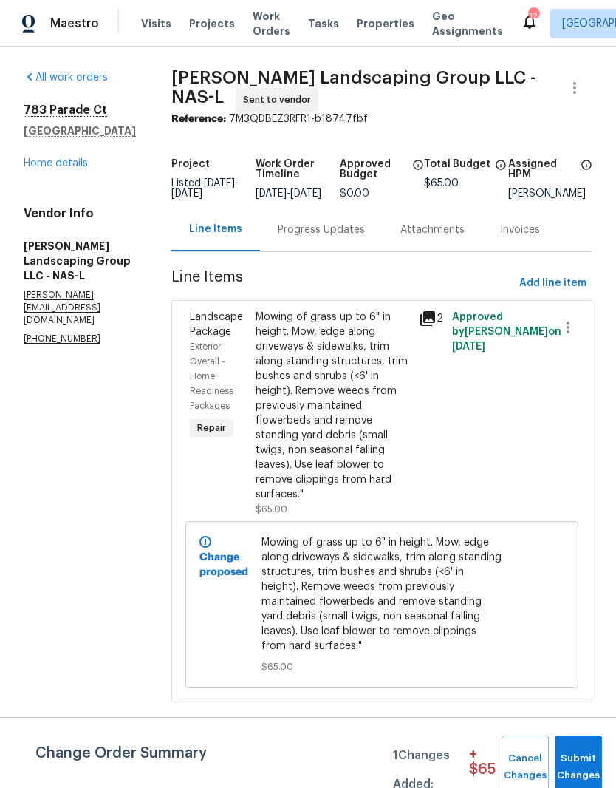
click at [78, 166] on link "Home details" at bounding box center [56, 163] width 64 height 10
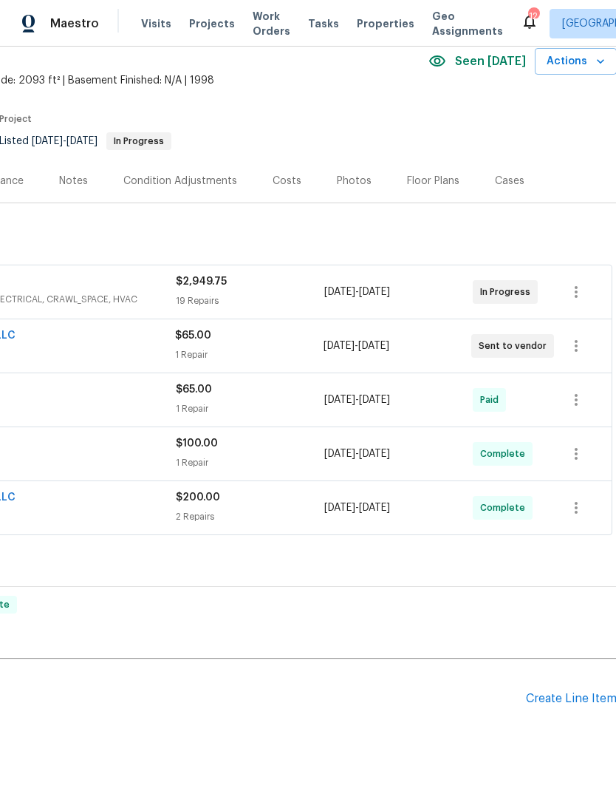
scroll to position [64, 218]
click at [577, 700] on div "Create Line Item" at bounding box center [571, 699] width 91 height 14
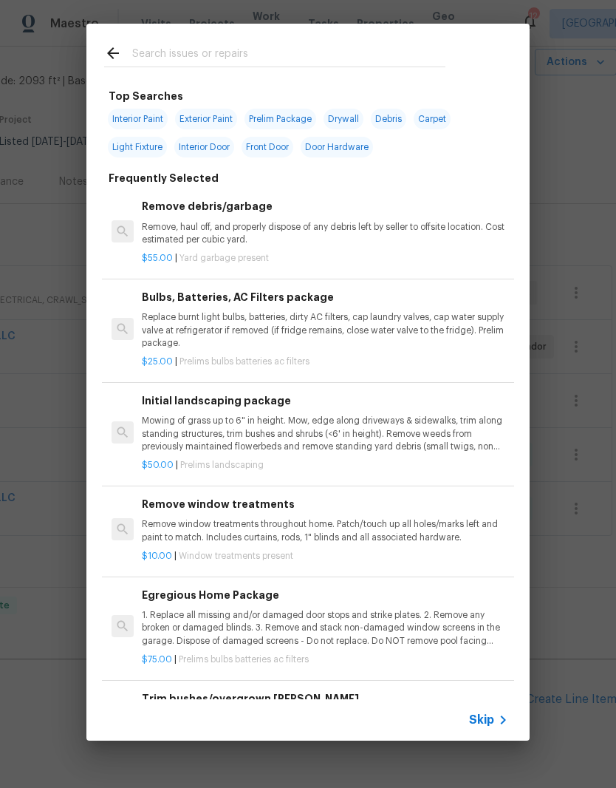
click at [256, 48] on input "text" at bounding box center [288, 55] width 313 height 22
type input "Clean"
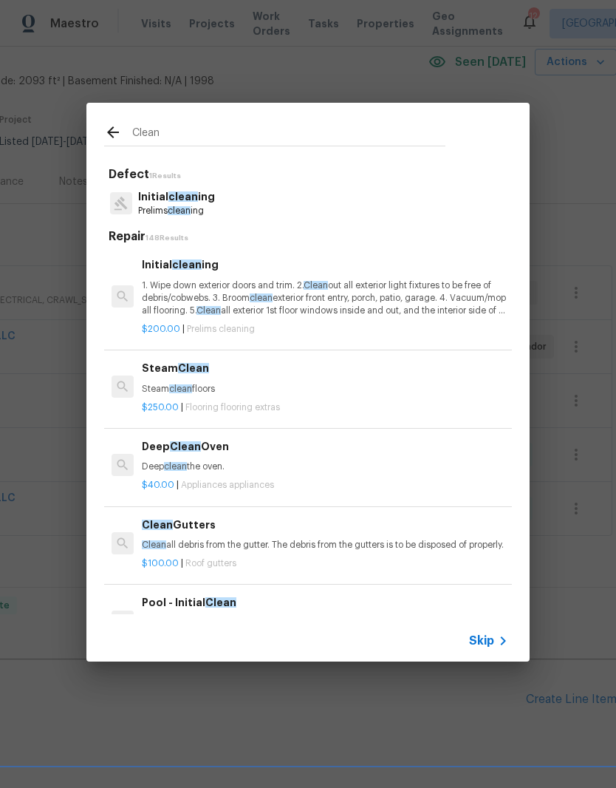
click at [196, 205] on p "Prelims clean ing" at bounding box center [176, 211] width 77 height 13
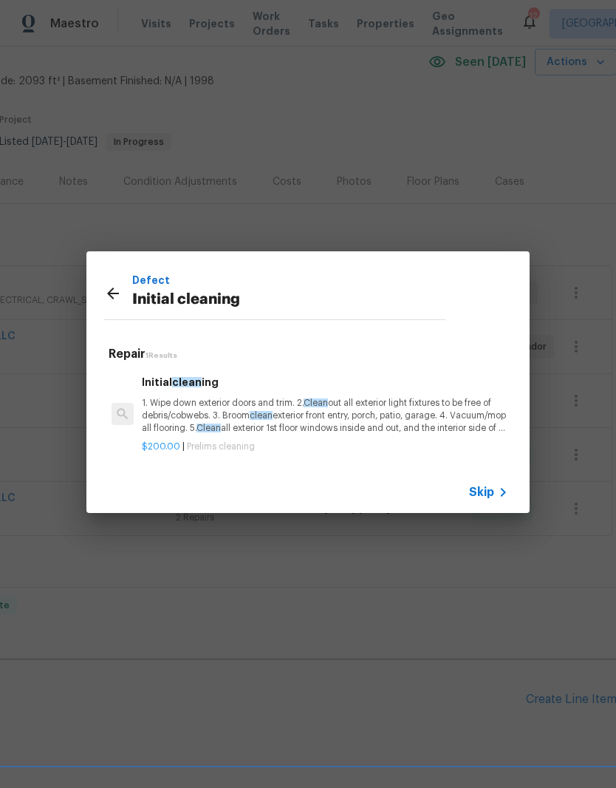
click at [204, 411] on p "1. Wipe down exterior doors and trim. 2. Clean out all exterior light fixtures …" at bounding box center [325, 416] width 366 height 38
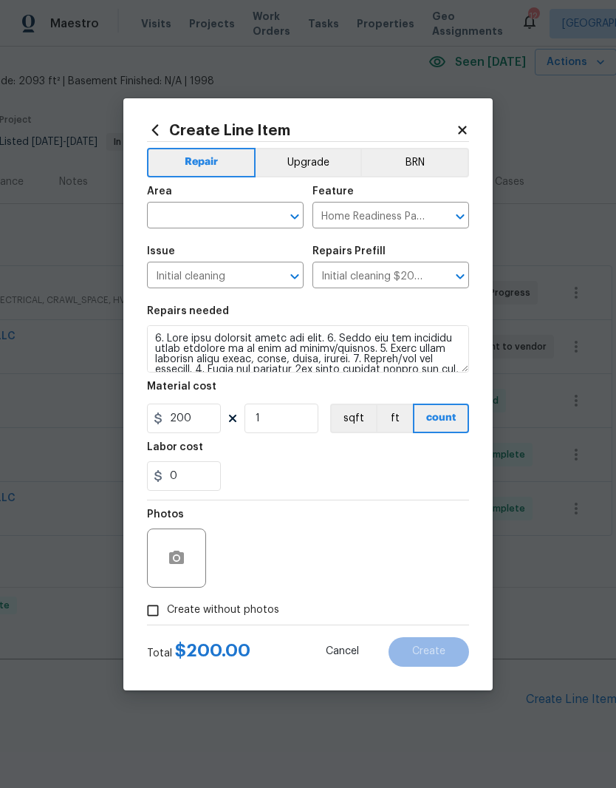
click at [245, 215] on input "text" at bounding box center [204, 216] width 115 height 23
click at [235, 279] on li "Interior Overall" at bounding box center [225, 274] width 157 height 24
type input "Interior Overall"
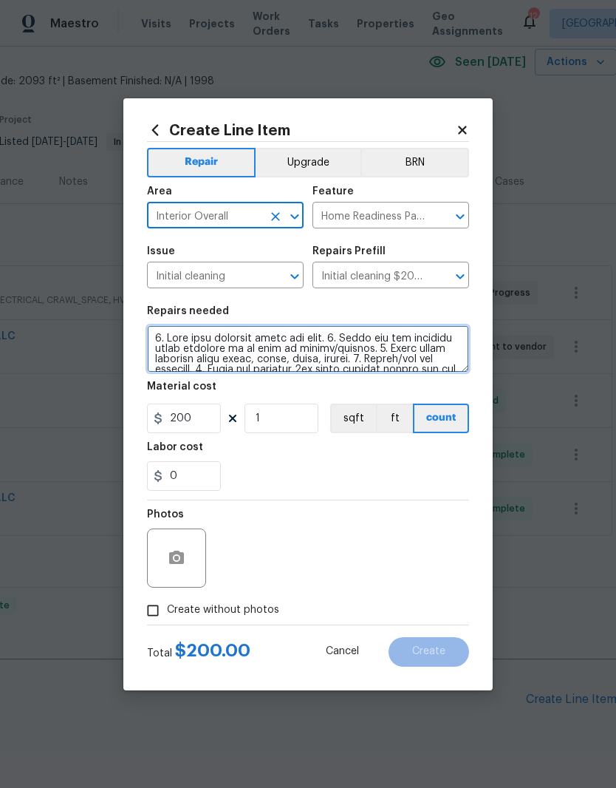
click at [163, 337] on textarea at bounding box center [308, 348] width 322 height 47
click at [163, 336] on textarea at bounding box center [308, 348] width 322 height 47
click at [158, 338] on textarea at bounding box center [308, 348] width 322 height 47
click at [157, 338] on textarea at bounding box center [308, 348] width 322 height 47
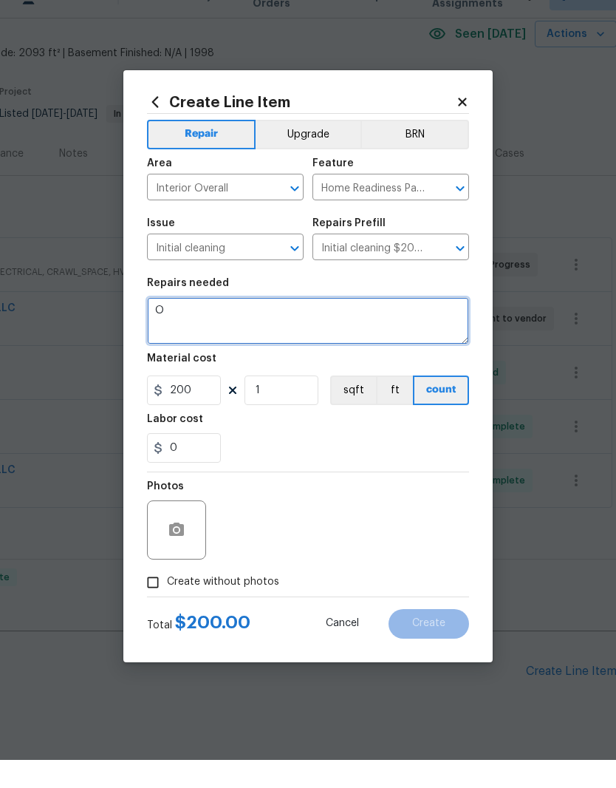
scroll to position [0, 0]
type textarea "One off cleaning here - check for cobwebs in corners and remove."
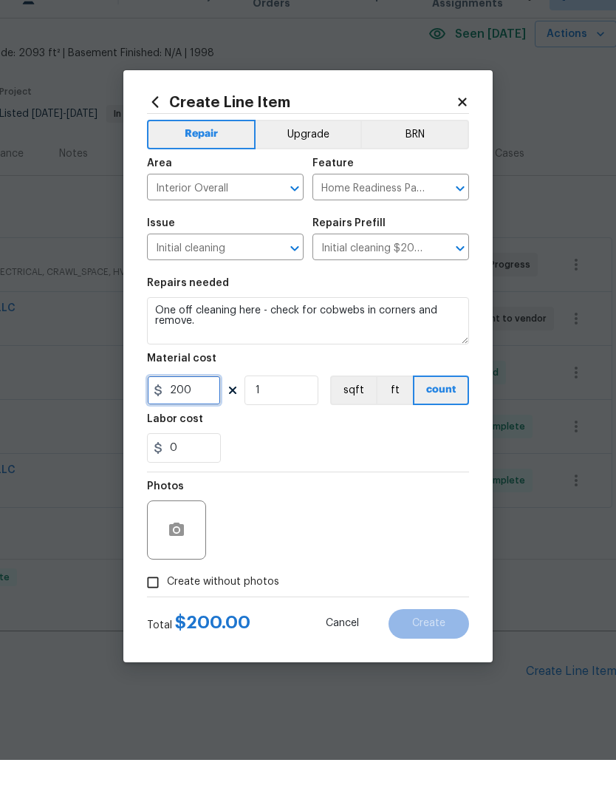
click at [208, 403] on input "200" at bounding box center [184, 418] width 74 height 30
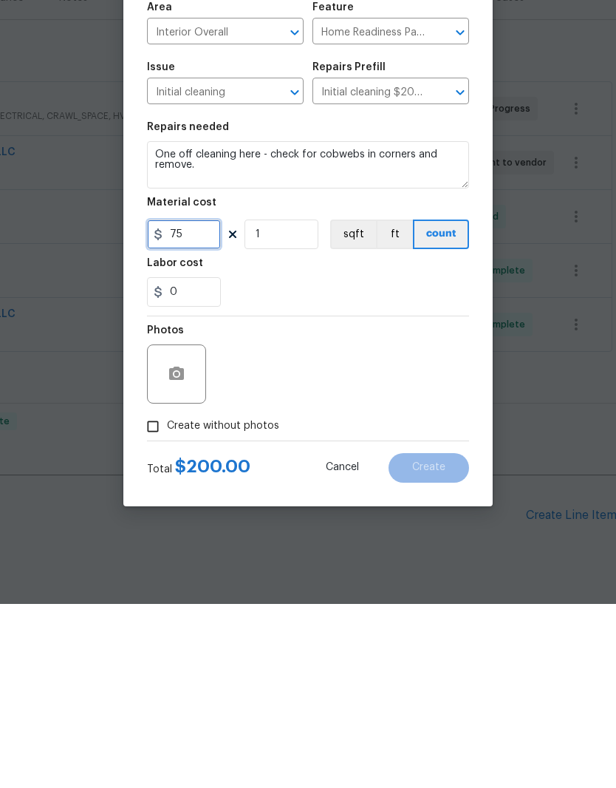
type input "75"
click at [183, 550] on icon "button" at bounding box center [176, 556] width 15 height 13
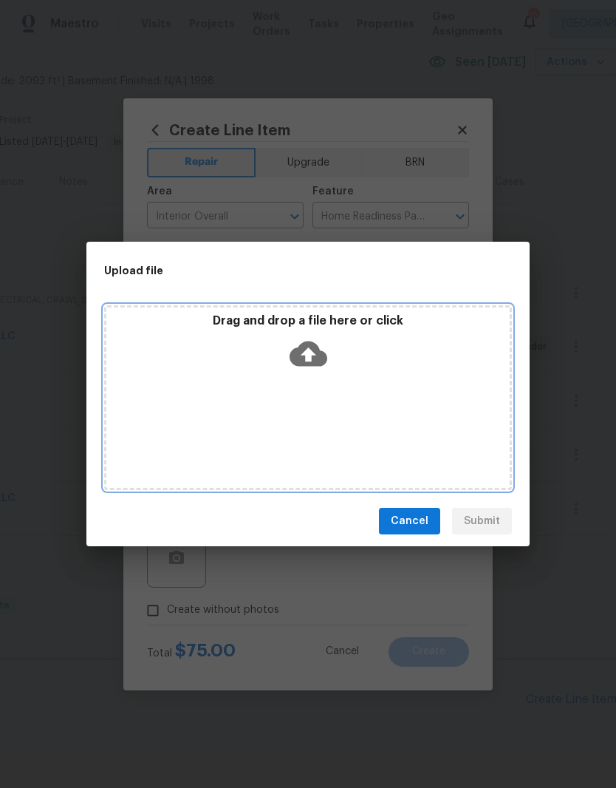
click at [376, 373] on div "Drag and drop a file here or click" at bounding box center [307, 345] width 403 height 64
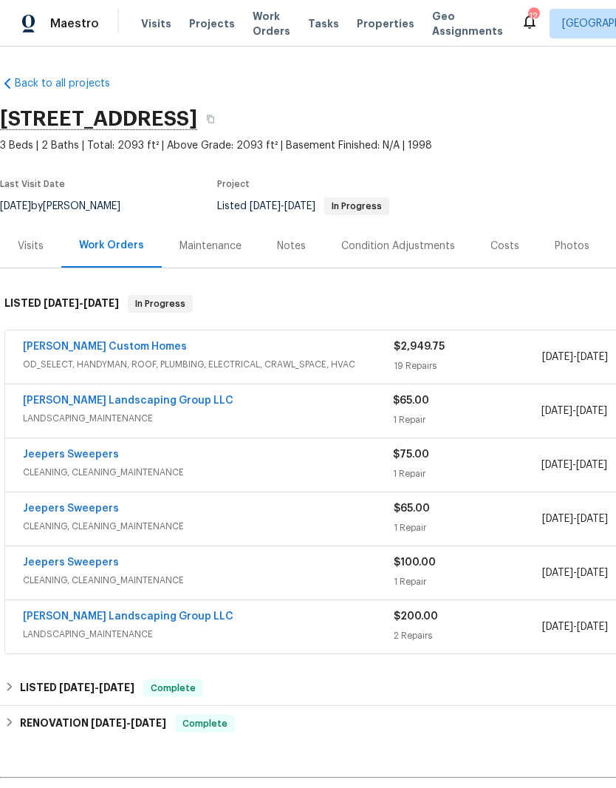
click at [298, 247] on div "Notes" at bounding box center [291, 246] width 29 height 15
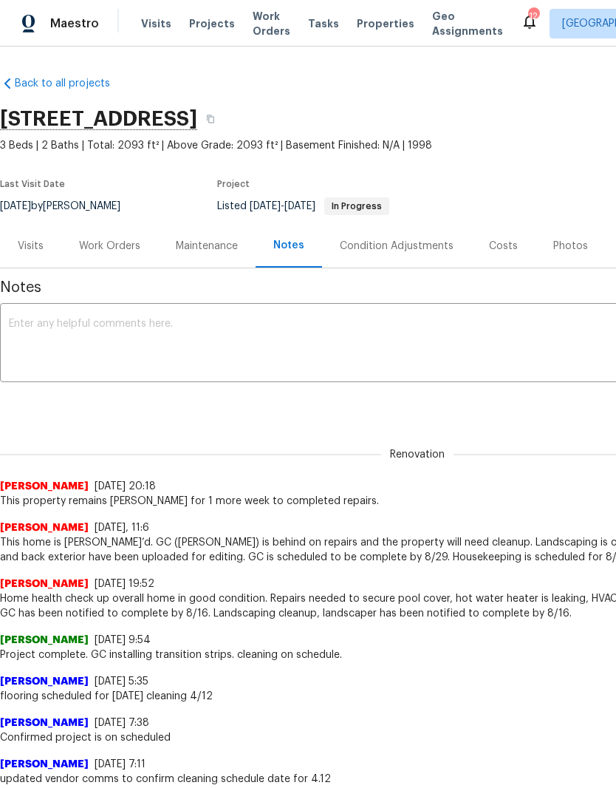
click at [235, 323] on textarea at bounding box center [417, 344] width 817 height 52
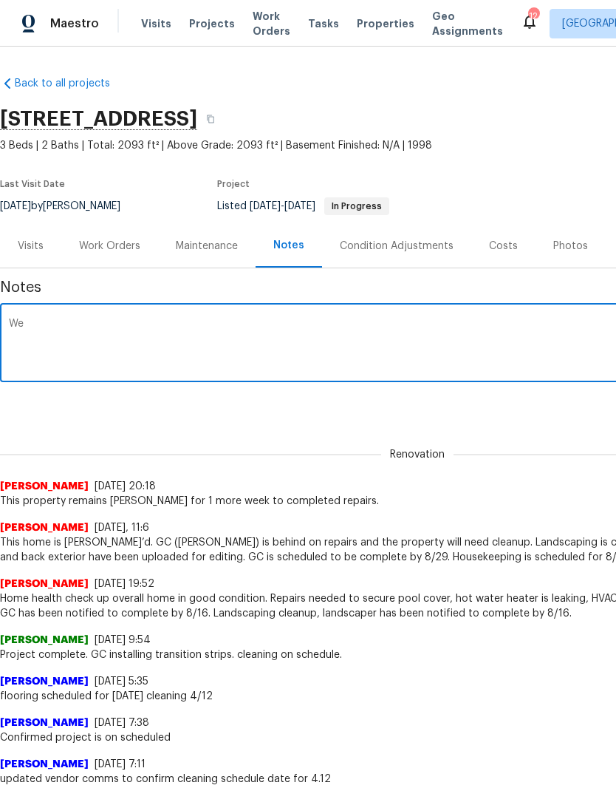
type textarea "W"
click at [230, 321] on textarea "All repairs are done with the exception of the window repair. W" at bounding box center [417, 344] width 817 height 52
click at [409, 326] on textarea "All repairs are done with the exception of the parts for the window repair. W" at bounding box center [417, 344] width 817 height 52
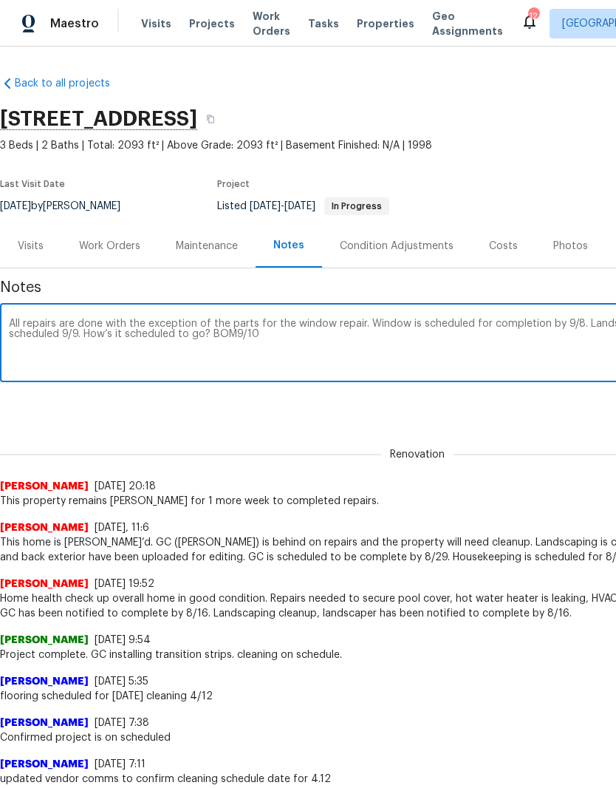
click at [212, 337] on textarea "All repairs are done with the exception of the parts for the window repair. Win…" at bounding box center [417, 344] width 817 height 52
click at [281, 339] on textarea "All repairs are done with the exception of the parts for the window repair. Win…" at bounding box center [417, 344] width 817 height 52
click at [133, 337] on textarea "All repairs are done with the exception of the parts for the window repair. Win…" at bounding box center [417, 344] width 817 height 52
type textarea "All repairs are done with the exception of the parts for the window repair. Win…"
click at [338, 352] on textarea "All repairs are done with the exception of the parts for the window repair. Win…" at bounding box center [417, 344] width 817 height 52
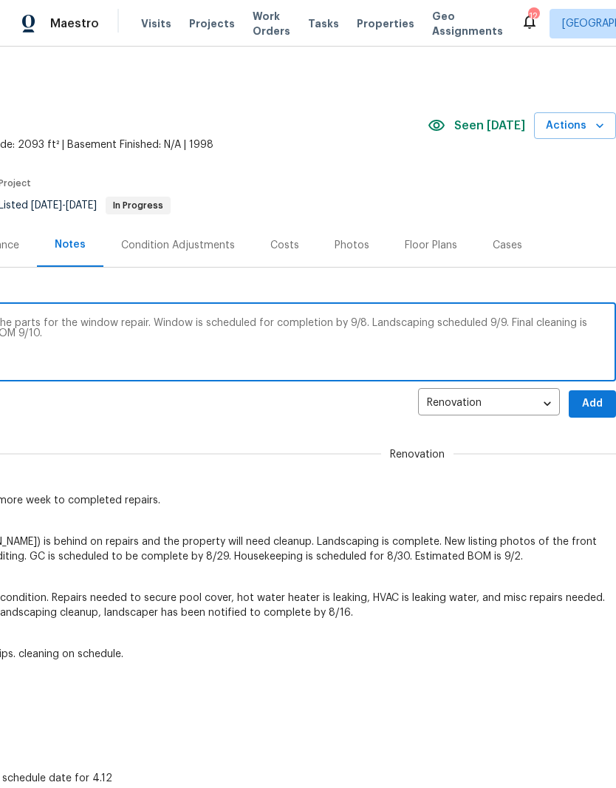
scroll to position [1, 219]
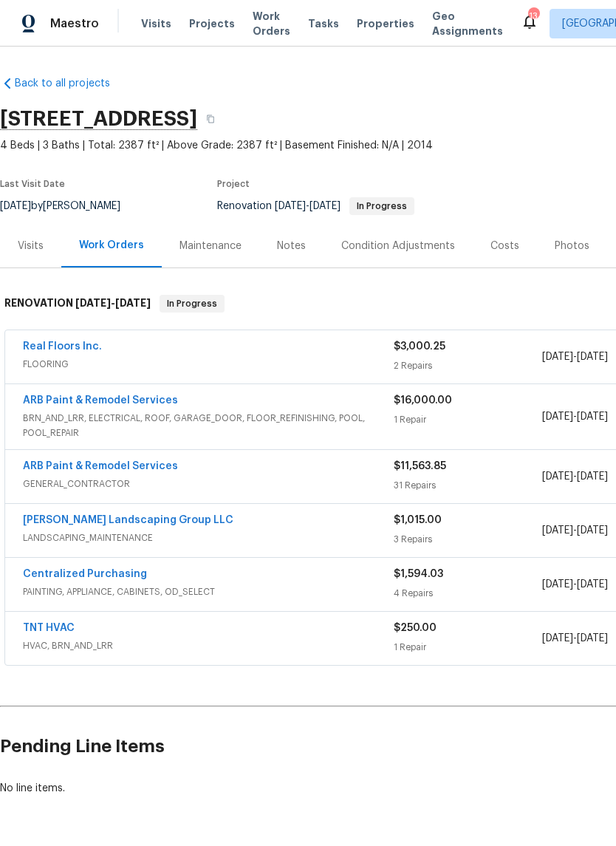
click at [133, 404] on link "ARB Paint & Remodel Services" at bounding box center [100, 400] width 155 height 10
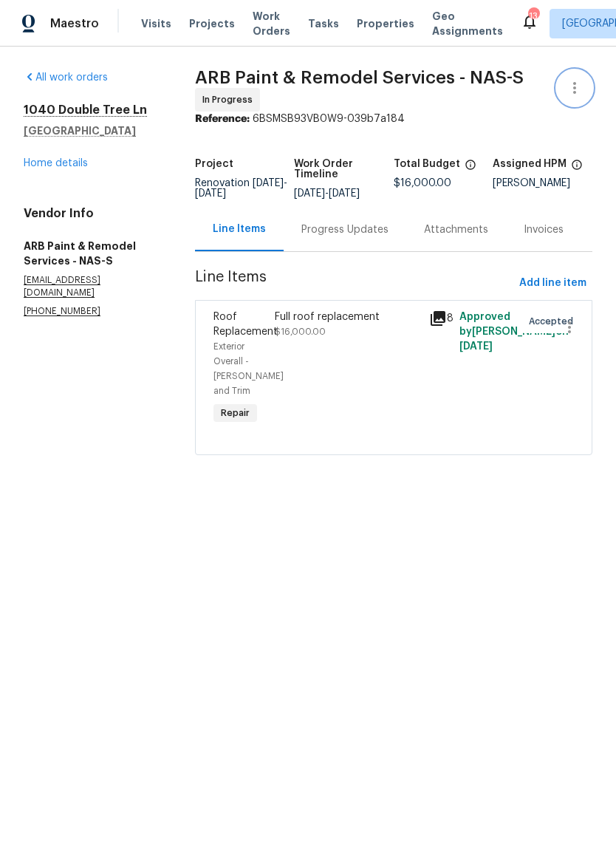
click at [581, 92] on icon "button" at bounding box center [575, 88] width 18 height 18
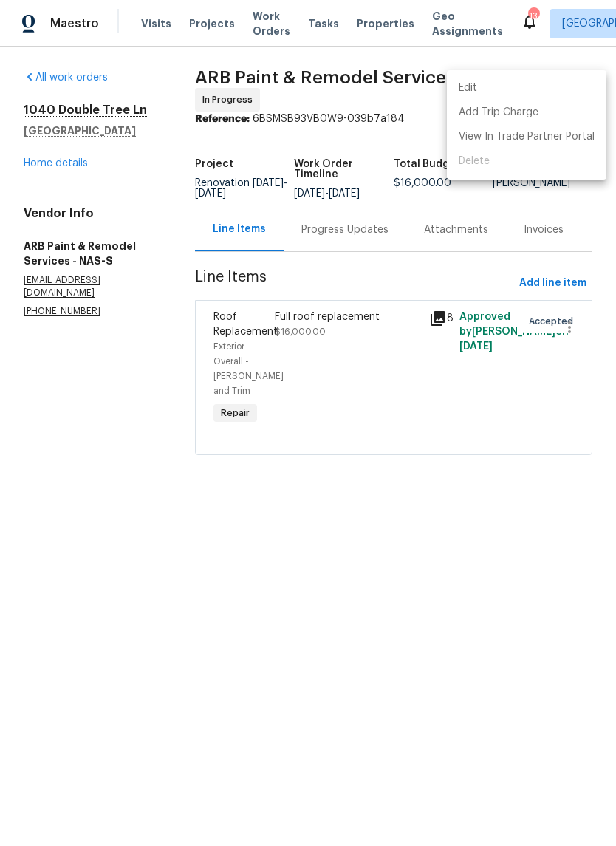
click at [502, 87] on li "Edit" at bounding box center [527, 88] width 160 height 24
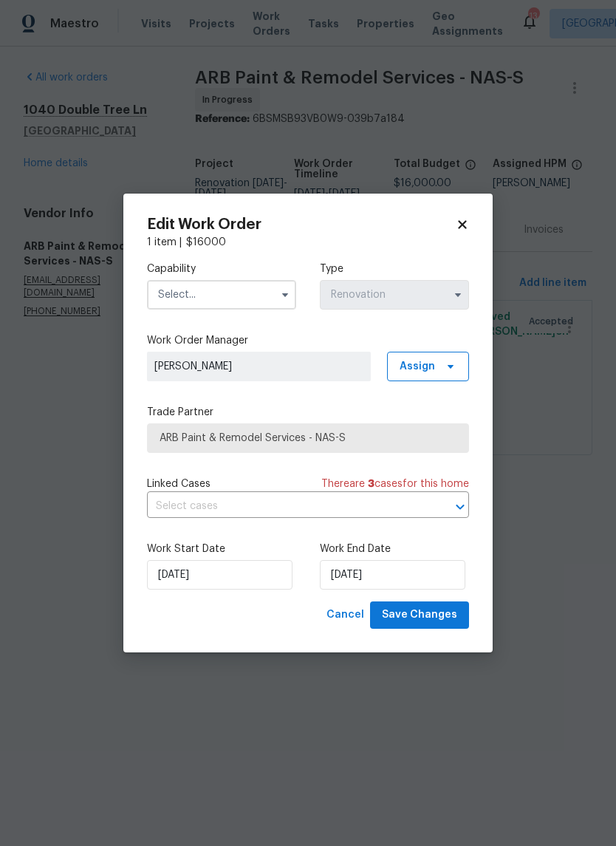
click at [266, 293] on input "text" at bounding box center [221, 295] width 149 height 30
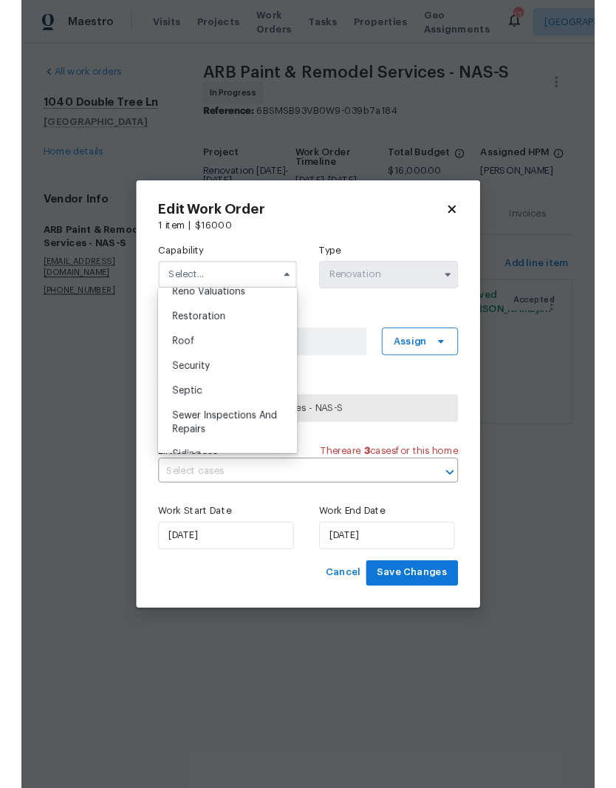
scroll to position [1465, 0]
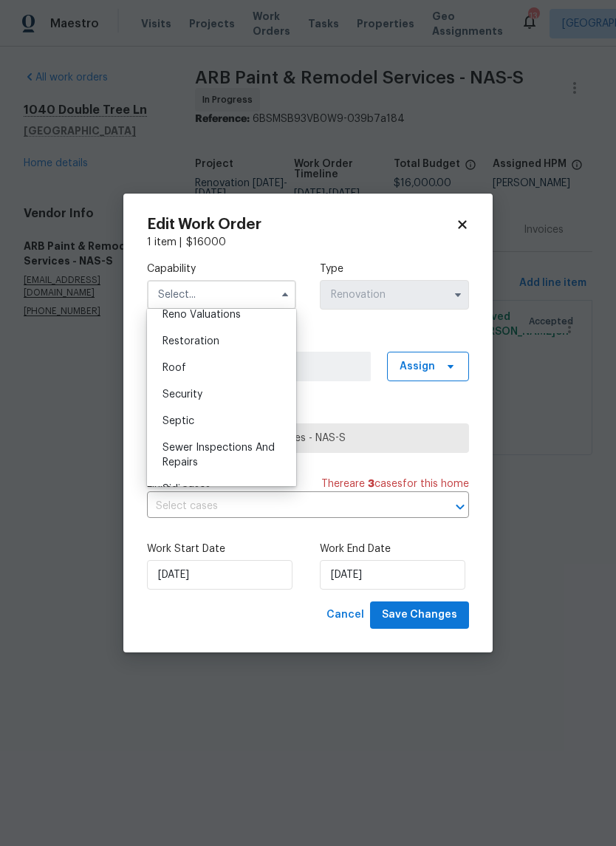
click at [185, 369] on span "Roof" at bounding box center [175, 368] width 24 height 10
type input "Roof"
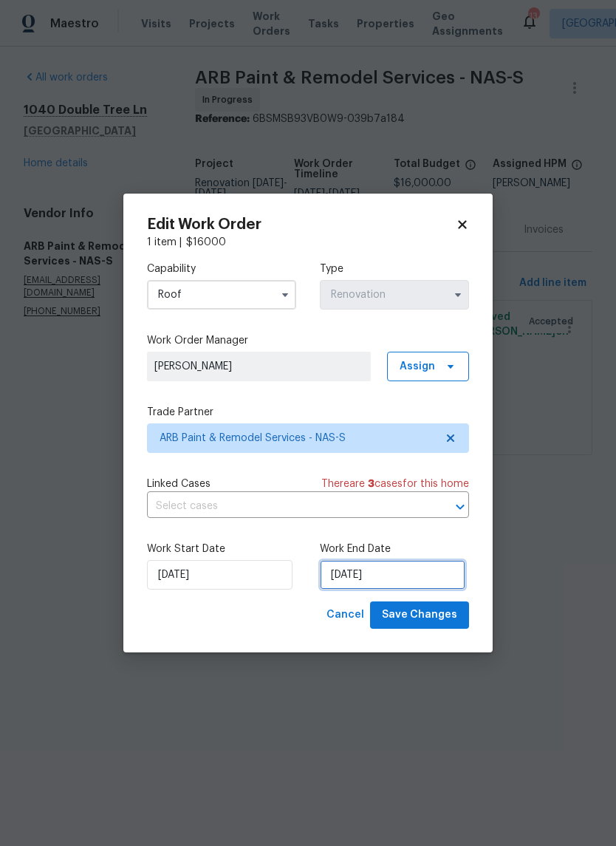
click at [412, 575] on input "[DATE]" at bounding box center [393, 575] width 146 height 30
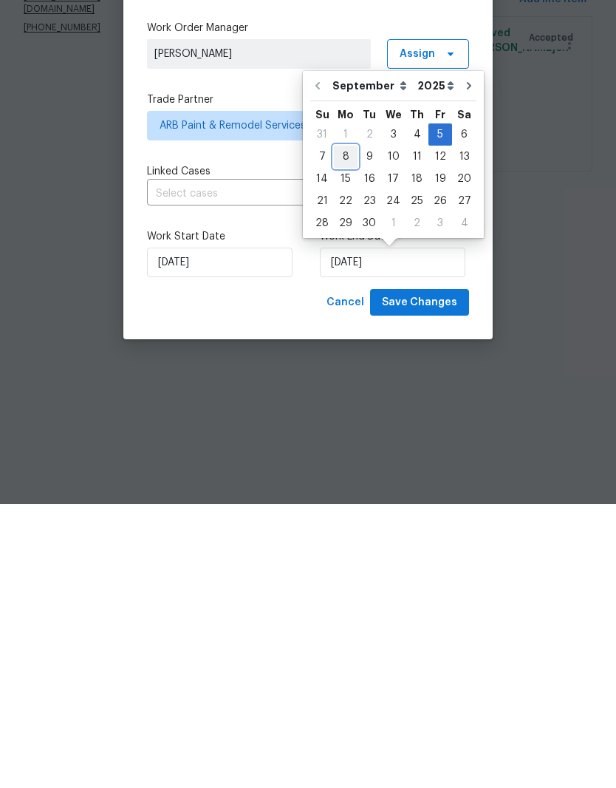
click at [343, 430] on div "8" at bounding box center [346, 440] width 24 height 21
type input "[DATE]"
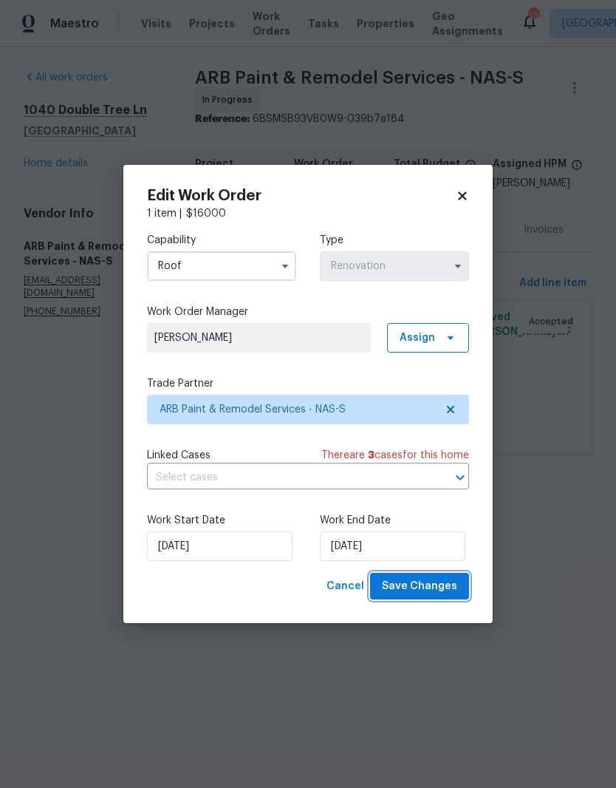
click at [425, 587] on span "Save Changes" at bounding box center [419, 586] width 75 height 18
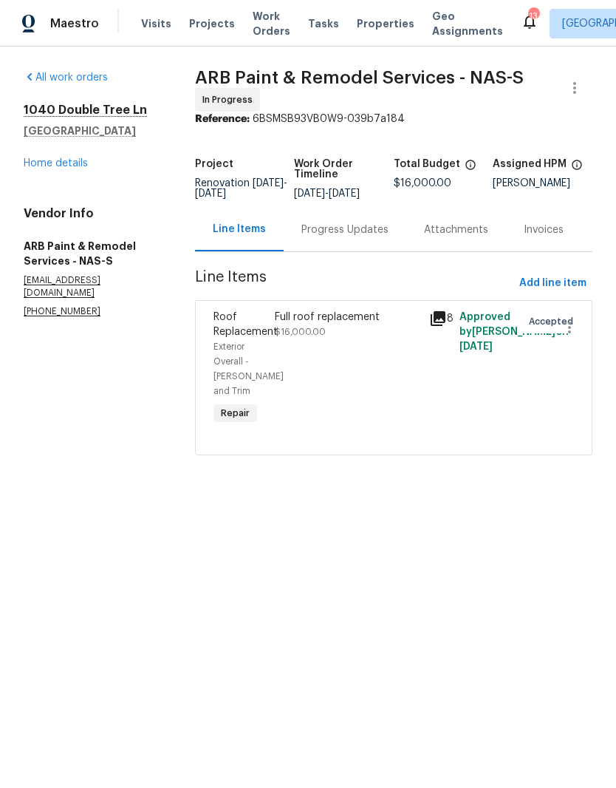
click at [72, 166] on link "Home details" at bounding box center [56, 163] width 64 height 10
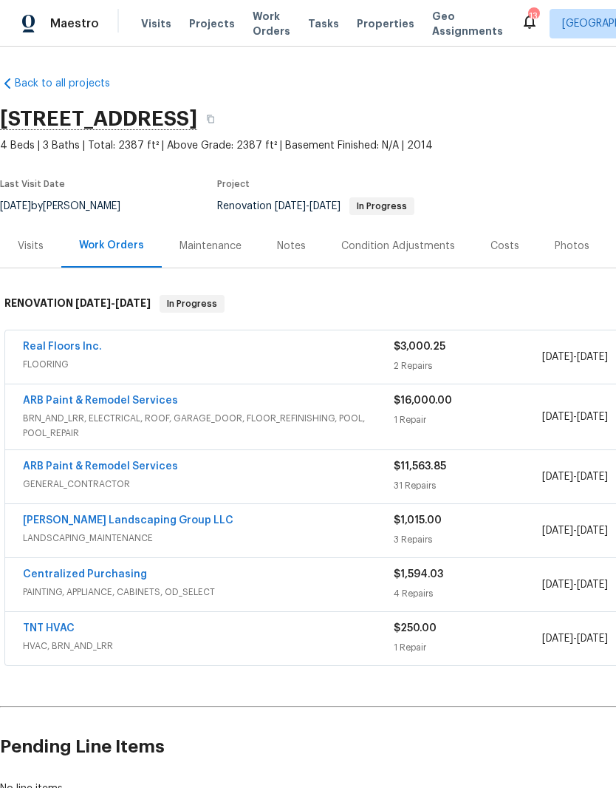
click at [502, 252] on div "Costs" at bounding box center [505, 246] width 29 height 15
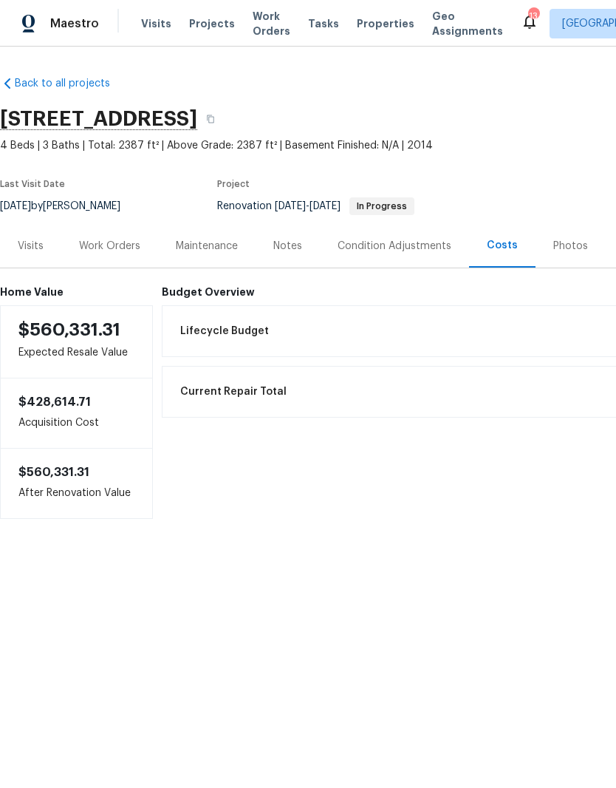
click at [123, 250] on div "Work Orders" at bounding box center [109, 246] width 61 height 15
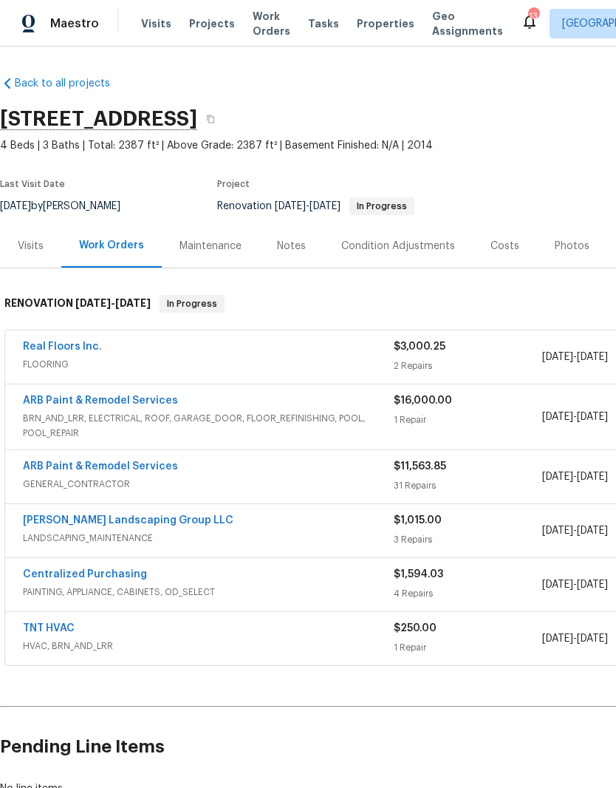
click at [52, 468] on link "ARB Paint & Remodel Services" at bounding box center [100, 466] width 155 height 10
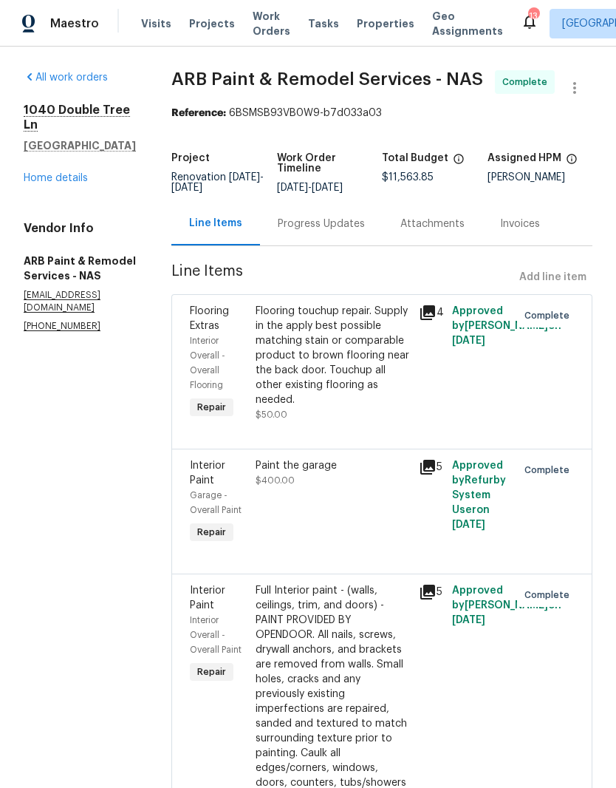
click at [574, 91] on icon "button" at bounding box center [575, 88] width 18 height 18
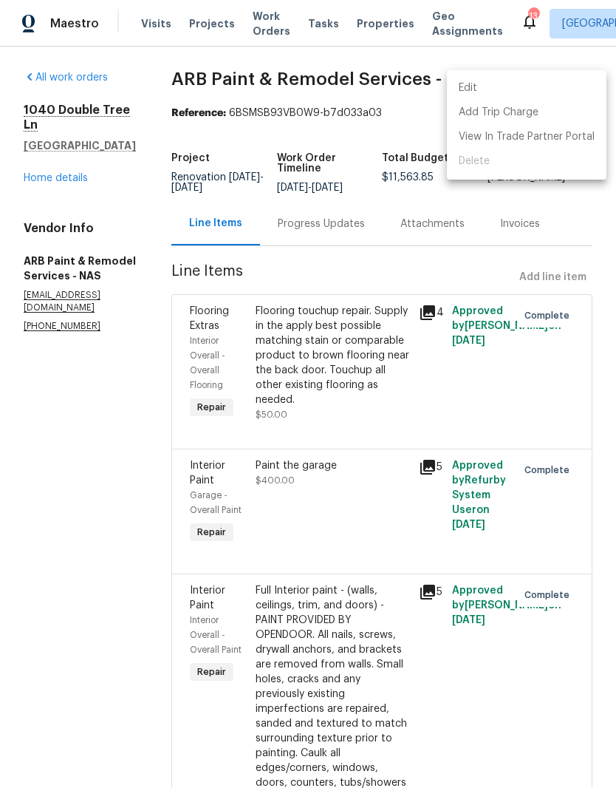
click at [510, 88] on li "Edit" at bounding box center [527, 88] width 160 height 24
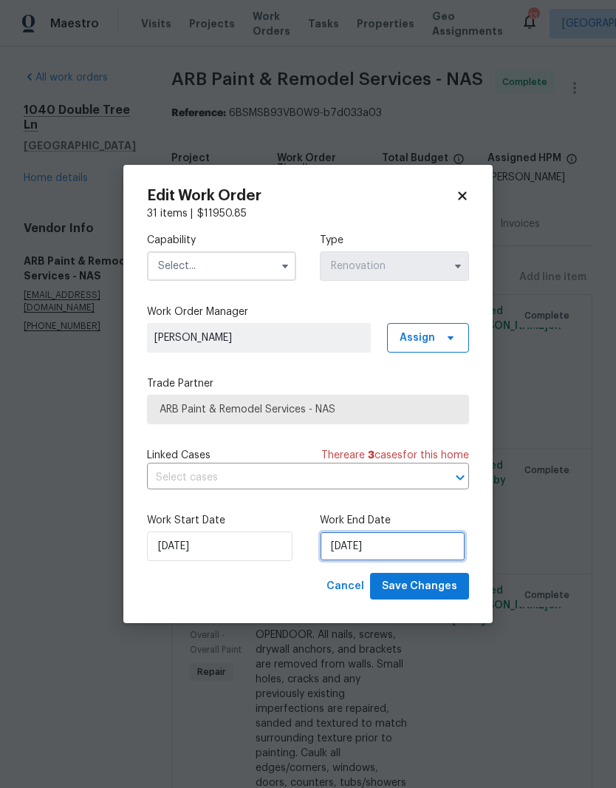
click at [434, 544] on input "[DATE]" at bounding box center [393, 546] width 146 height 30
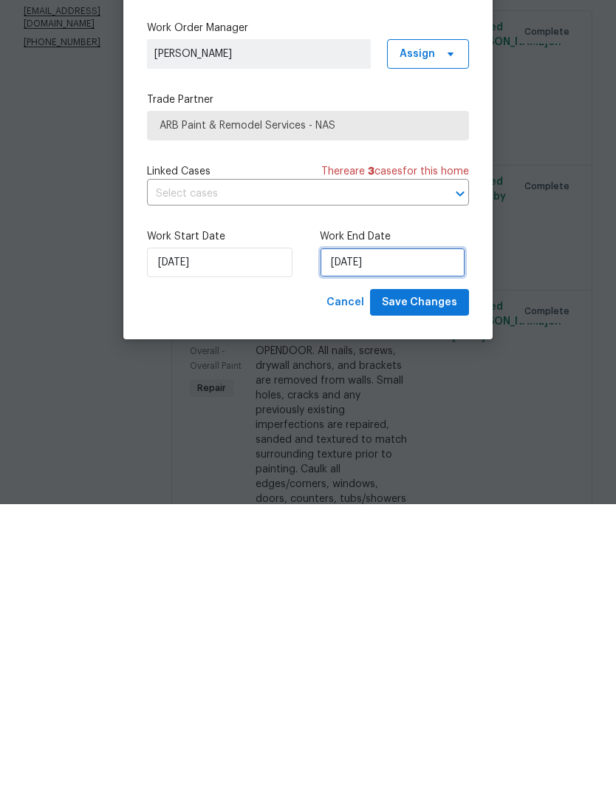
select select "8"
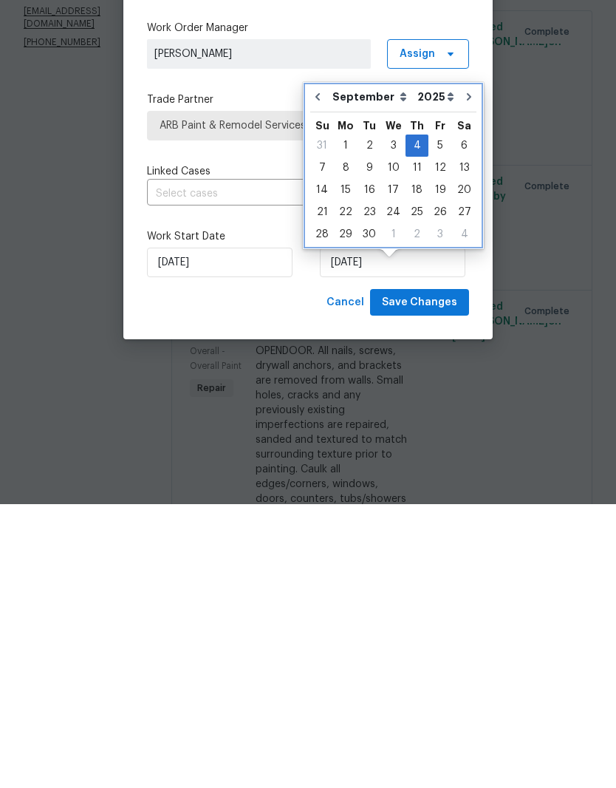
click at [318, 366] on button "Go to previous month" at bounding box center [318, 381] width 22 height 30
type input "[DATE]"
select select "7"
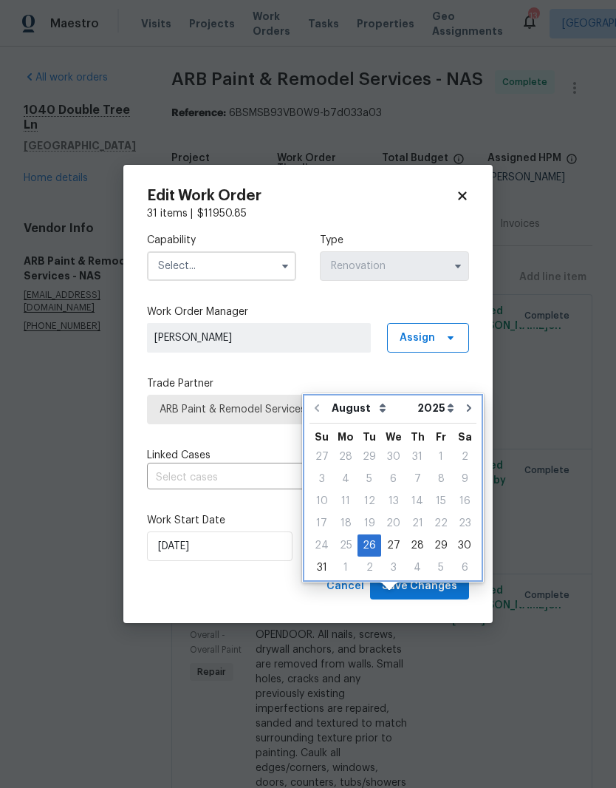
click at [464, 402] on icon "Go to next month" at bounding box center [469, 408] width 12 height 12
type input "[DATE]"
select select "8"
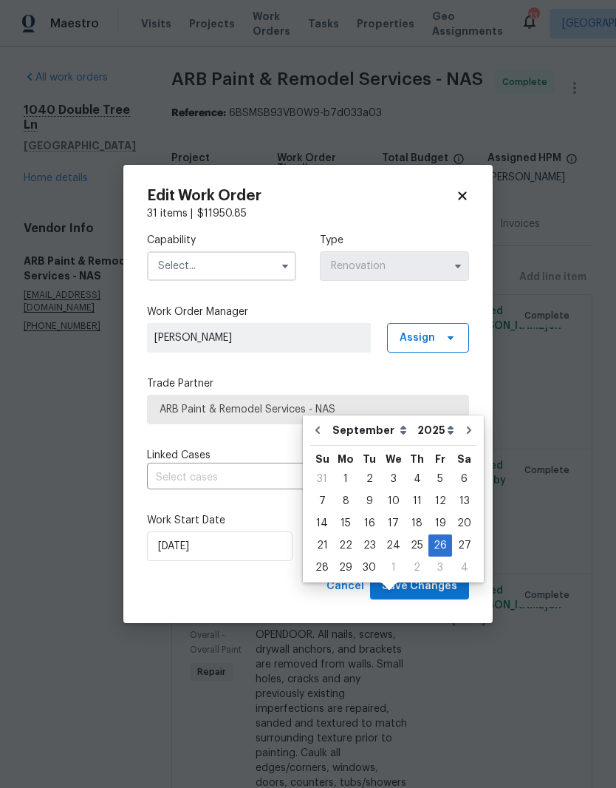
click at [463, 197] on icon at bounding box center [462, 195] width 13 height 13
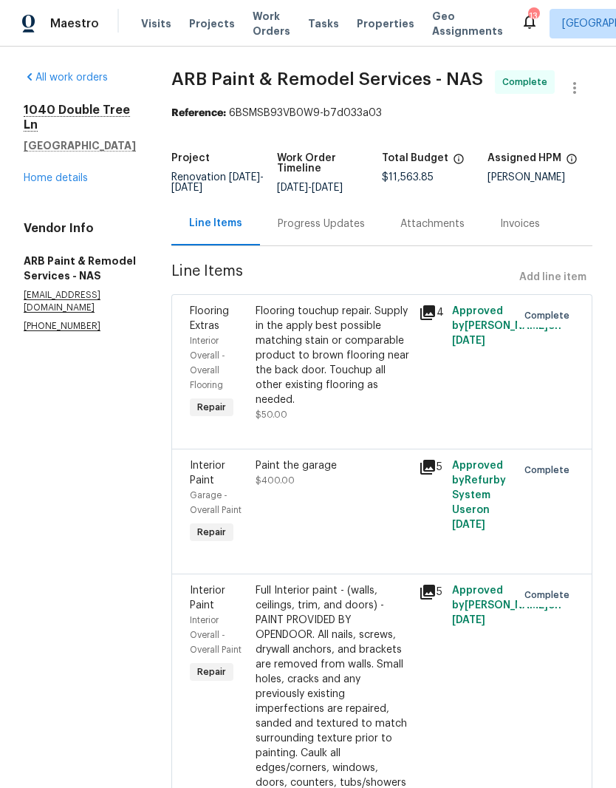
click at [67, 173] on link "Home details" at bounding box center [56, 178] width 64 height 10
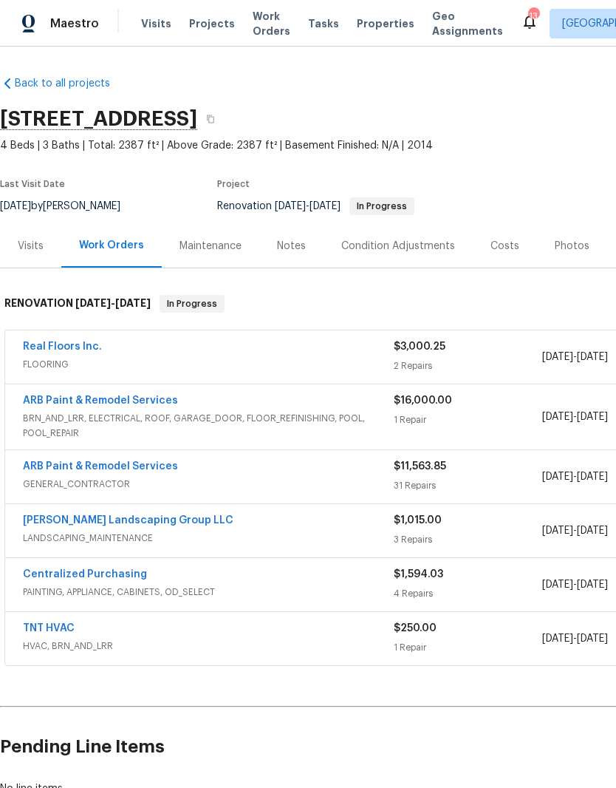
click at [74, 341] on link "Real Floors Inc." at bounding box center [62, 346] width 79 height 10
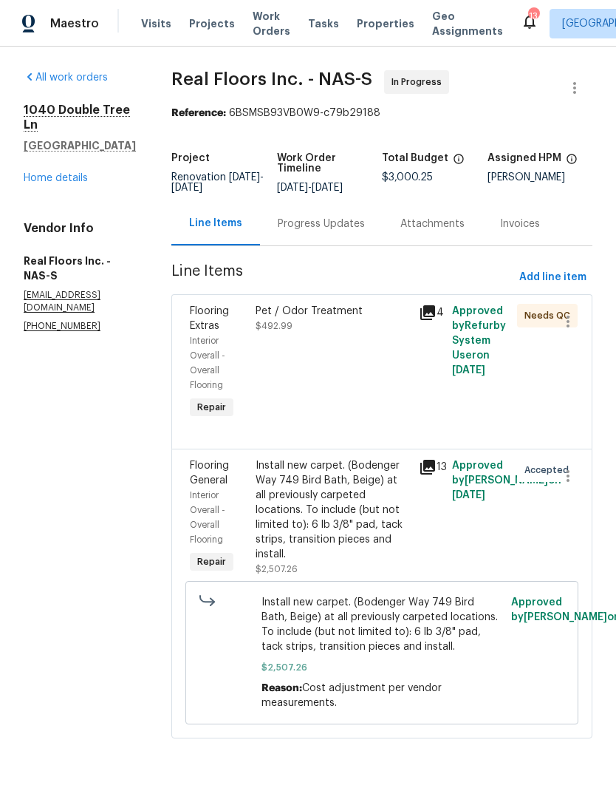
click at [338, 226] on div "Progress Updates" at bounding box center [321, 223] width 87 height 15
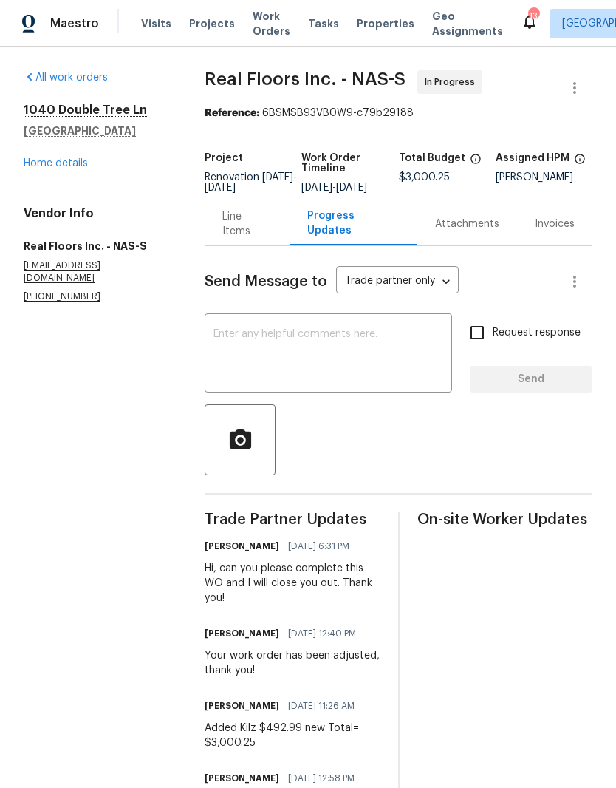
click at [258, 239] on div "Line Items" at bounding box center [246, 224] width 49 height 30
